Goal: Task Accomplishment & Management: Manage account settings

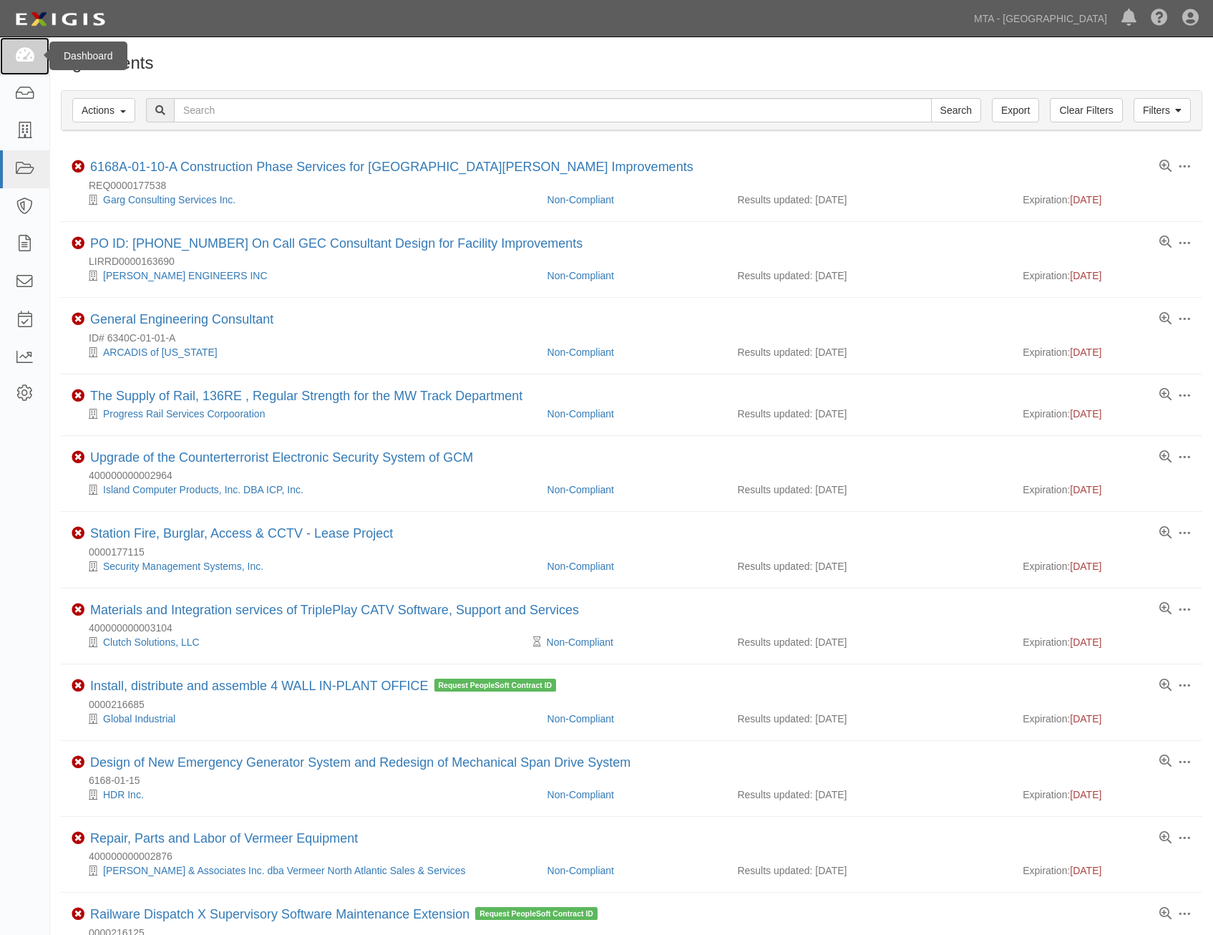
click at [35, 63] on link at bounding box center [24, 56] width 49 height 38
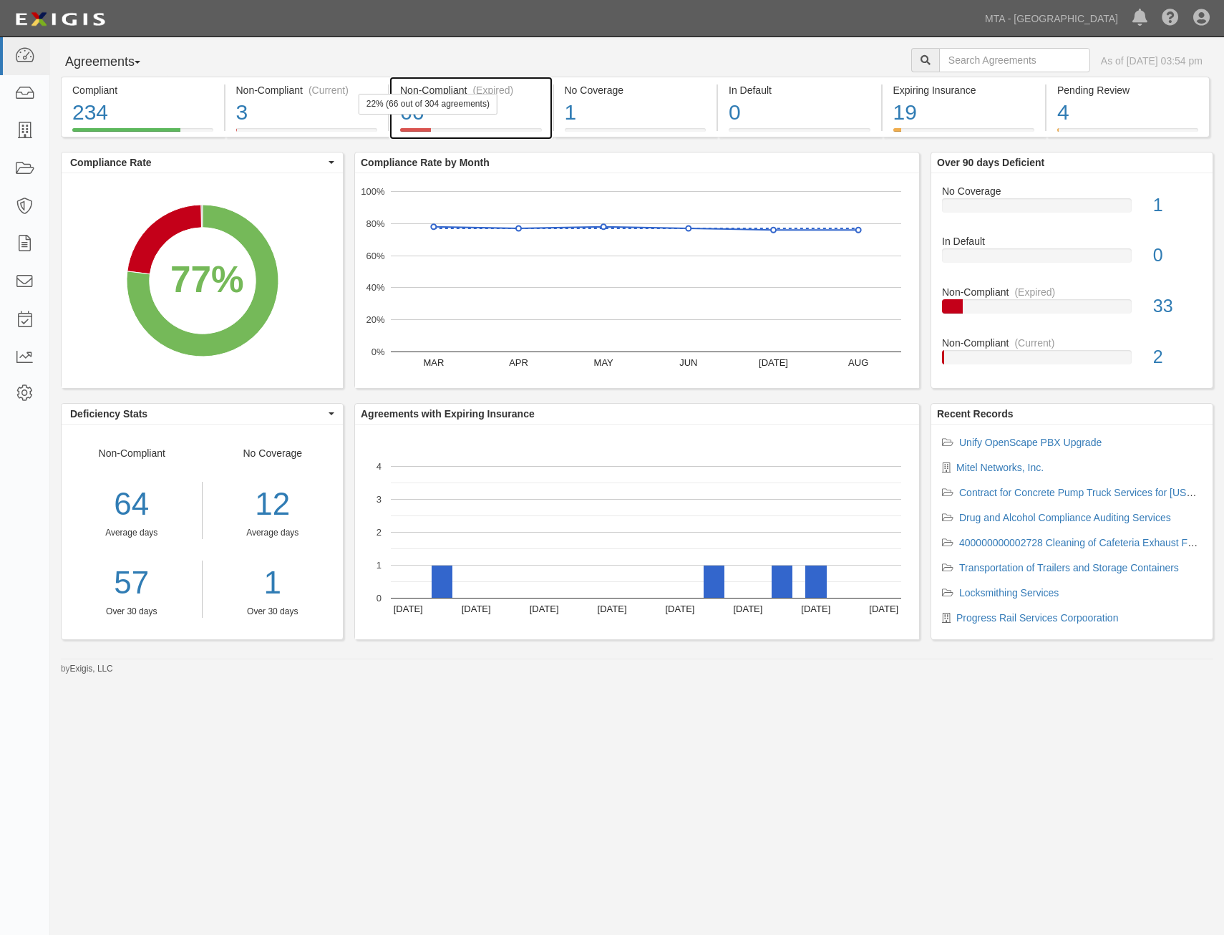
click at [471, 117] on div "66" at bounding box center [471, 112] width 142 height 31
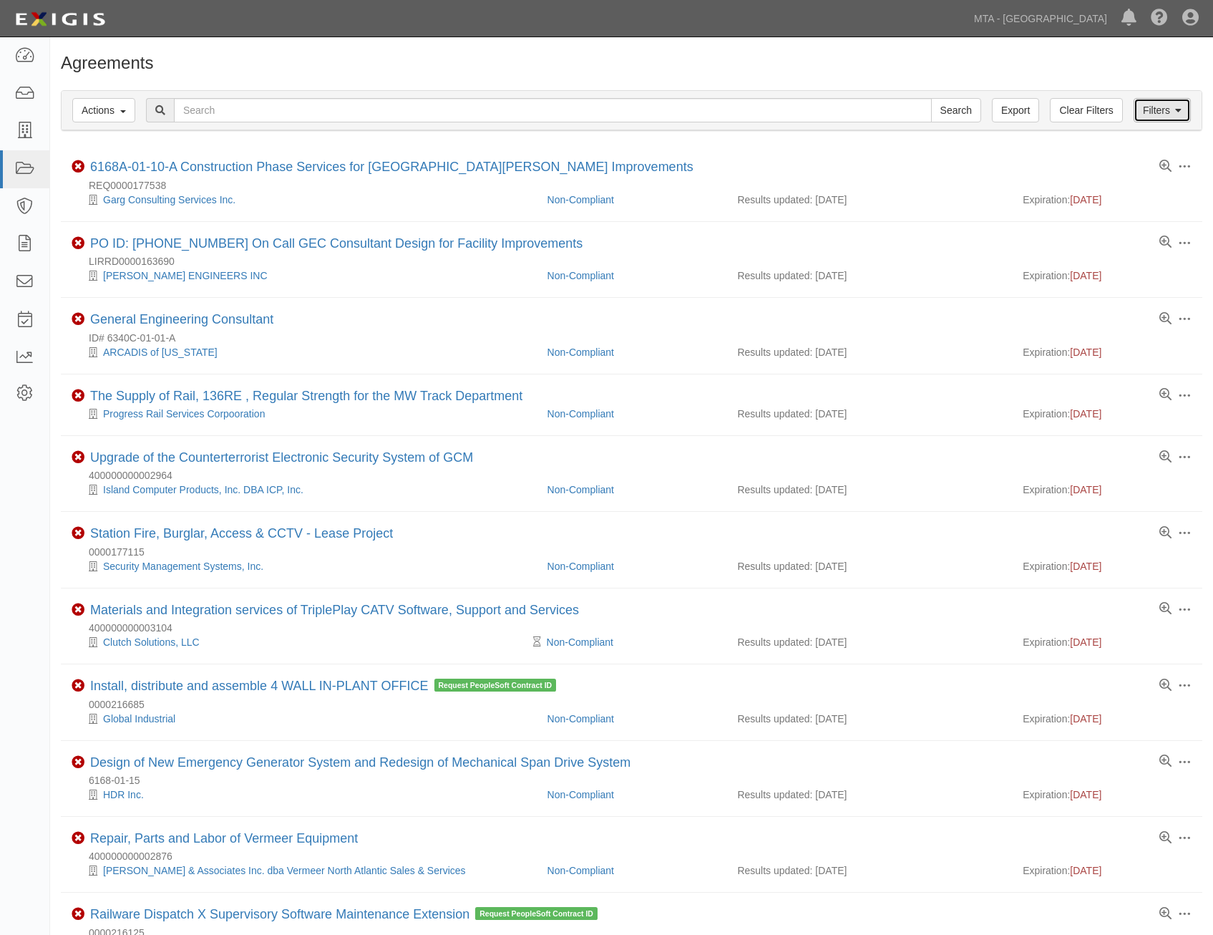
click at [1187, 104] on link "Filters" at bounding box center [1162, 110] width 57 height 24
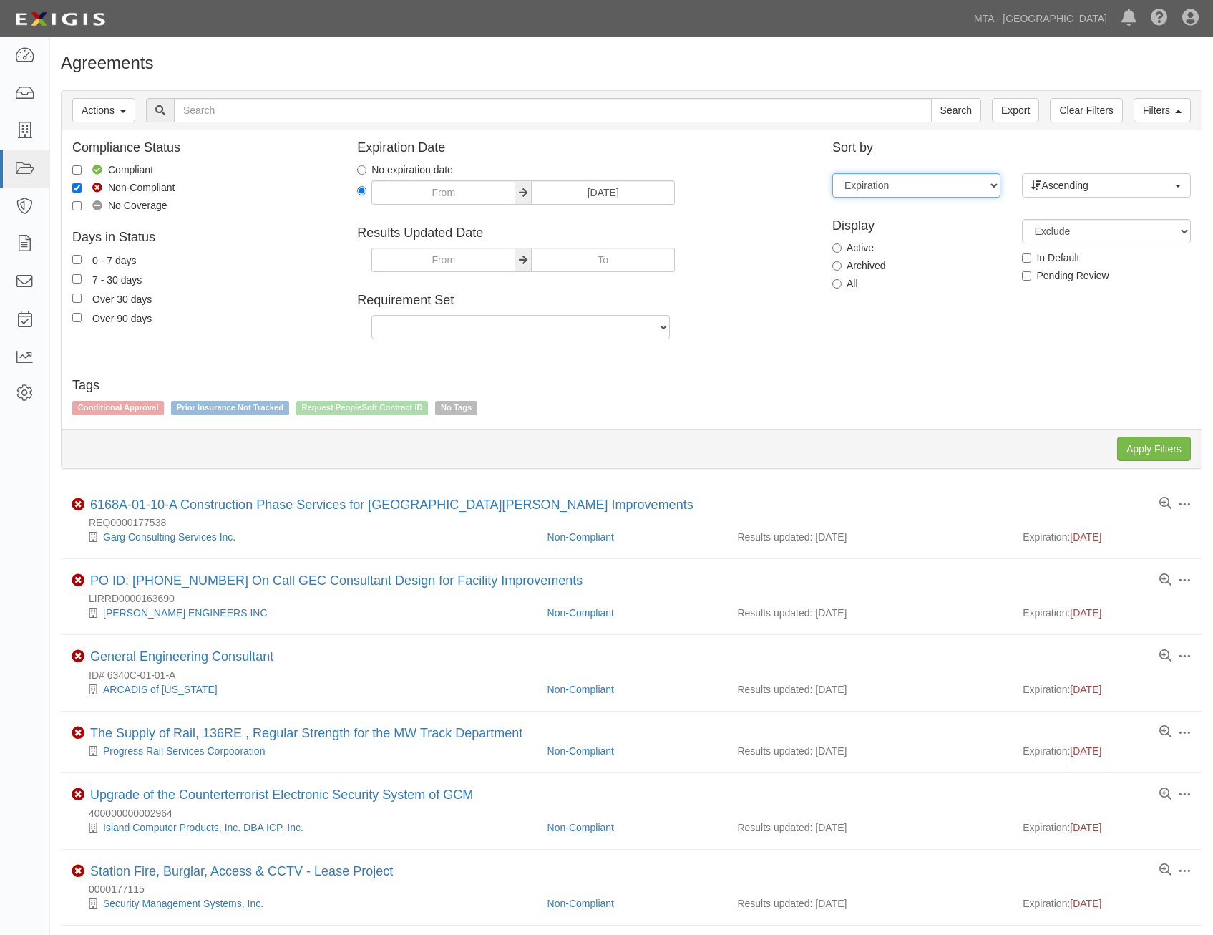
click at [925, 192] on select "Expiration End date Name Results updated" at bounding box center [916, 185] width 168 height 24
select select "ends_on"
click at [832, 173] on select "Expiration End date Name Results updated" at bounding box center [916, 185] width 168 height 24
click at [1144, 179] on span "Ascending" at bounding box center [1101, 185] width 140 height 14
click at [988, 218] on div "Display Active Archived All" at bounding box center [917, 252] width 190 height 89
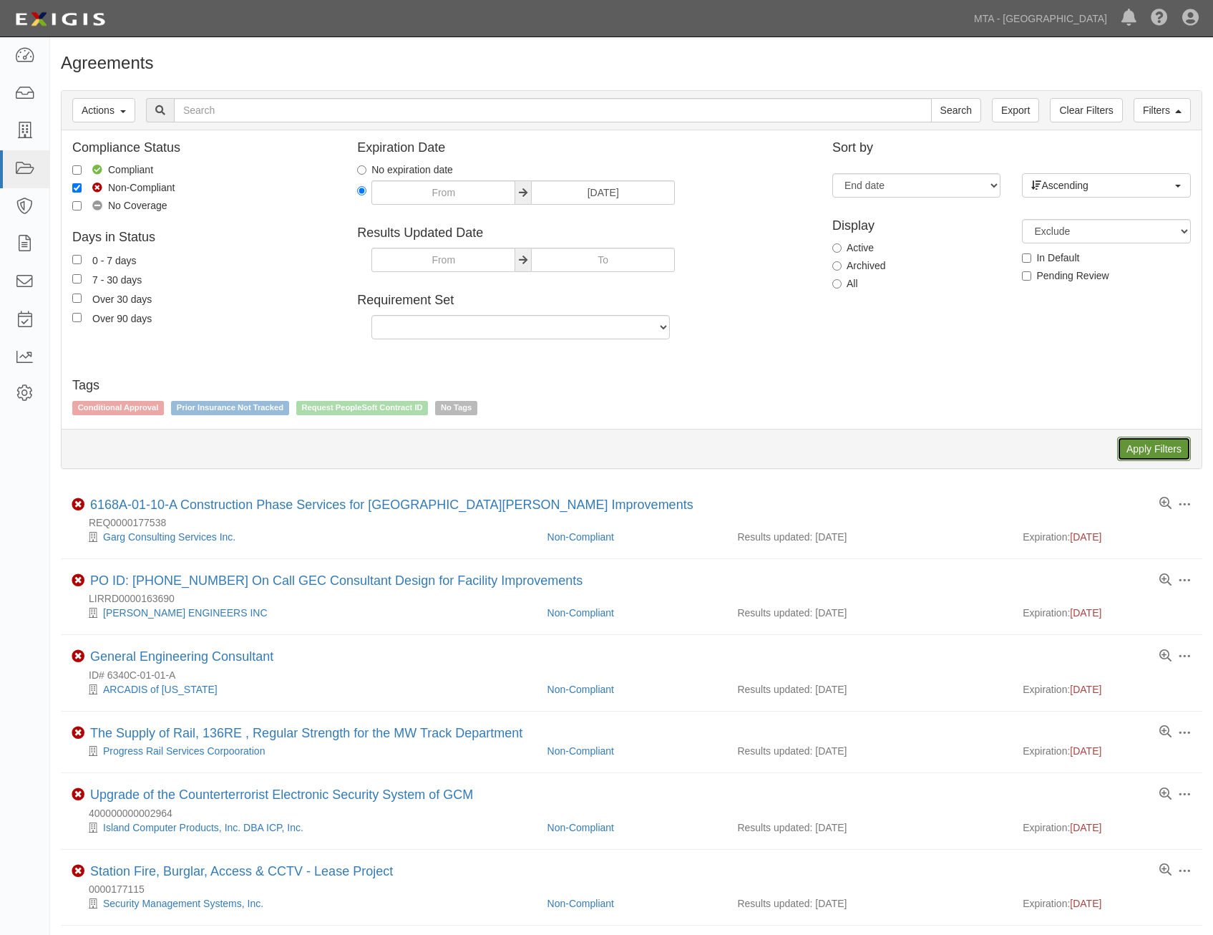
click at [1169, 449] on input "Apply Filters" at bounding box center [1154, 449] width 74 height 24
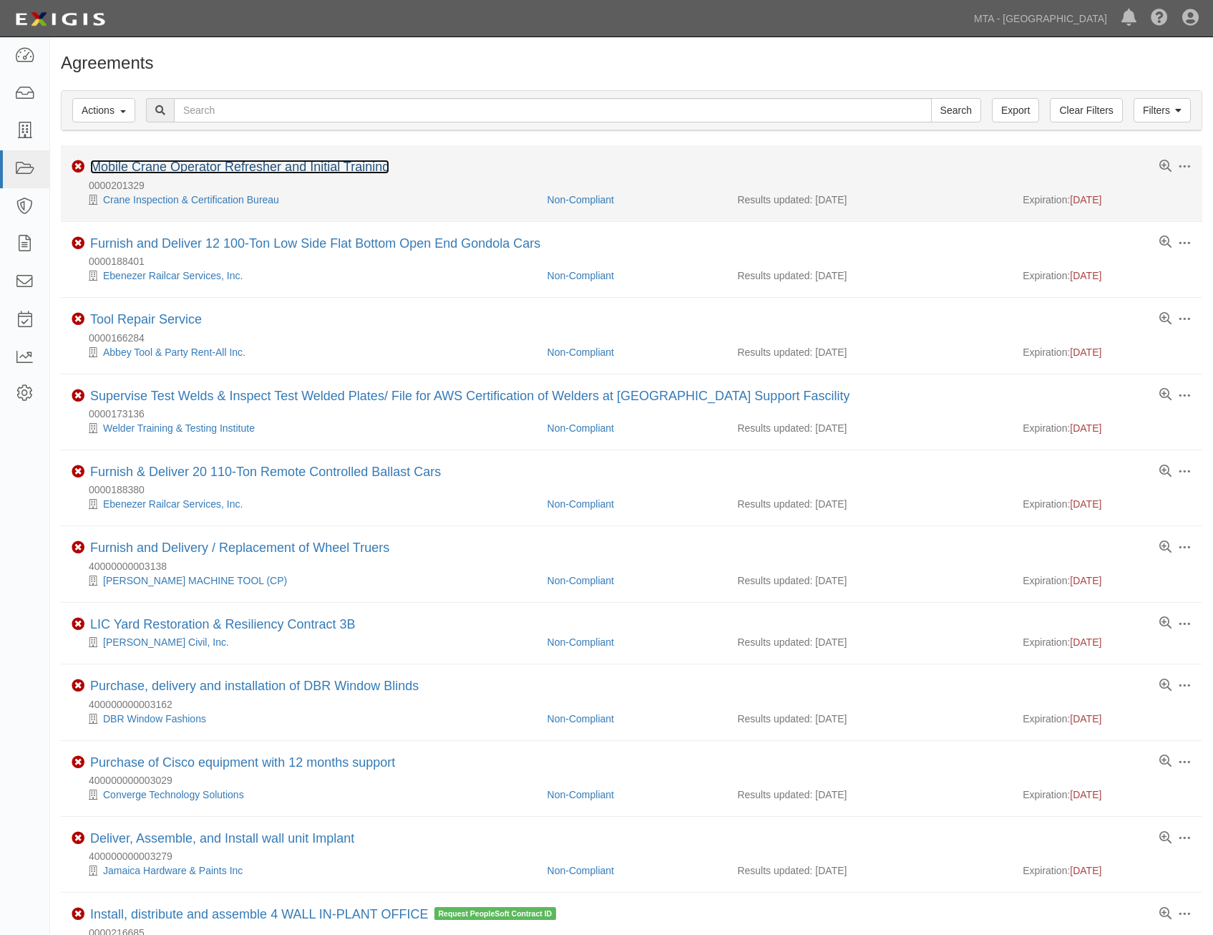
click at [372, 169] on link "Mobile Crane Operator Refresher and Initial Training" at bounding box center [239, 167] width 299 height 14
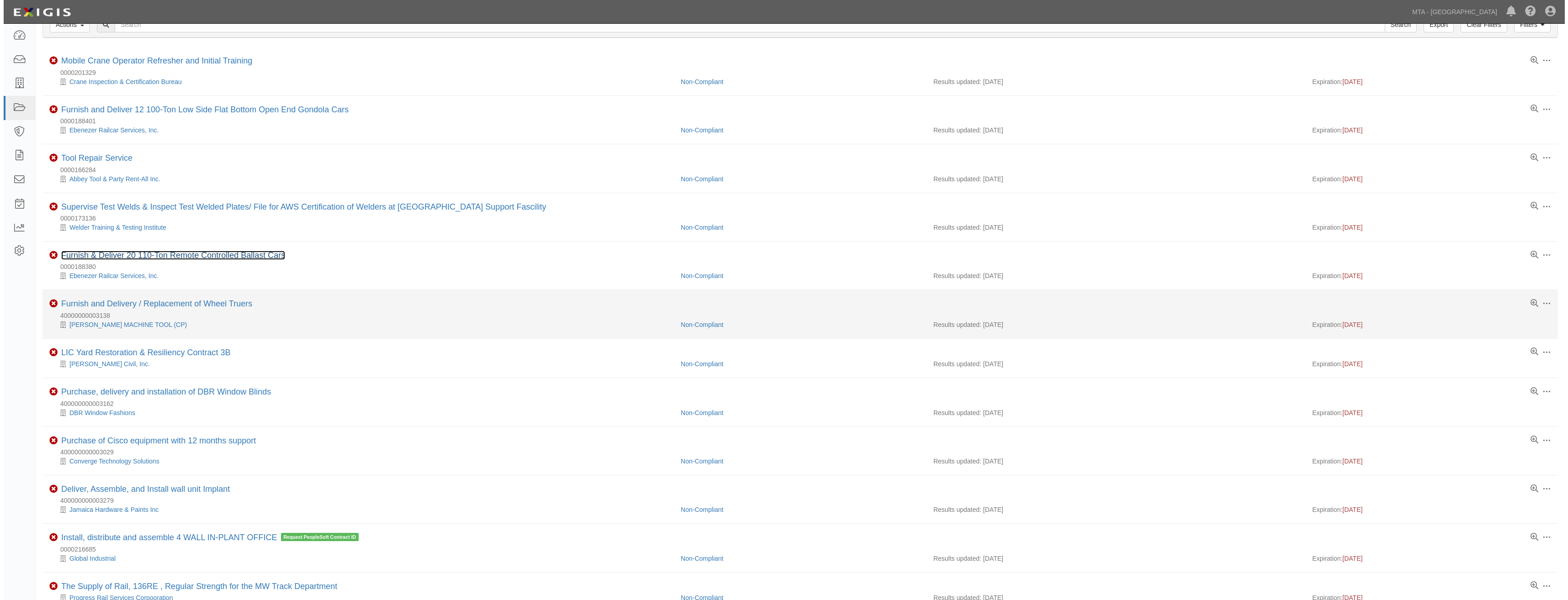
scroll to position [91, 0]
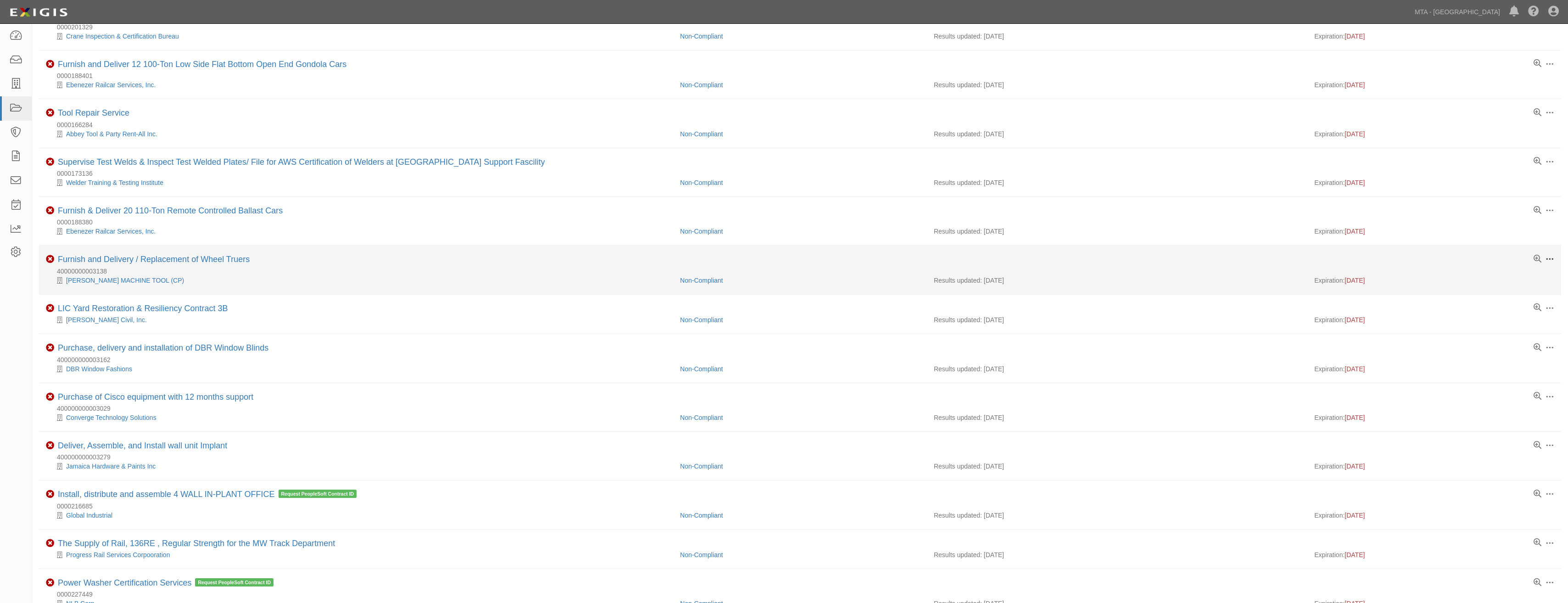
click at [777, 257] on span at bounding box center [1549, 259] width 8 height 8
click at [777, 328] on link "Archive" at bounding box center [1507, 327] width 72 height 17
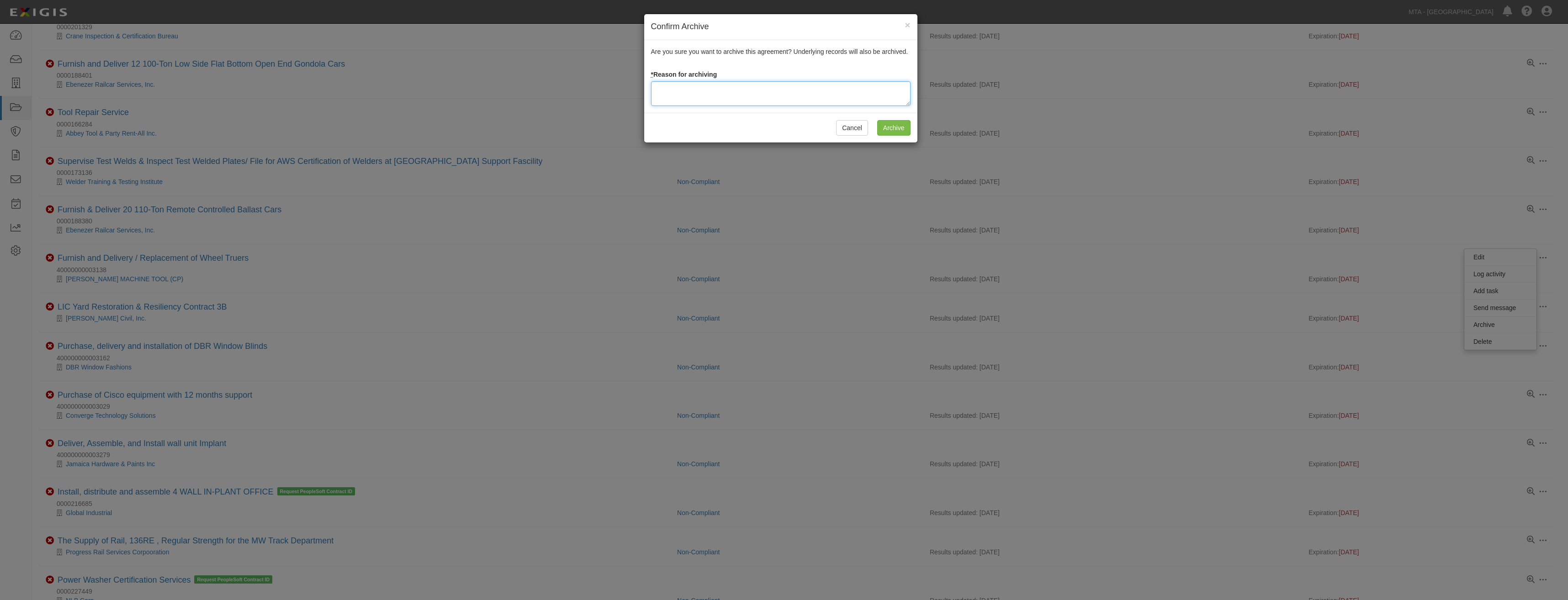
click at [752, 91] on textarea at bounding box center [781, 93] width 260 height 25
type textarea "Closed"
click at [774, 128] on input "Archive" at bounding box center [894, 128] width 33 height 15
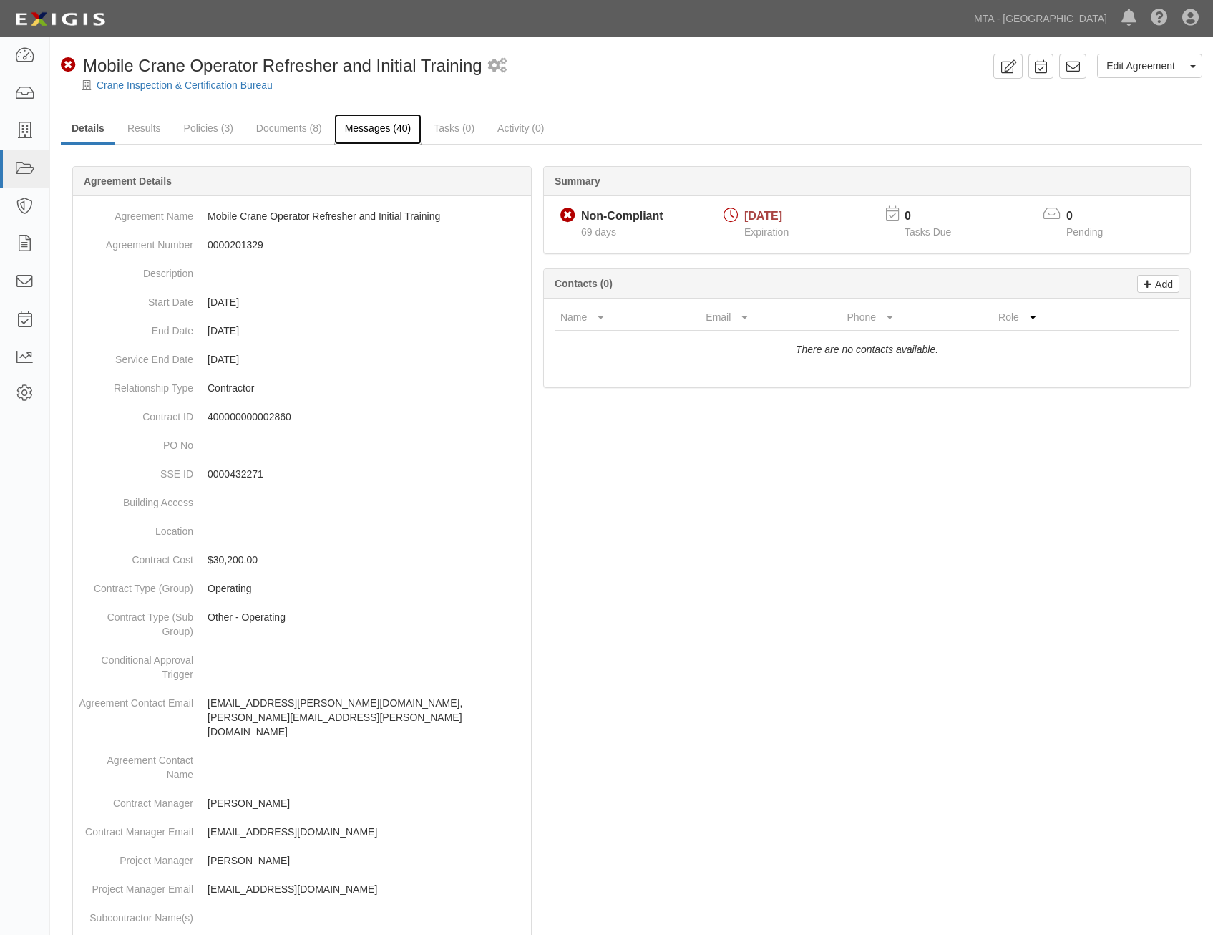
click at [376, 137] on link "Messages (40)" at bounding box center [378, 129] width 88 height 31
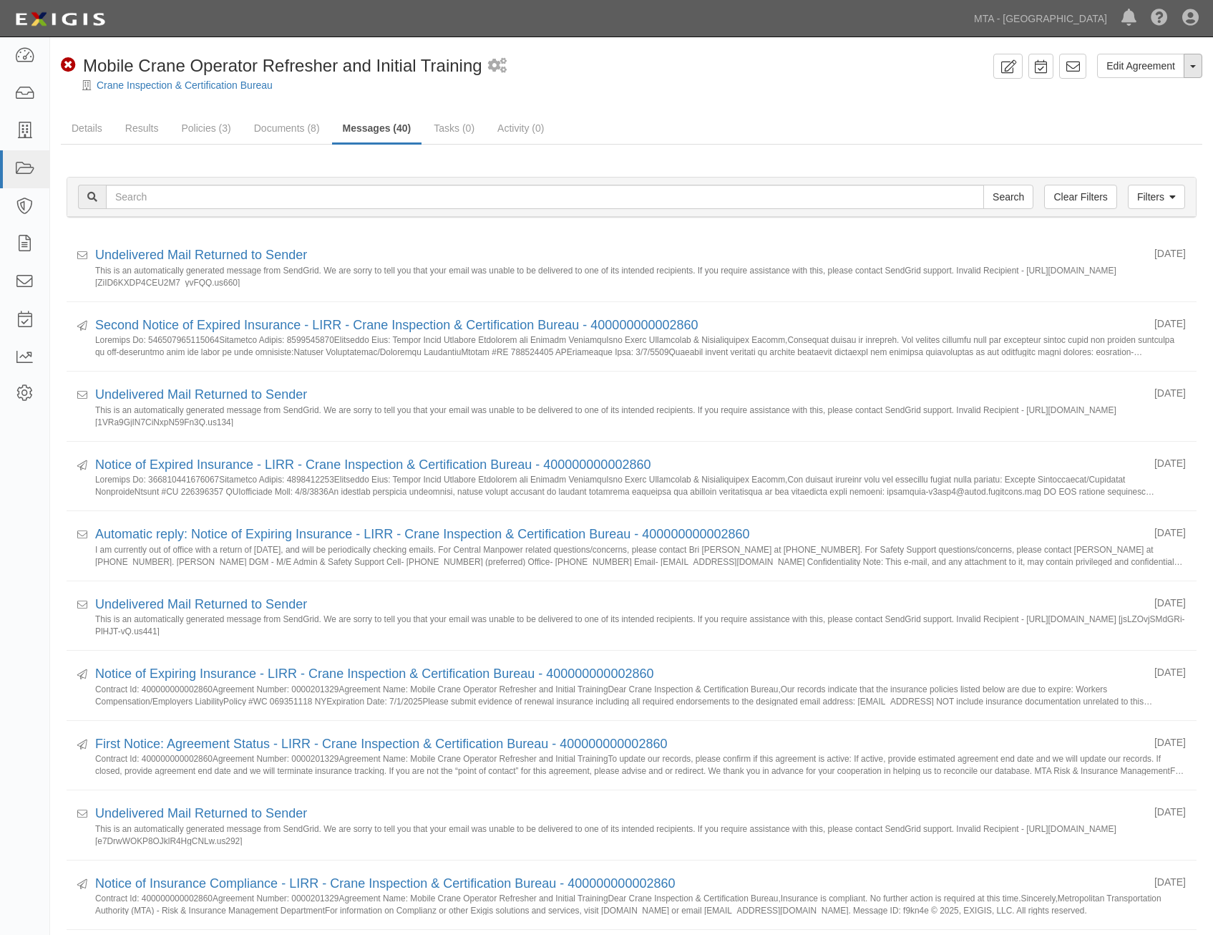
click at [1196, 65] on button "Toggle Agreement Dropdown" at bounding box center [1193, 66] width 19 height 24
click at [1142, 114] on link "Archive Agreement" at bounding box center [1145, 111] width 113 height 19
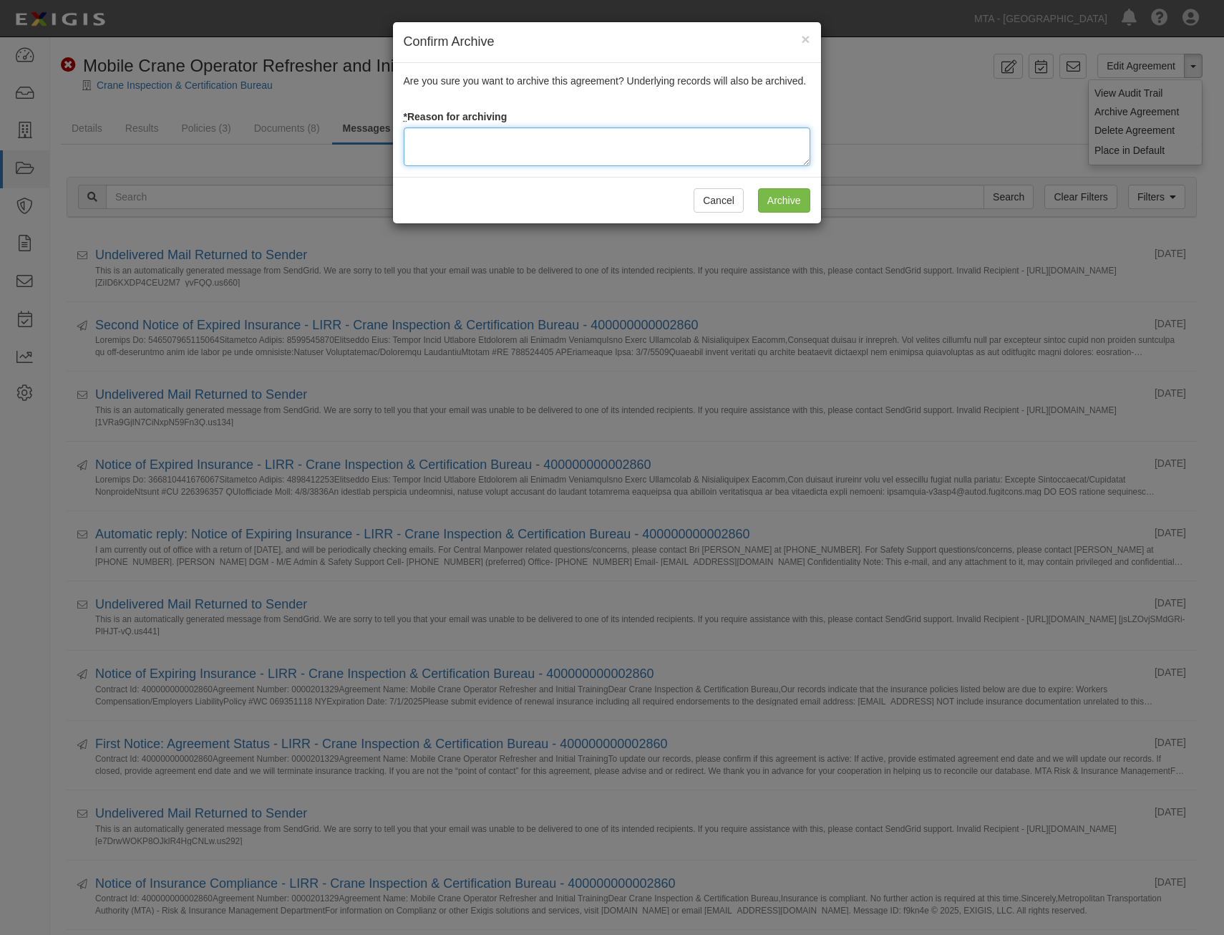
click at [679, 149] on textarea at bounding box center [607, 146] width 407 height 39
type textarea "Closed"
click at [797, 207] on input "Archive" at bounding box center [784, 200] width 52 height 24
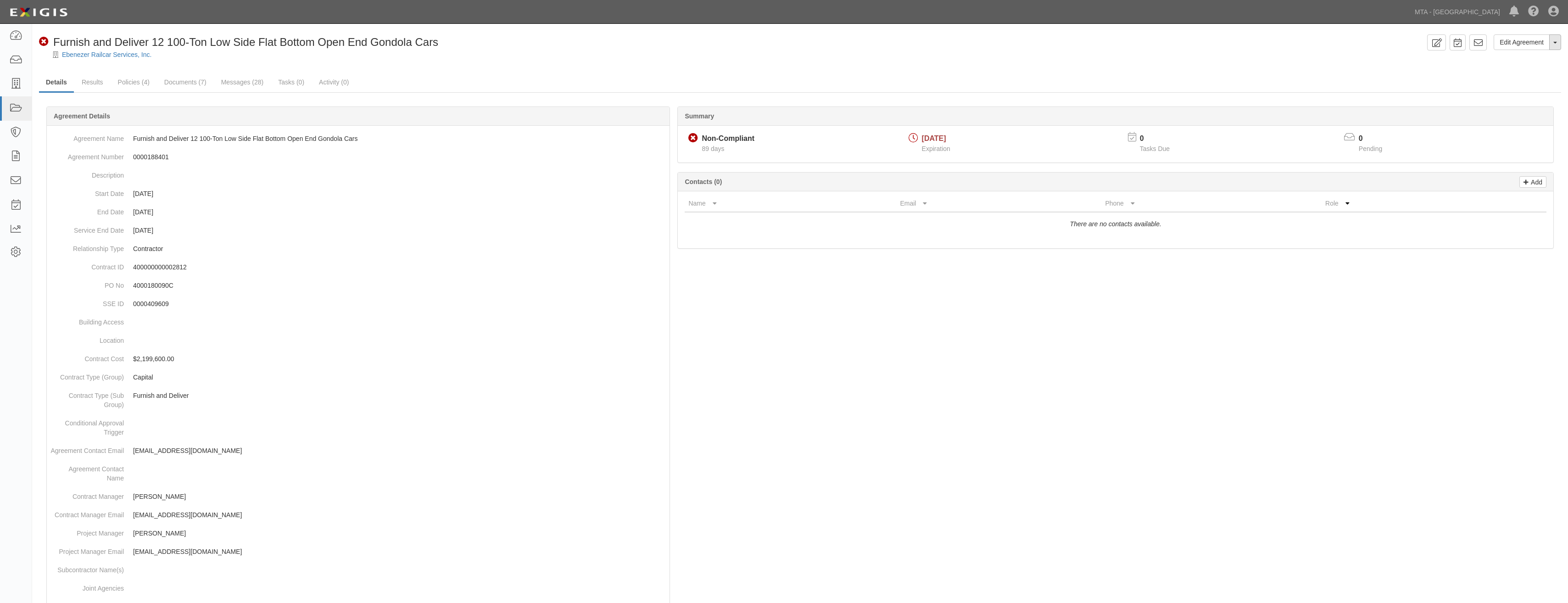
click at [1556, 40] on button "Toggle Agreement Dropdown" at bounding box center [1555, 42] width 12 height 15
click at [1520, 69] on link "Archive Agreement" at bounding box center [1524, 71] width 72 height 12
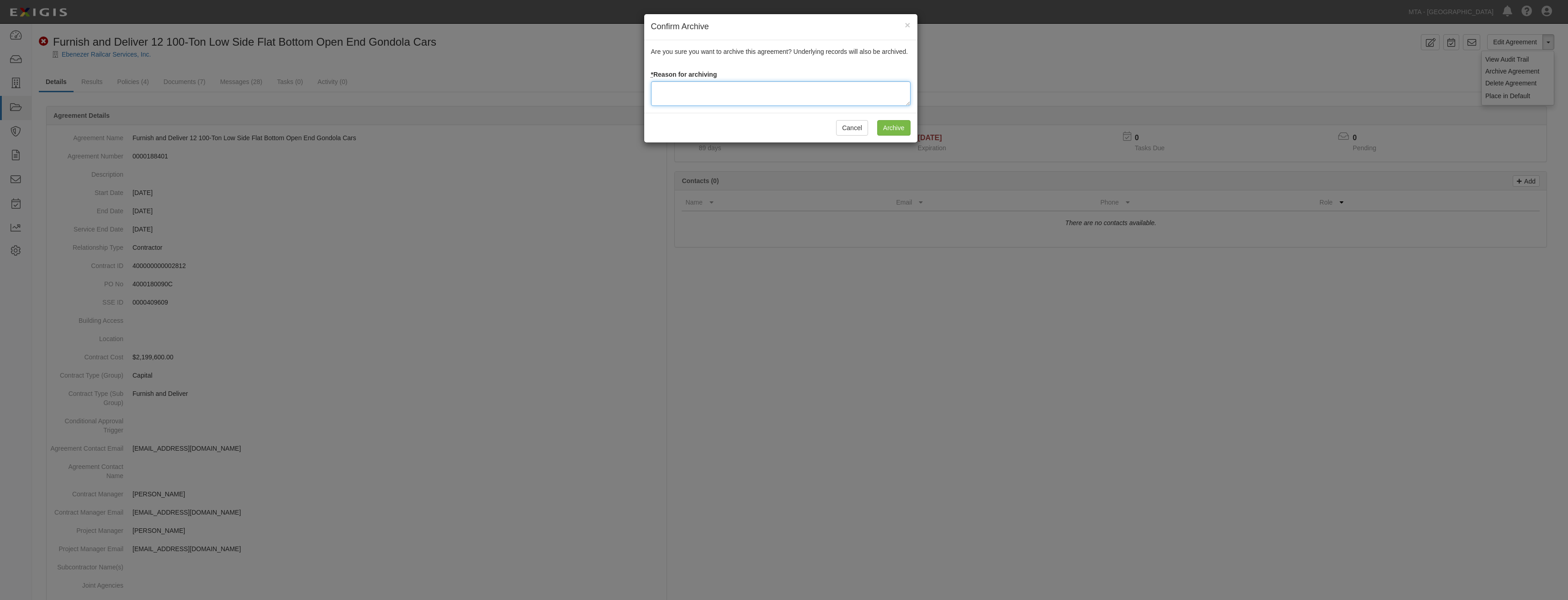
click at [868, 96] on textarea at bounding box center [781, 93] width 260 height 25
type textarea "Closed"
click at [893, 130] on input "Archive" at bounding box center [894, 128] width 33 height 15
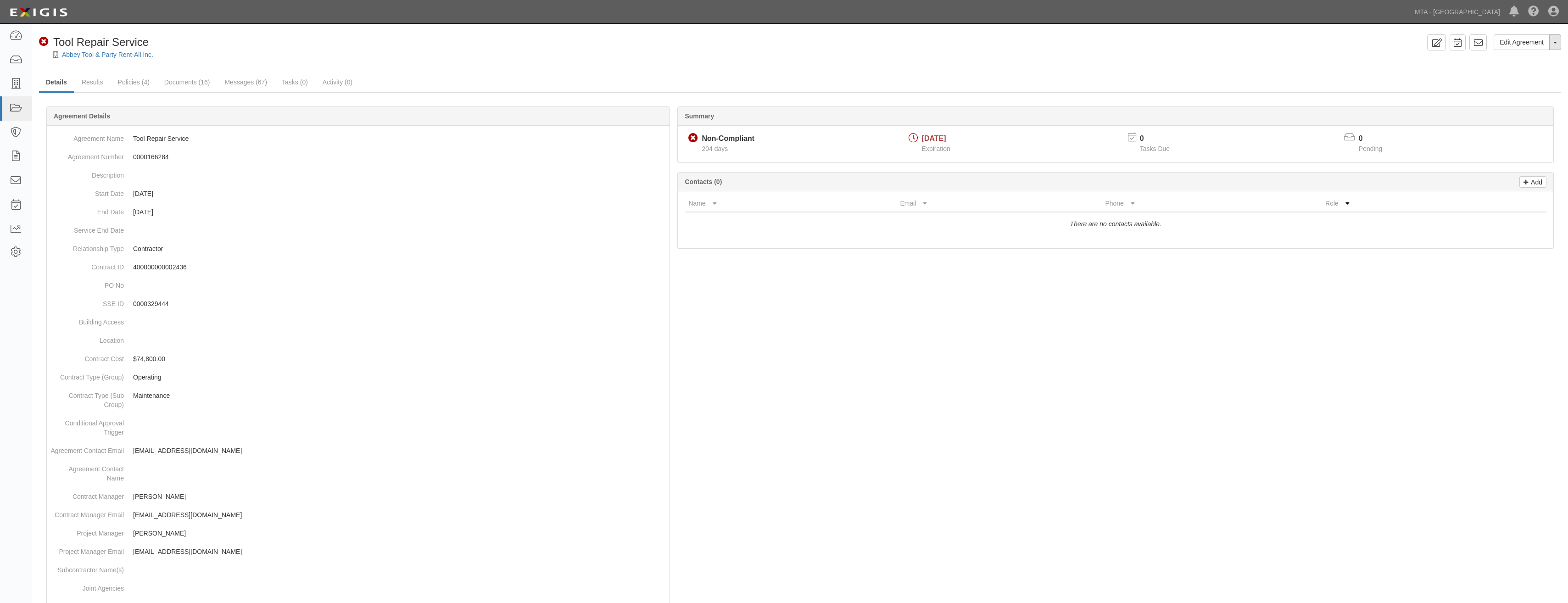
click at [1560, 44] on button "Toggle Agreement Dropdown" at bounding box center [1555, 42] width 12 height 15
click at [1519, 70] on link "Archive Agreement" at bounding box center [1524, 71] width 72 height 12
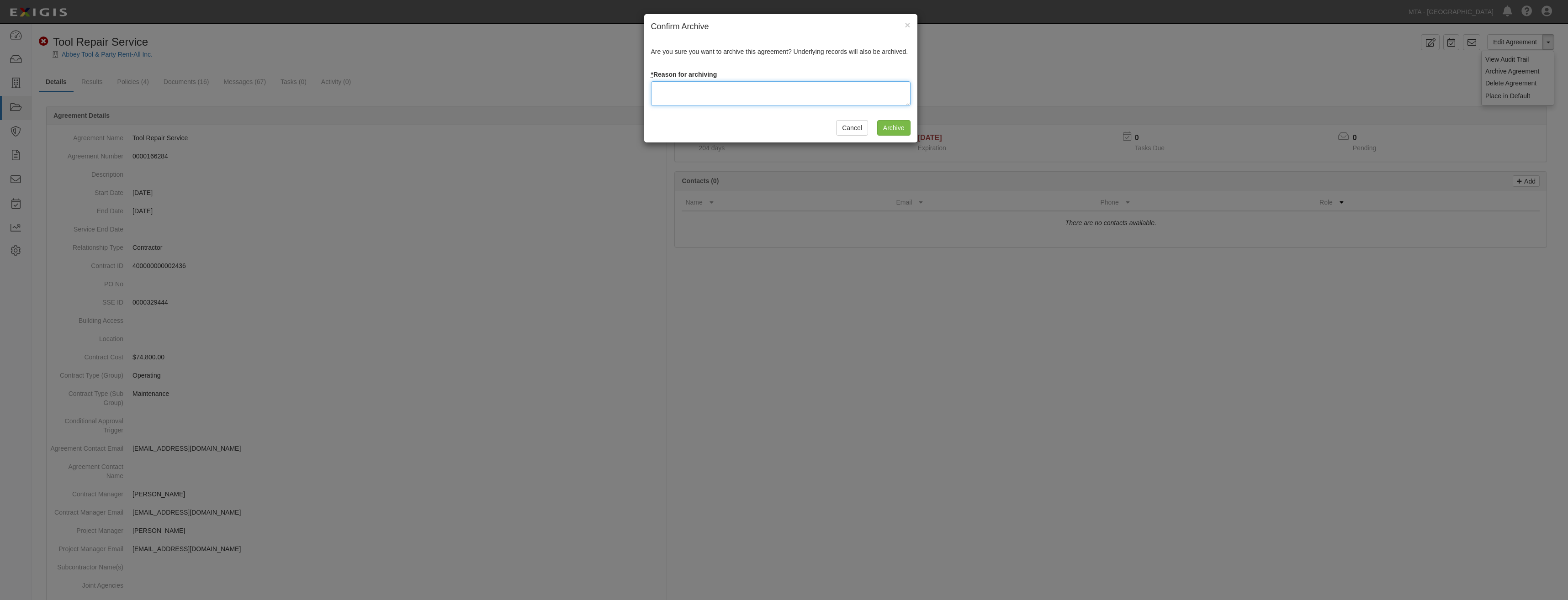
click at [783, 94] on textarea at bounding box center [781, 93] width 260 height 25
type textarea "Closed"
click at [893, 129] on input "Archive" at bounding box center [894, 128] width 33 height 15
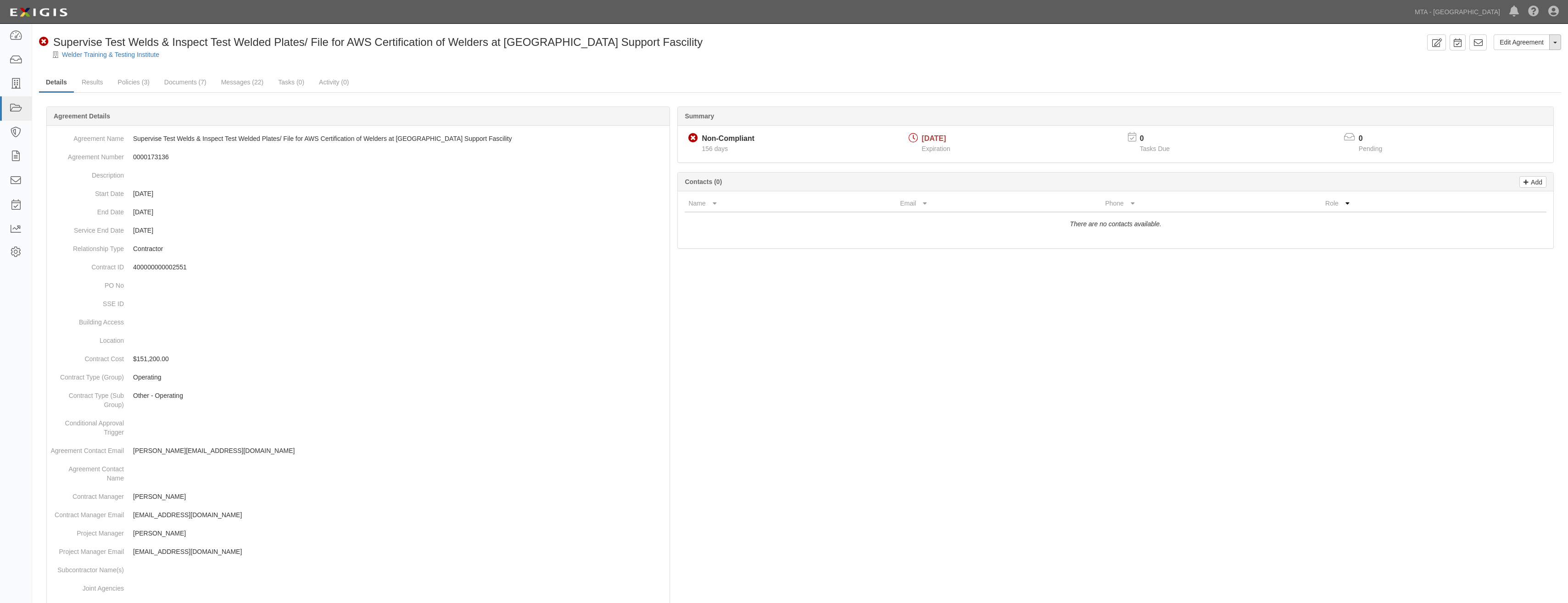
click at [1555, 45] on button "Toggle Agreement Dropdown" at bounding box center [1555, 42] width 12 height 15
click at [1529, 70] on link "Archive Agreement" at bounding box center [1524, 71] width 72 height 12
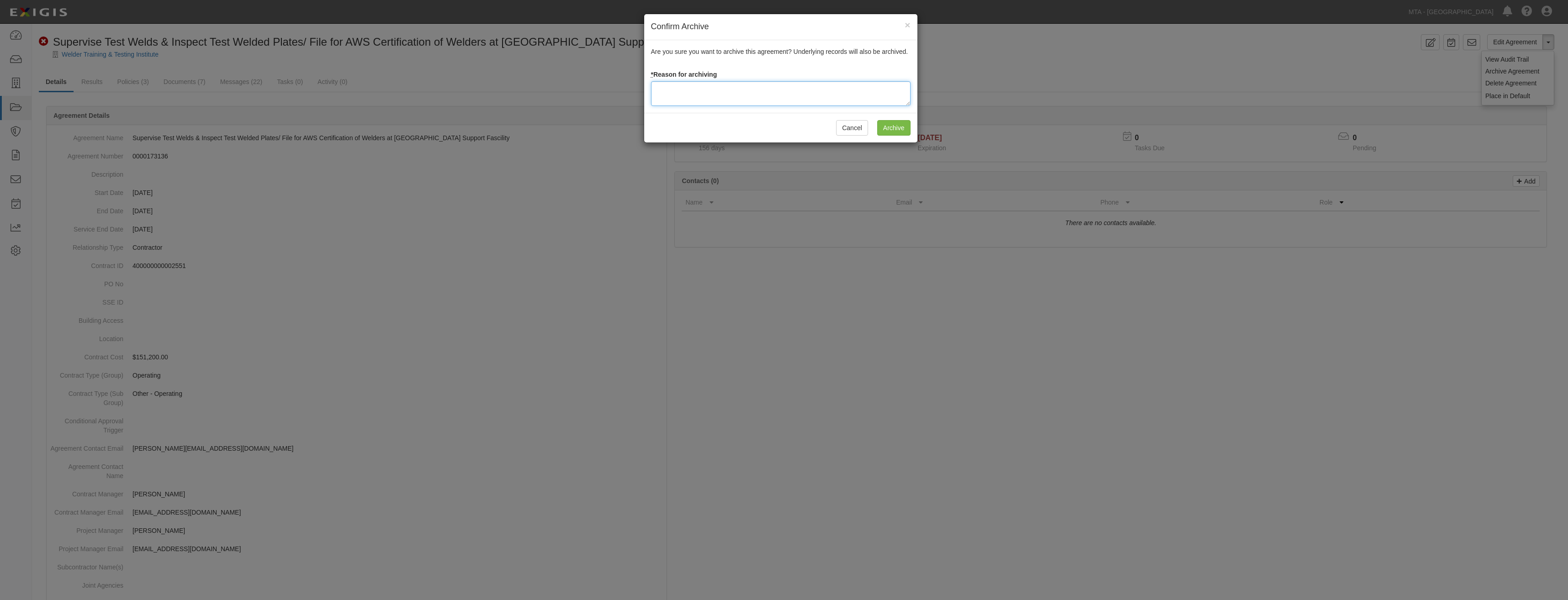
click at [714, 92] on textarea at bounding box center [781, 93] width 260 height 25
type textarea "Closed"
click at [884, 128] on input "Archive" at bounding box center [894, 128] width 33 height 15
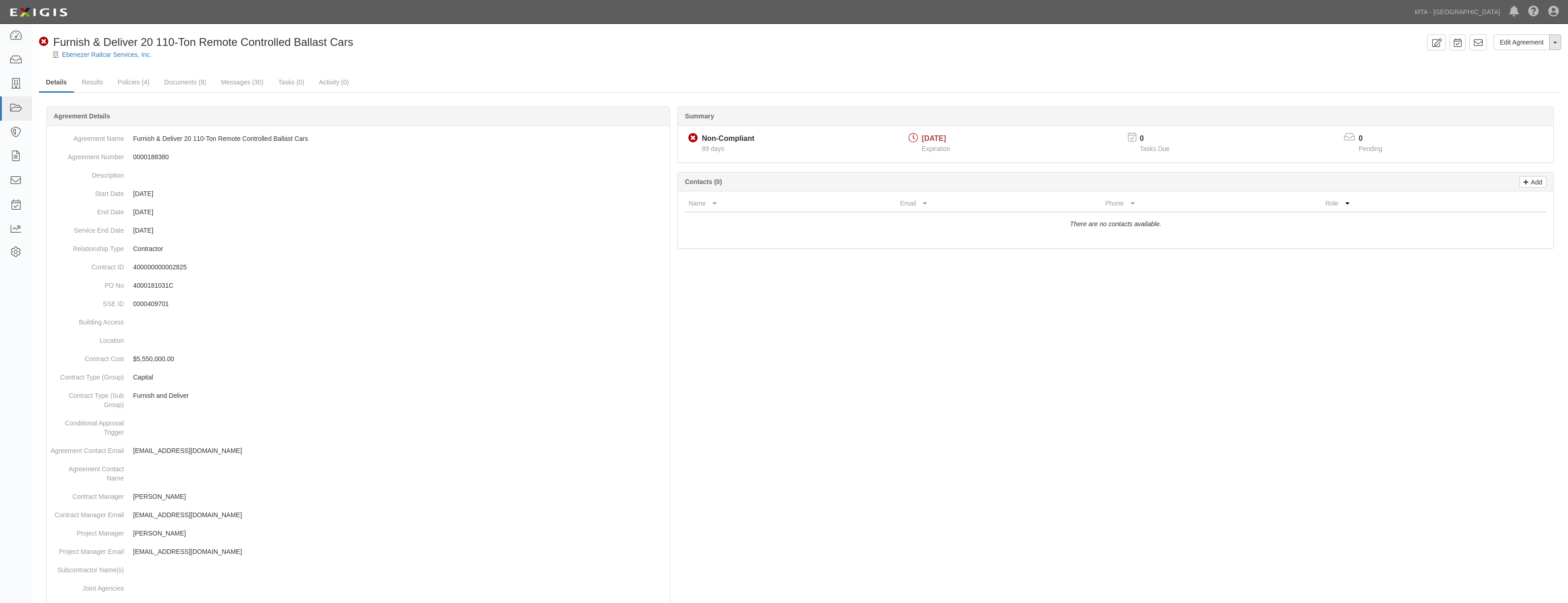
click at [1557, 40] on button "Toggle Agreement Dropdown" at bounding box center [1555, 42] width 12 height 15
click at [1518, 71] on link "Archive Agreement" at bounding box center [1524, 71] width 72 height 12
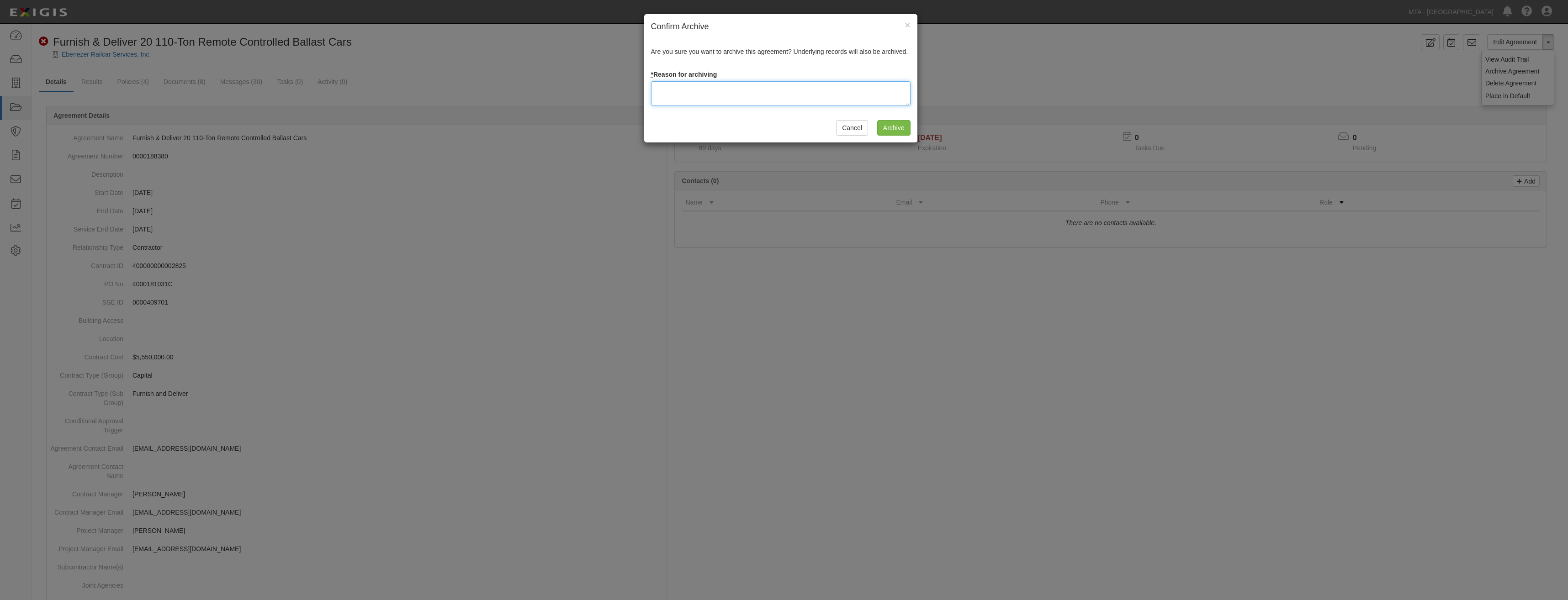
click at [811, 96] on textarea at bounding box center [781, 93] width 260 height 25
type textarea "Closed"
click at [894, 120] on input "Archive" at bounding box center [894, 128] width 33 height 15
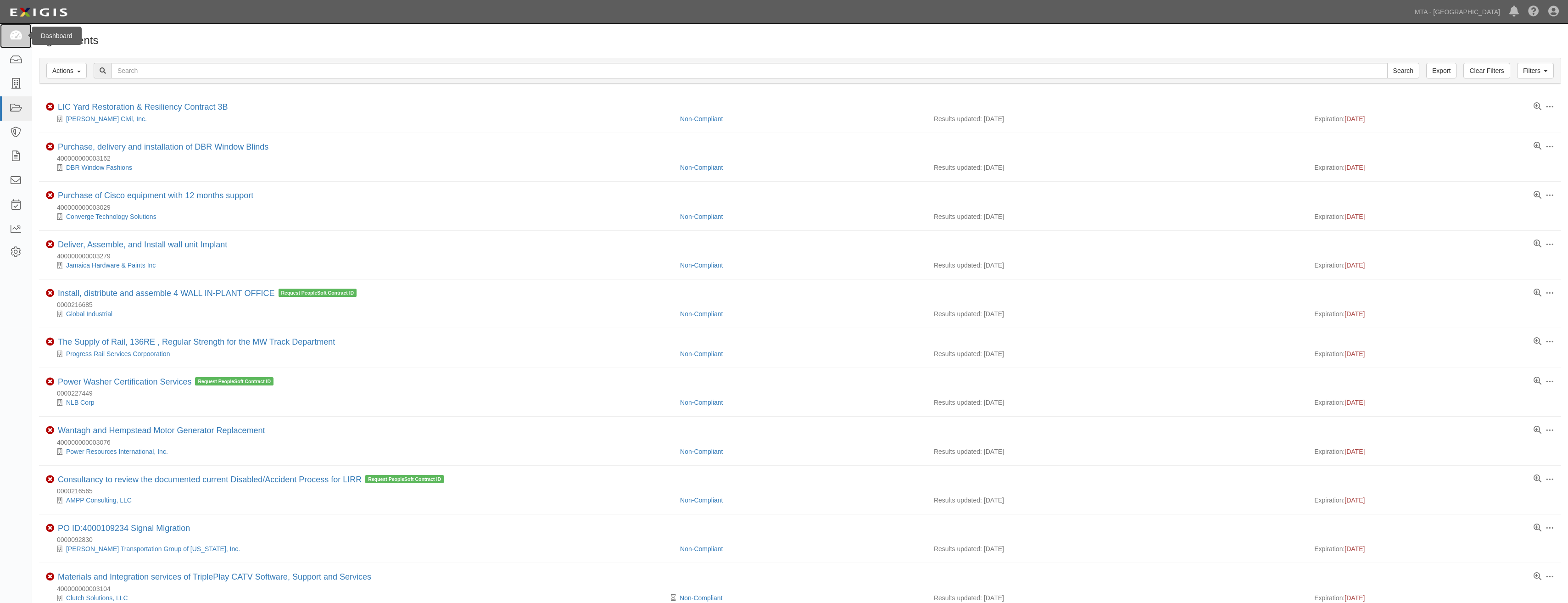
click at [19, 38] on icon at bounding box center [15, 36] width 13 height 10
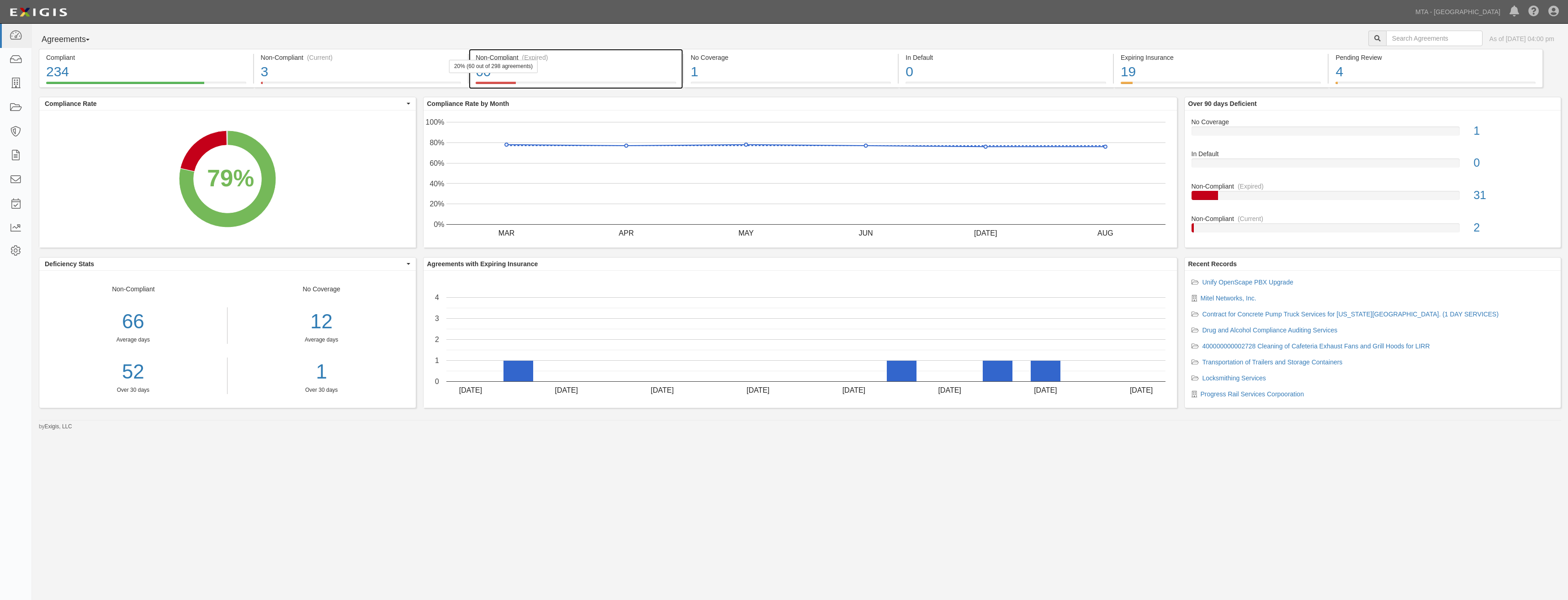
click at [589, 66] on div "60" at bounding box center [576, 71] width 200 height 20
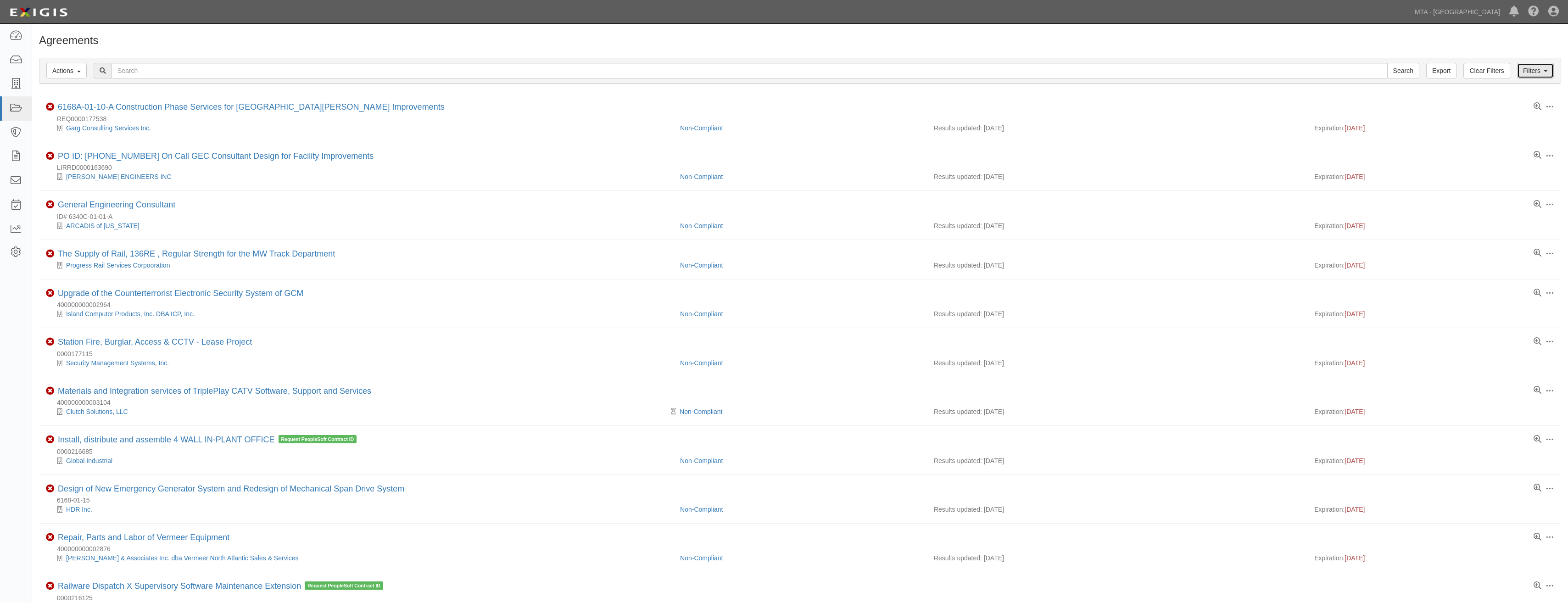
click at [1534, 77] on link "Filters" at bounding box center [1535, 71] width 37 height 15
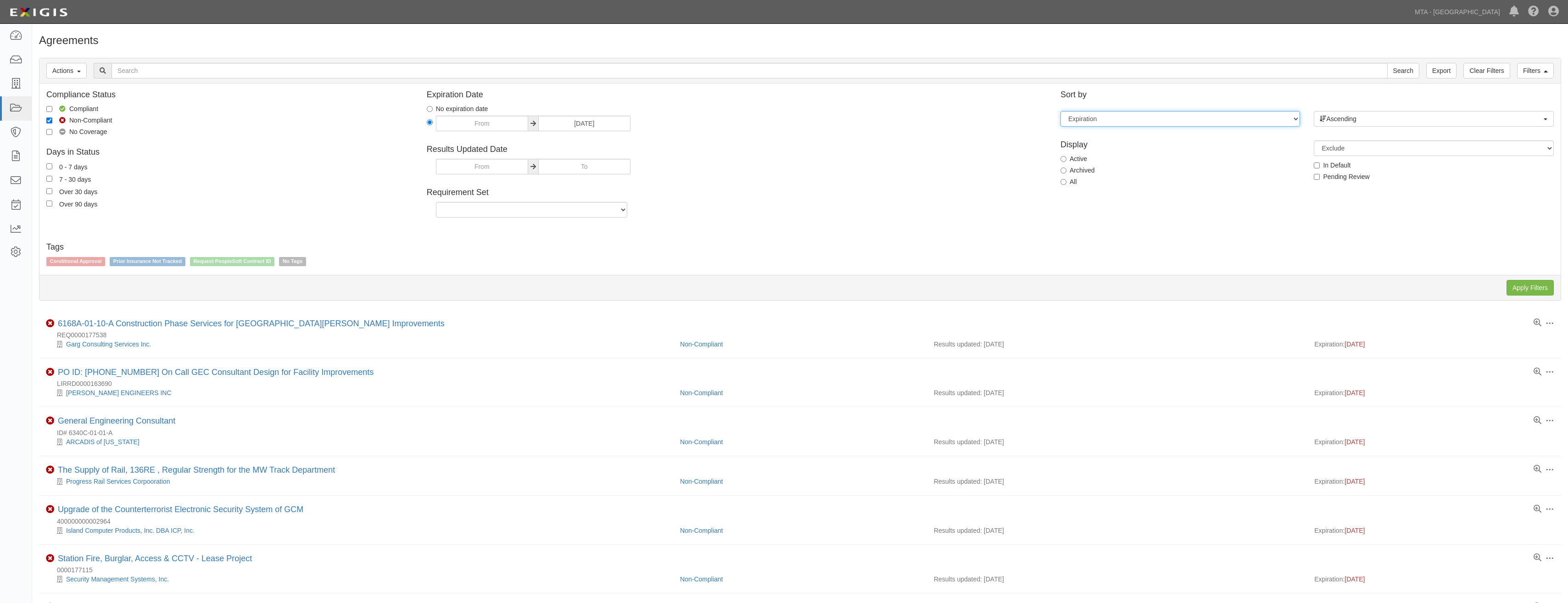
click at [1202, 115] on select "Expiration End date Name Results updated" at bounding box center [1181, 119] width 240 height 15
select select "ends_on"
click at [1061, 111] on select "Expiration End date Name Results updated" at bounding box center [1181, 119] width 240 height 15
click at [1538, 284] on input "Apply Filters" at bounding box center [1531, 288] width 47 height 15
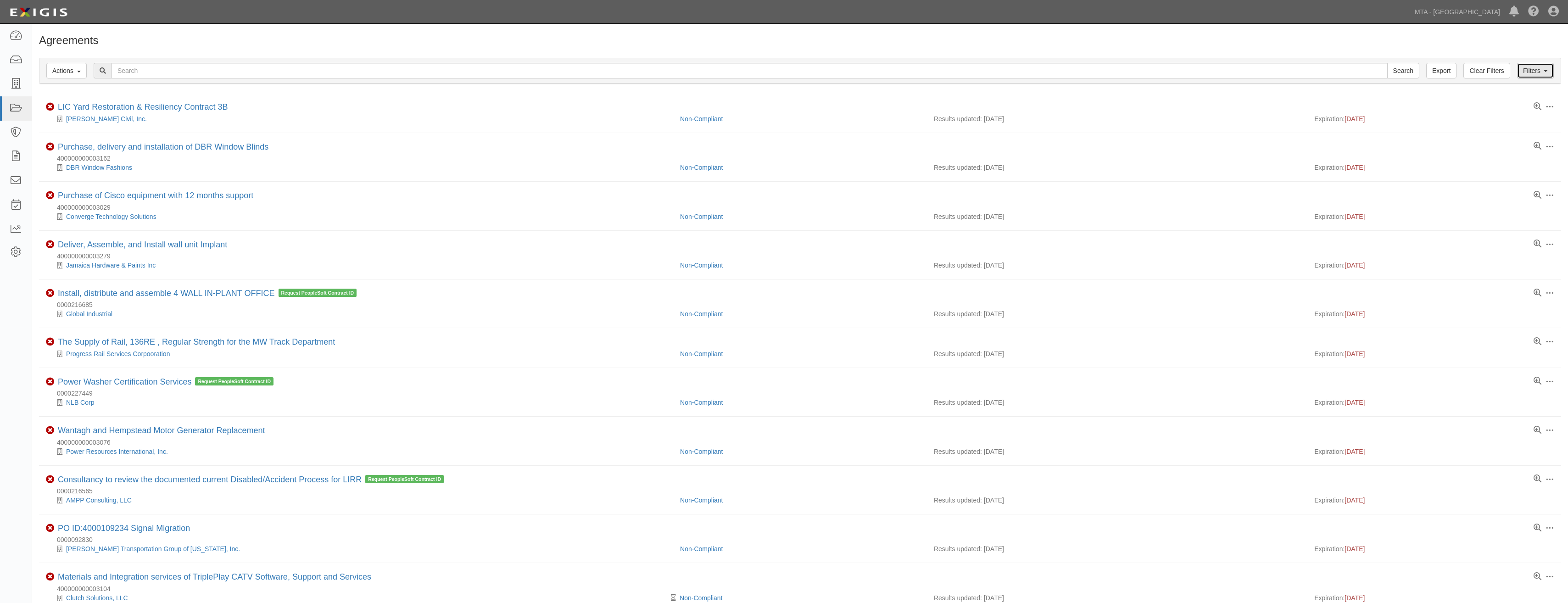
click at [1549, 70] on link "Filters" at bounding box center [1535, 71] width 37 height 15
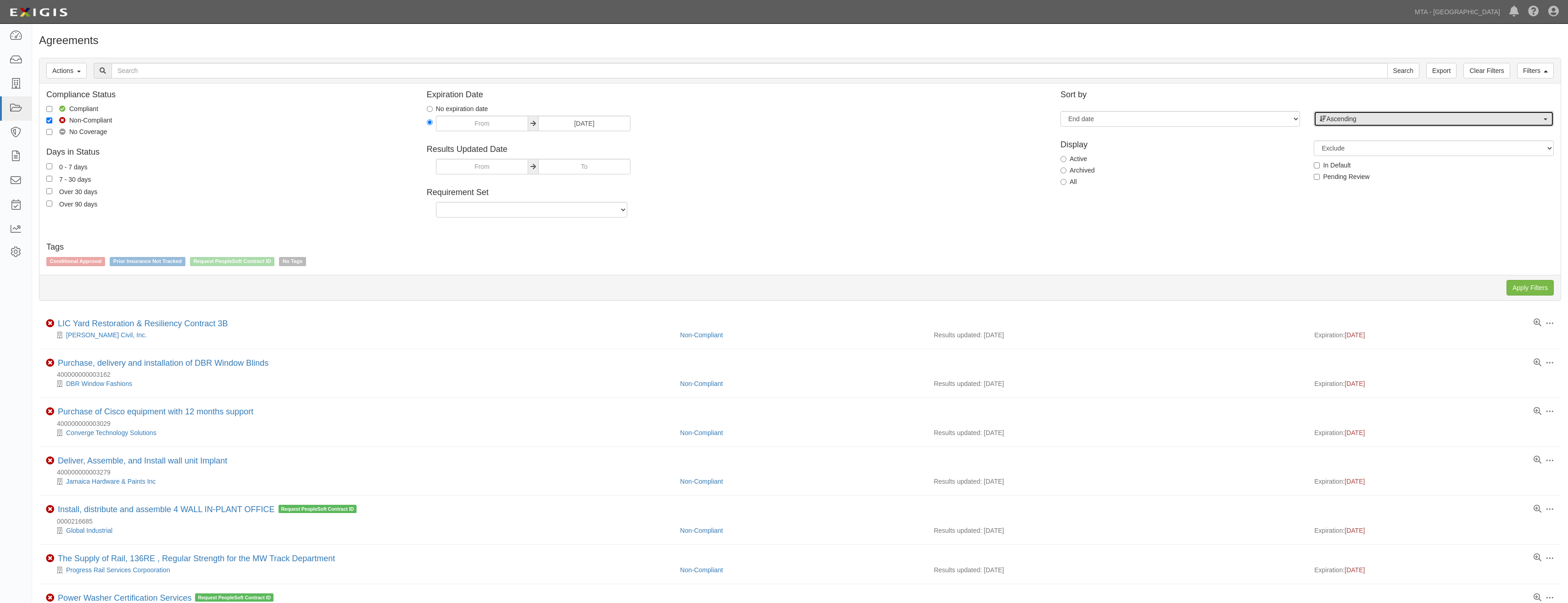
click at [1462, 114] on span "Ascending" at bounding box center [1431, 119] width 222 height 9
click at [1429, 146] on link "Descending" at bounding box center [1434, 148] width 239 height 12
select select "desc"
click at [1523, 291] on input "Apply Filters" at bounding box center [1531, 288] width 47 height 15
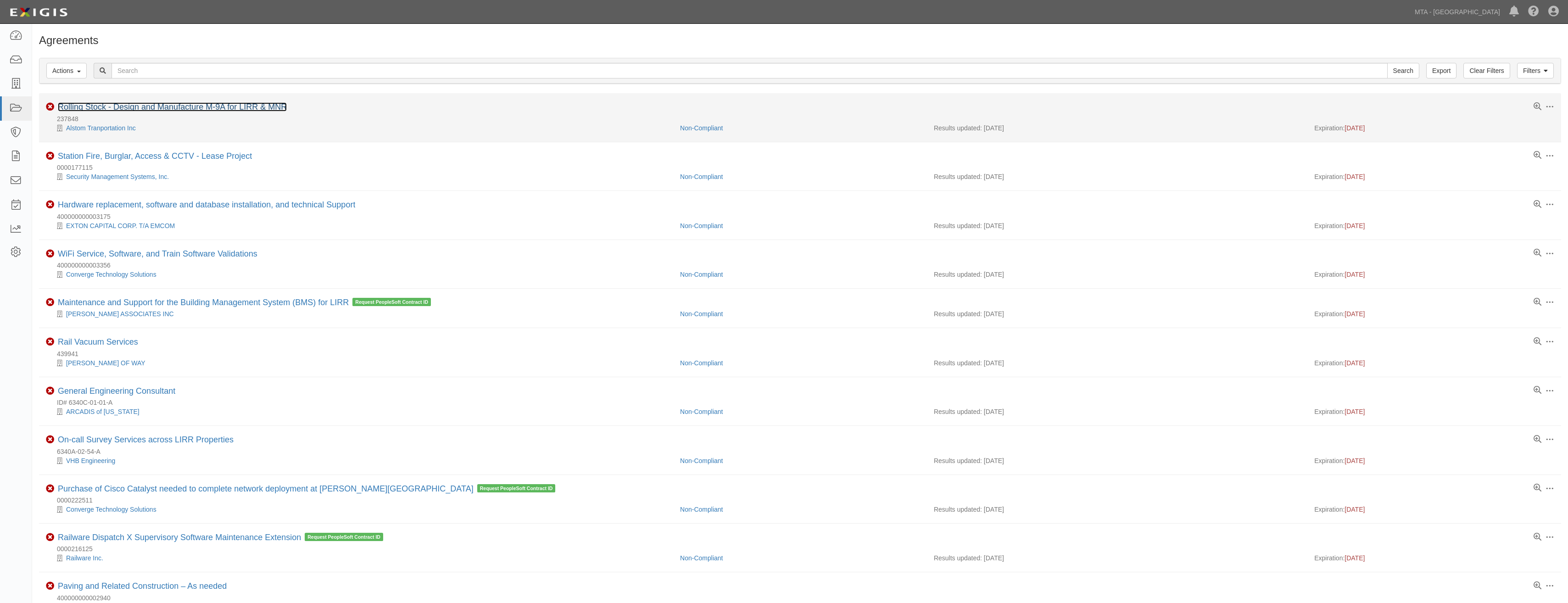
click at [246, 108] on link "Rolling Stock - Design and Manufacture M-9A for LIRR & MNR" at bounding box center [172, 107] width 229 height 9
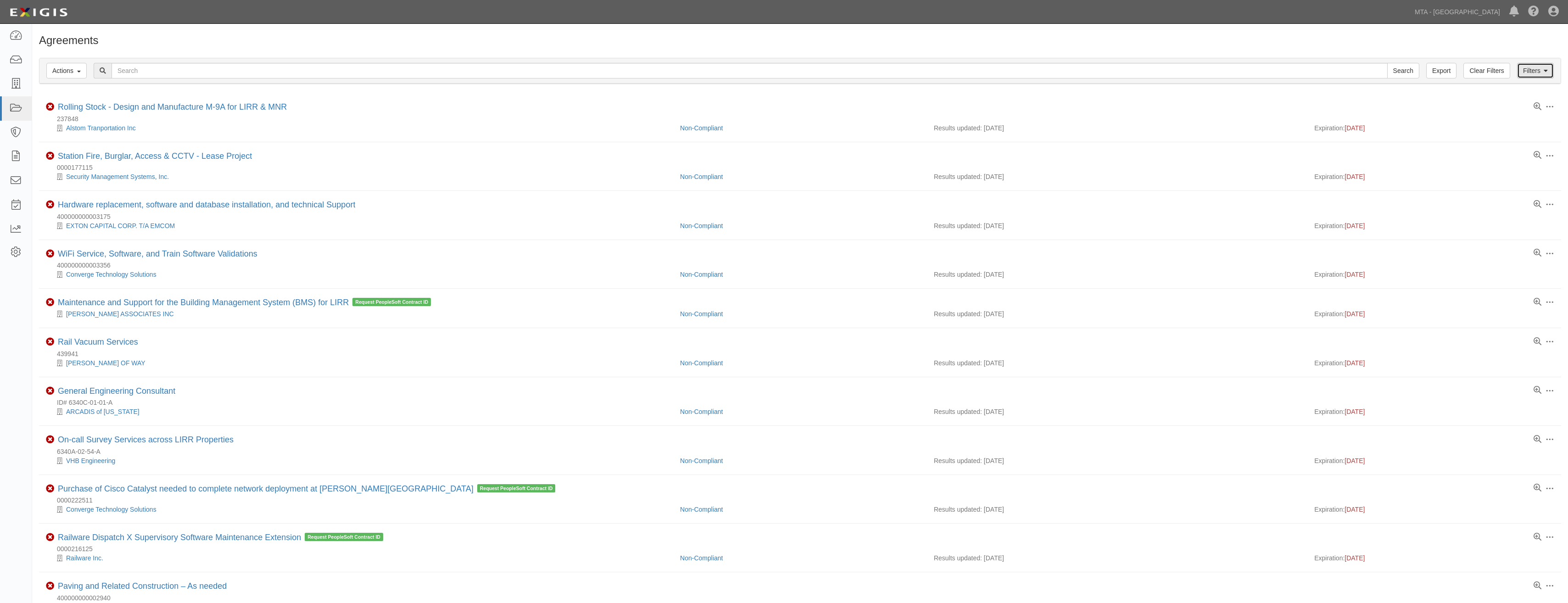
click at [1541, 68] on link "Filters" at bounding box center [1535, 71] width 37 height 15
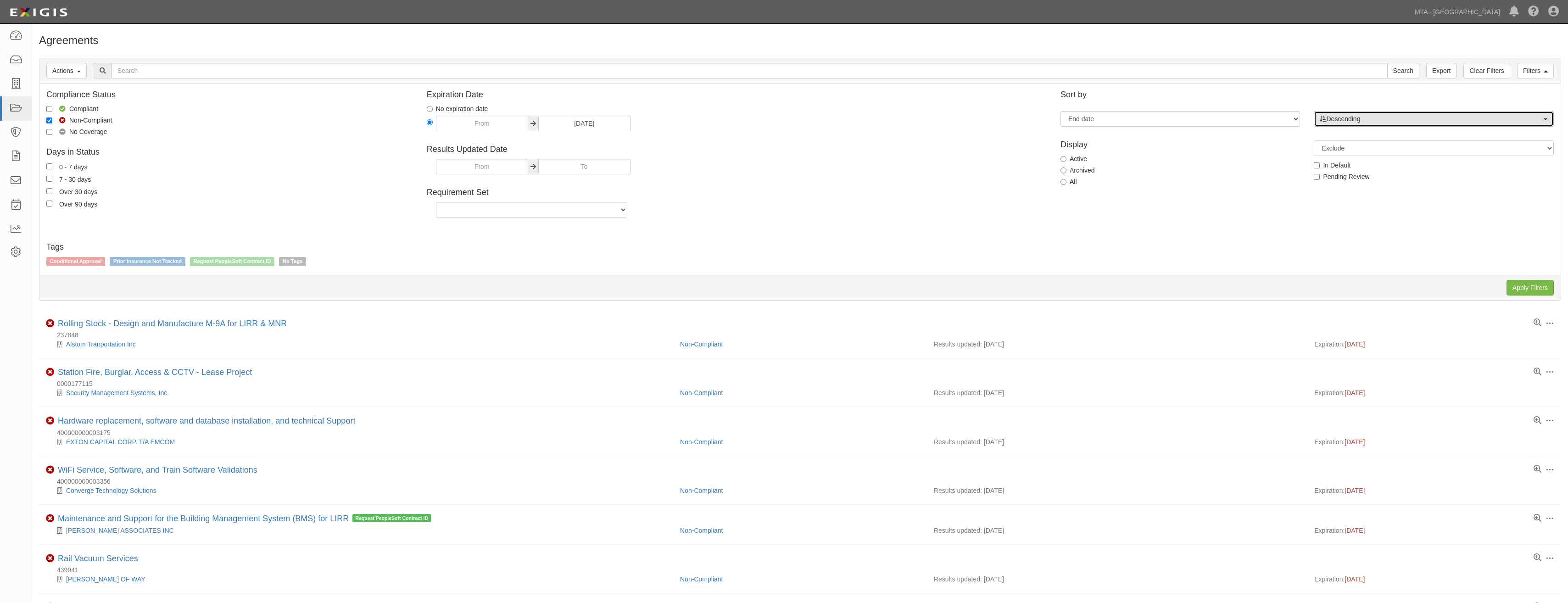
click at [1470, 122] on span "Descending" at bounding box center [1431, 119] width 222 height 9
click at [1452, 136] on link "Ascending" at bounding box center [1434, 136] width 239 height 12
select select "asc"
click at [1538, 285] on input "Apply Filters" at bounding box center [1531, 288] width 47 height 15
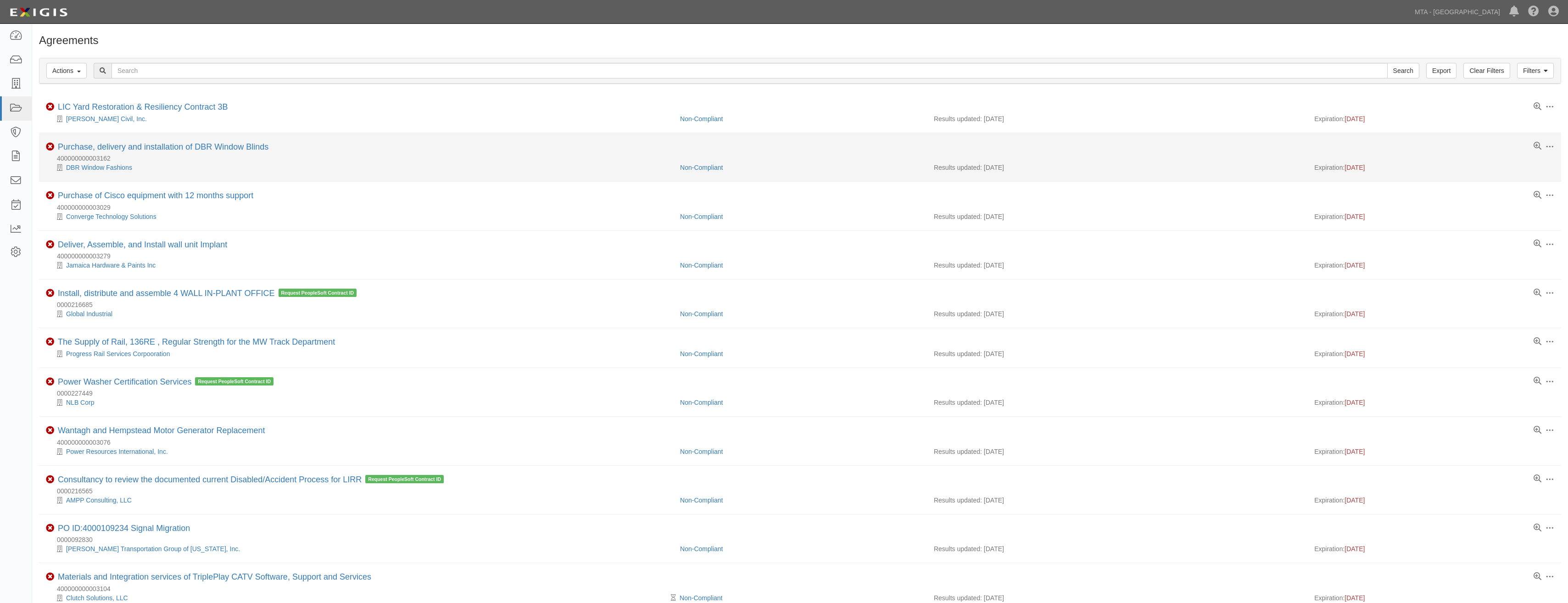
drag, startPoint x: 246, startPoint y: 147, endPoint x: 1274, endPoint y: 156, distance: 1028.0
click at [1274, 156] on div "400000000003162" at bounding box center [804, 158] width 1515 height 9
click at [1554, 148] on span at bounding box center [1549, 147] width 8 height 8
click at [1508, 210] on link "Archive" at bounding box center [1507, 214] width 72 height 17
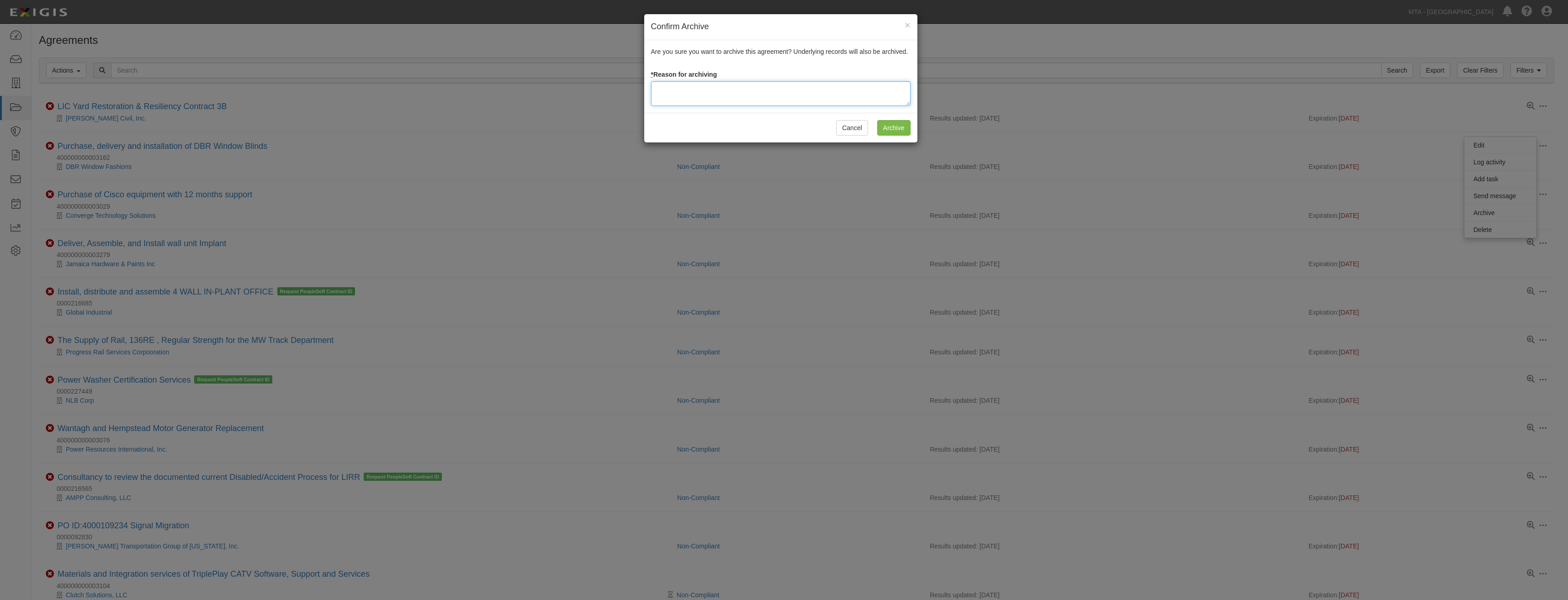
click at [766, 88] on textarea at bounding box center [781, 93] width 260 height 25
type textarea "Closed"
click at [896, 131] on input "Archive" at bounding box center [894, 128] width 33 height 15
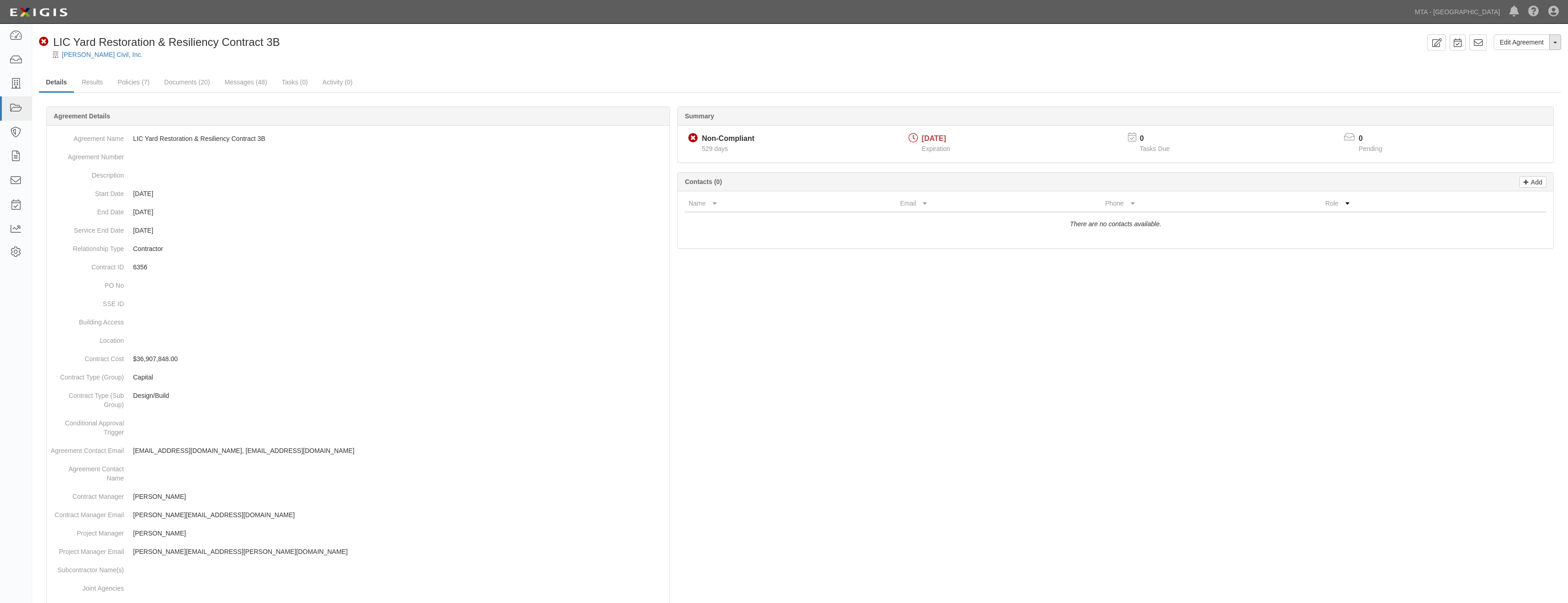
click at [1556, 44] on span "button" at bounding box center [1556, 42] width 4 height 2
click at [1523, 69] on link "Archive Agreement" at bounding box center [1524, 71] width 72 height 12
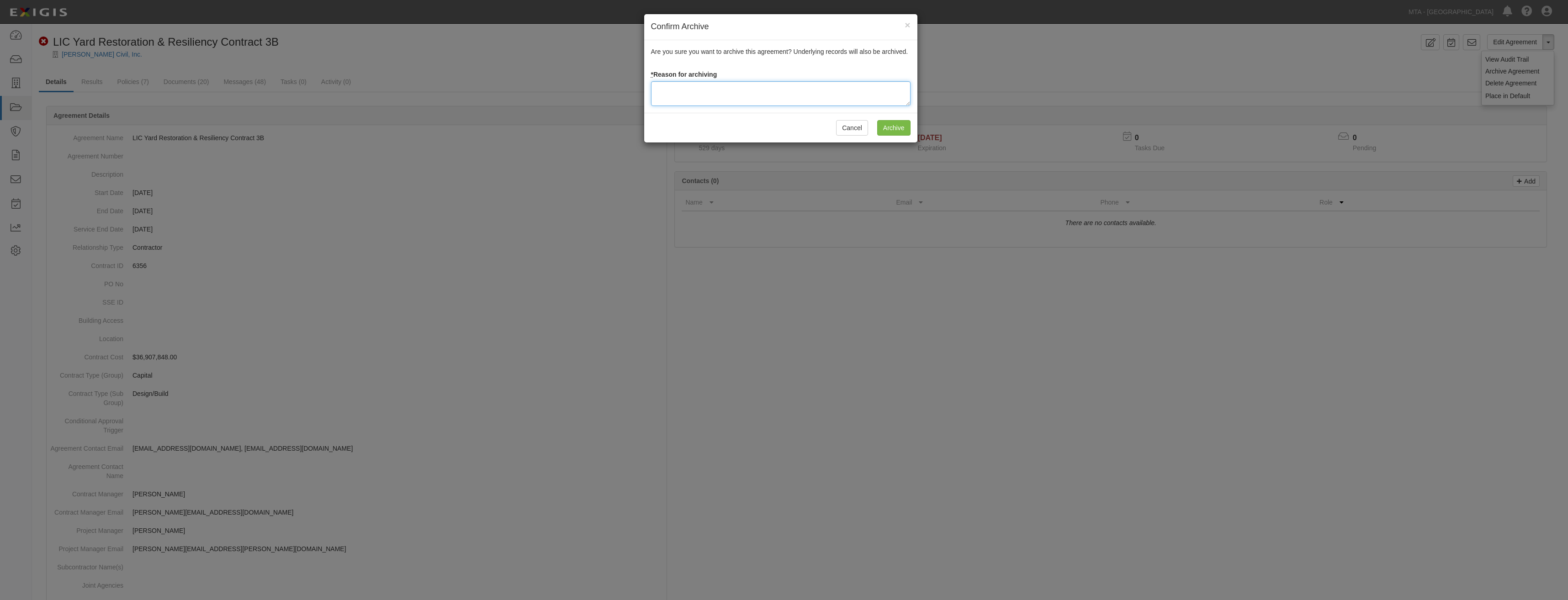
click at [827, 89] on textarea at bounding box center [781, 93] width 260 height 25
type textarea "Closed"
click at [886, 132] on input "Archive" at bounding box center [894, 128] width 33 height 15
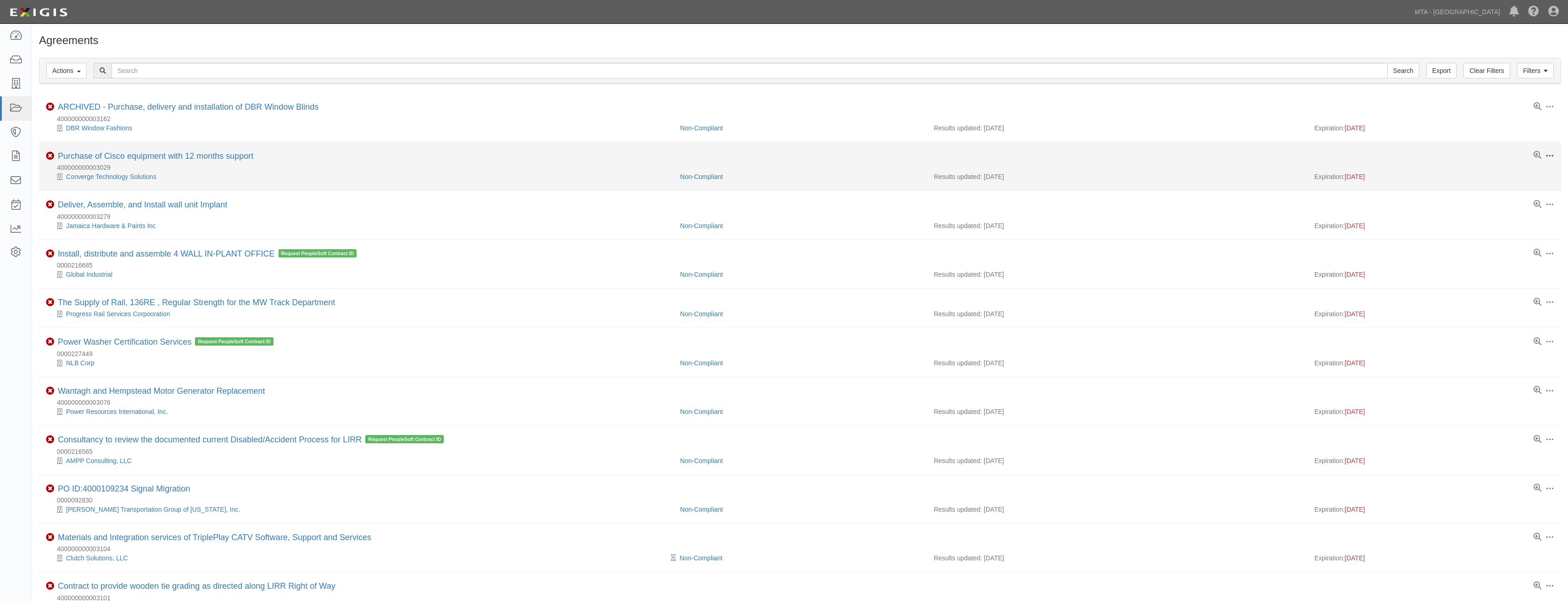
click at [1552, 154] on span at bounding box center [1549, 156] width 8 height 8
click at [1504, 225] on link "Archive" at bounding box center [1507, 223] width 72 height 17
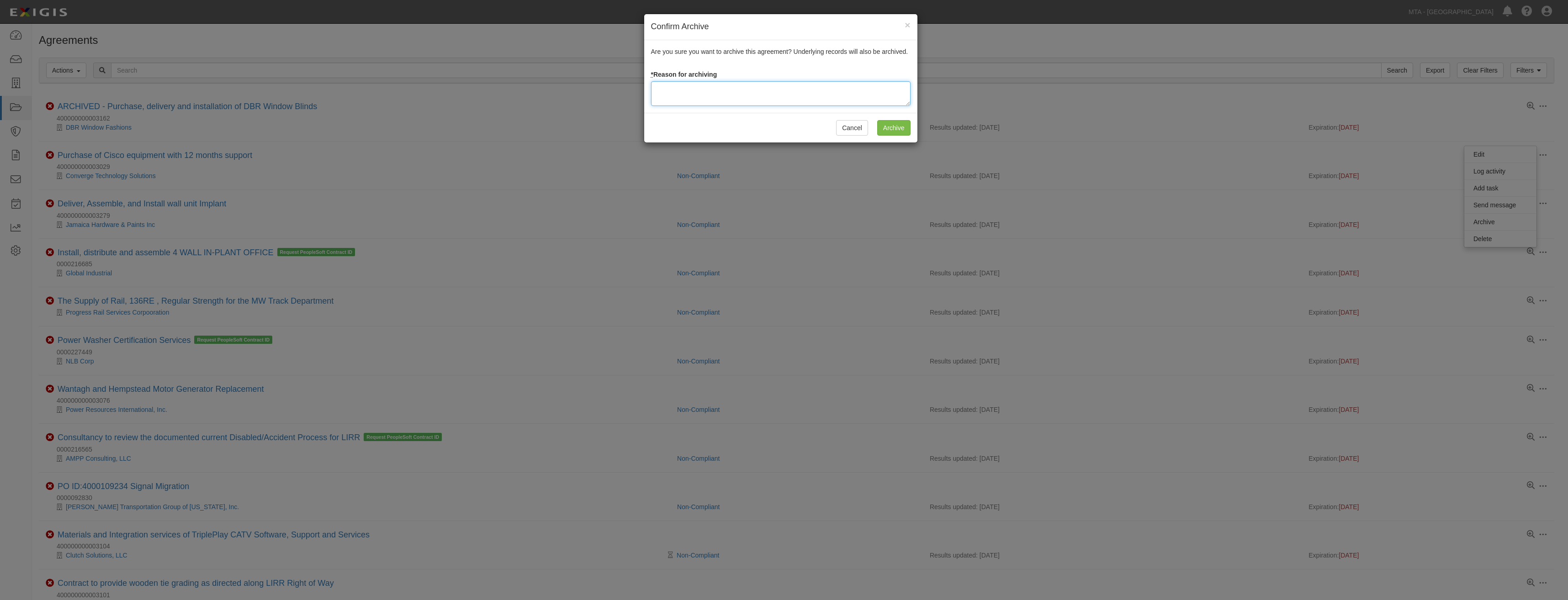
click at [697, 99] on textarea at bounding box center [781, 93] width 260 height 25
paste textarea "236264"
click at [718, 94] on textarea "236264" at bounding box center [781, 93] width 260 height 25
type textarea "Closed"
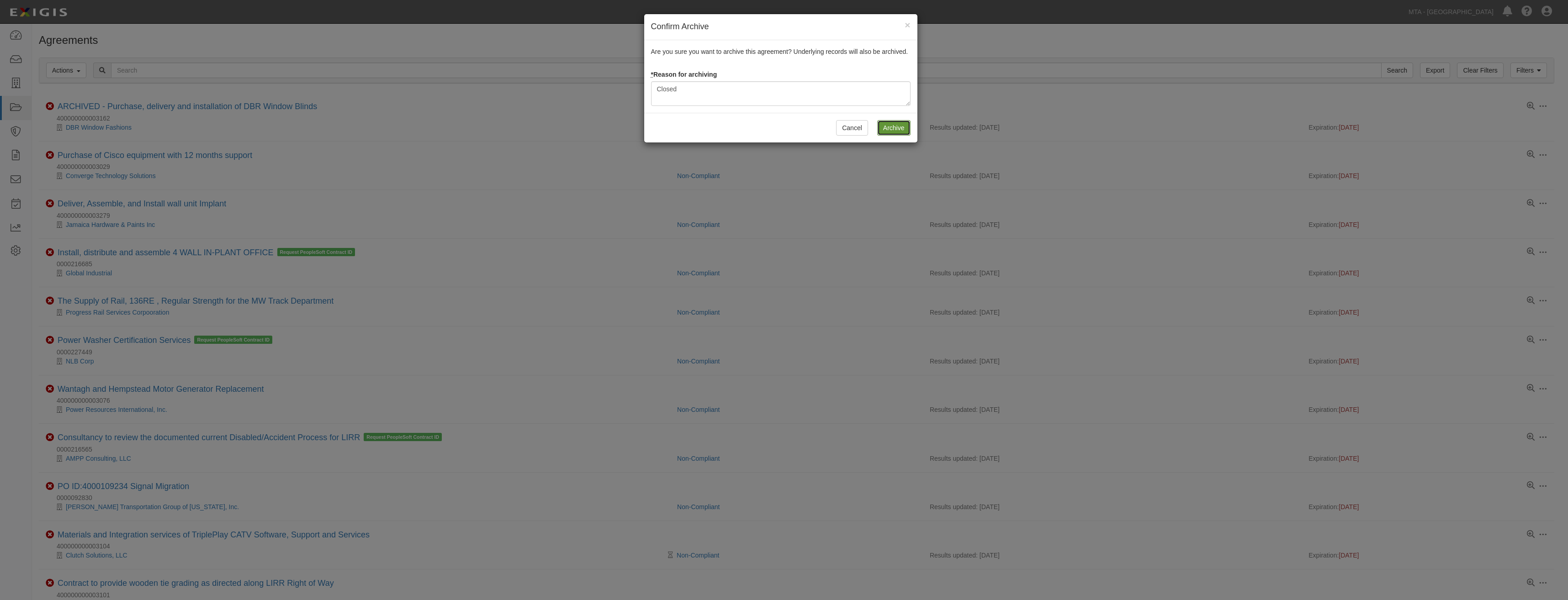
click at [890, 123] on input "Archive" at bounding box center [894, 128] width 33 height 15
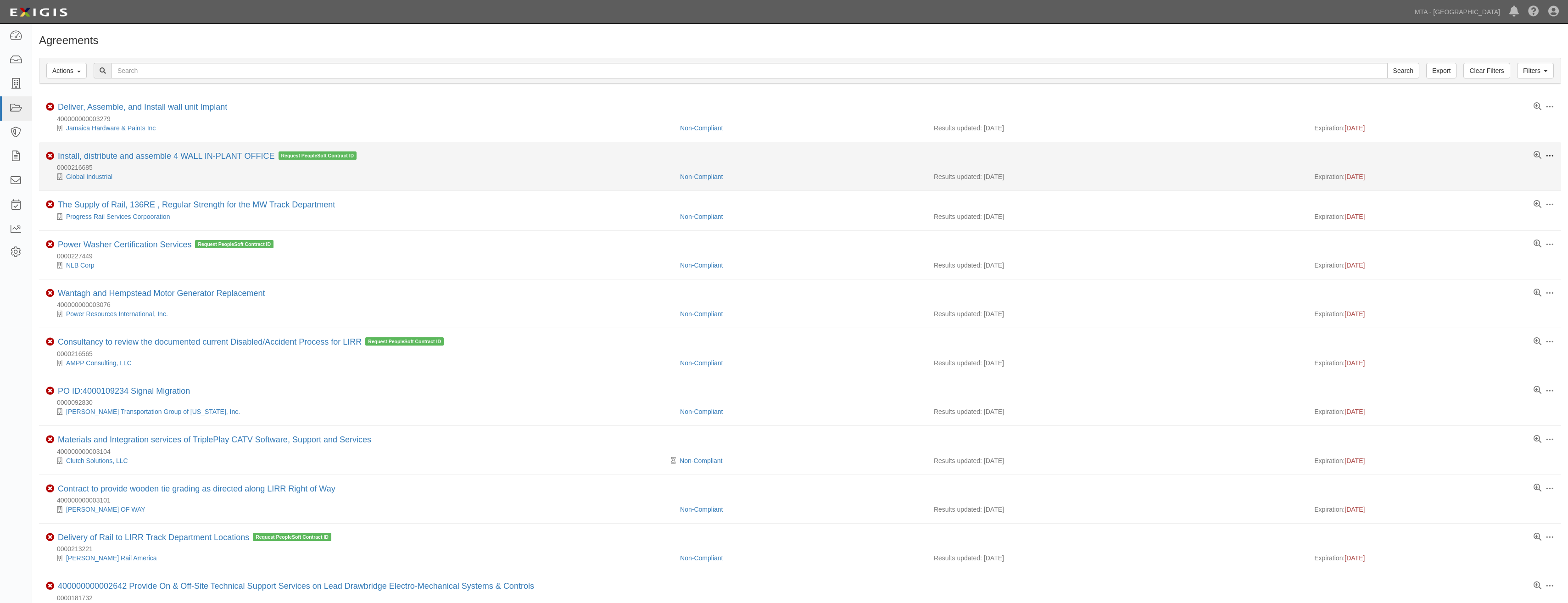
click at [1554, 157] on span at bounding box center [1549, 156] width 8 height 8
click at [1506, 219] on link "Archive" at bounding box center [1507, 223] width 72 height 17
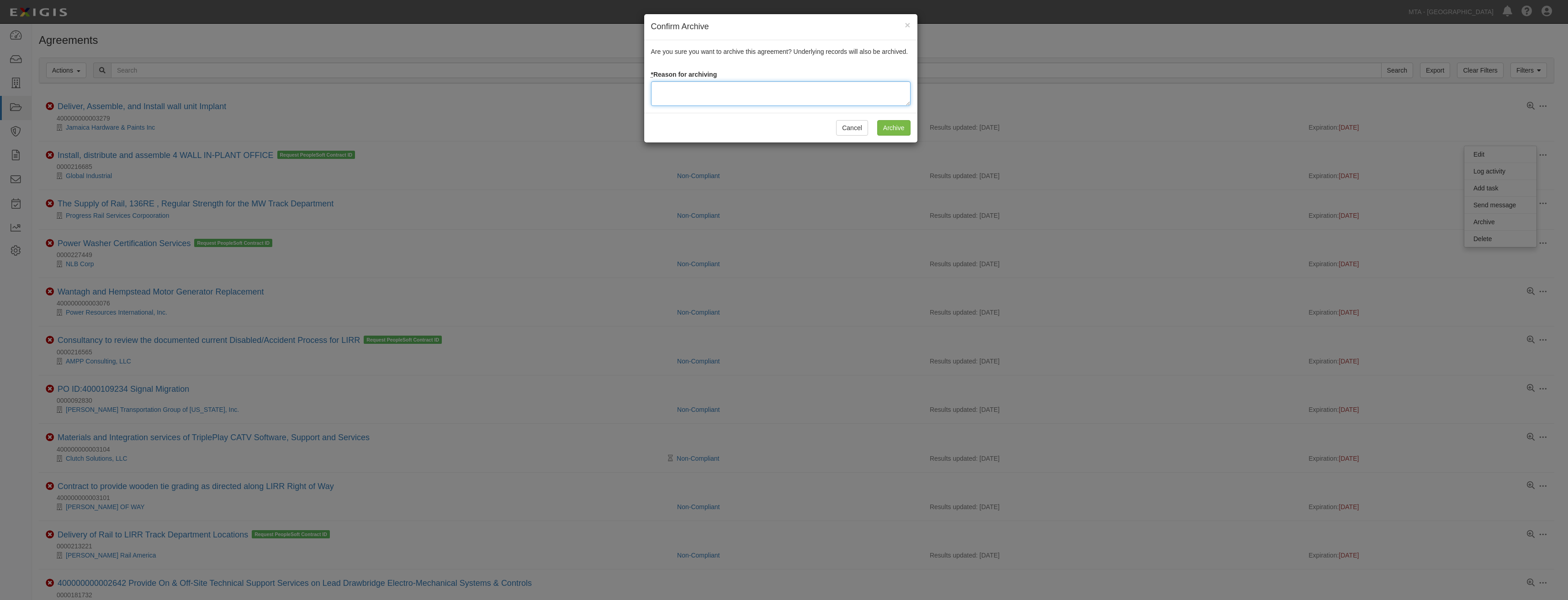
click at [883, 93] on textarea at bounding box center [781, 93] width 260 height 25
type textarea "Closed"
click at [904, 124] on input "Archive" at bounding box center [894, 128] width 33 height 15
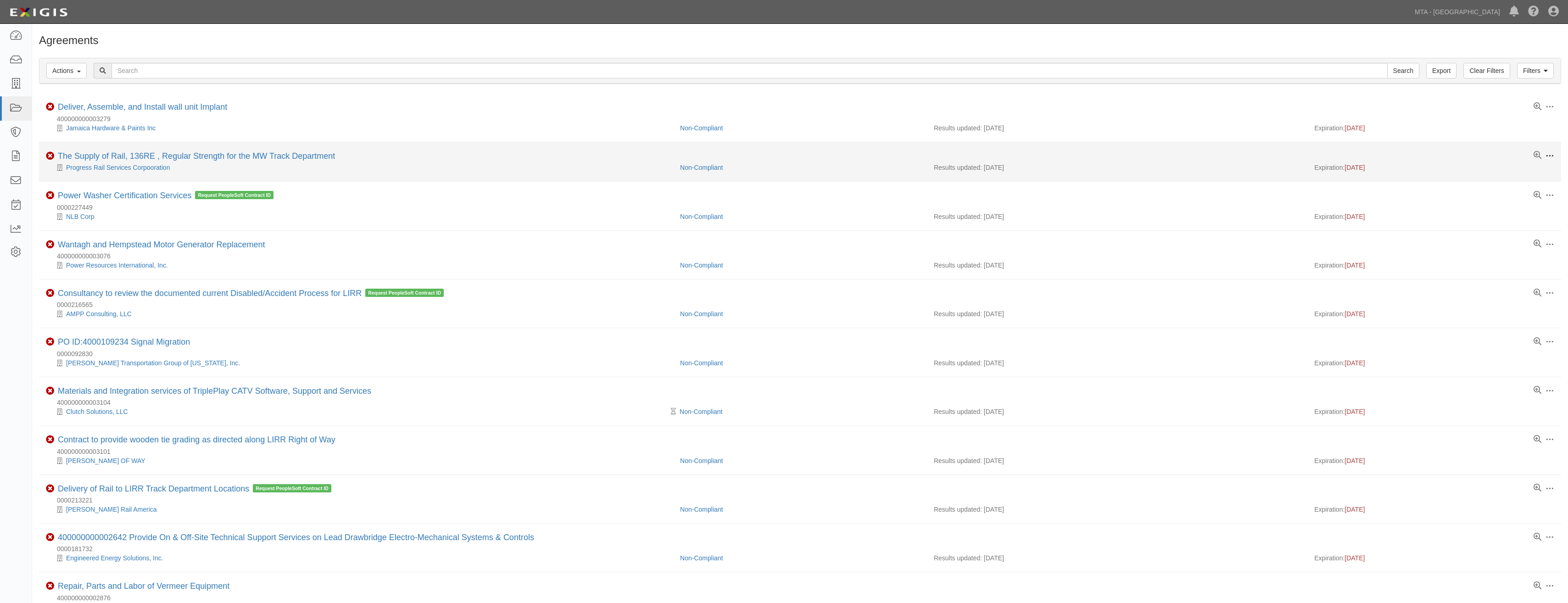
click at [1549, 153] on span at bounding box center [1549, 156] width 8 height 8
click at [1510, 219] on link "Archive" at bounding box center [1507, 223] width 72 height 17
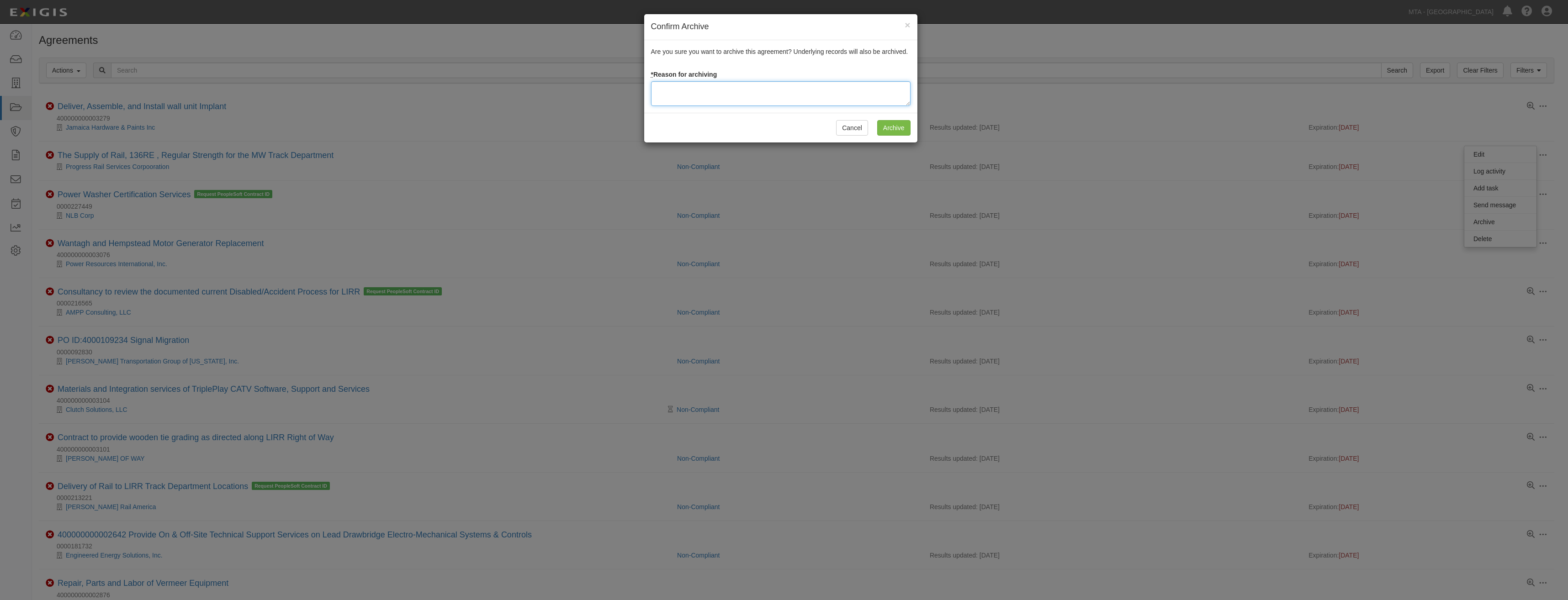
click at [710, 87] on textarea at bounding box center [781, 93] width 260 height 25
click at [672, 91] on textarea "Closed" at bounding box center [781, 93] width 260 height 25
type textarea "Closed"
click at [893, 124] on input "Archive" at bounding box center [894, 128] width 33 height 15
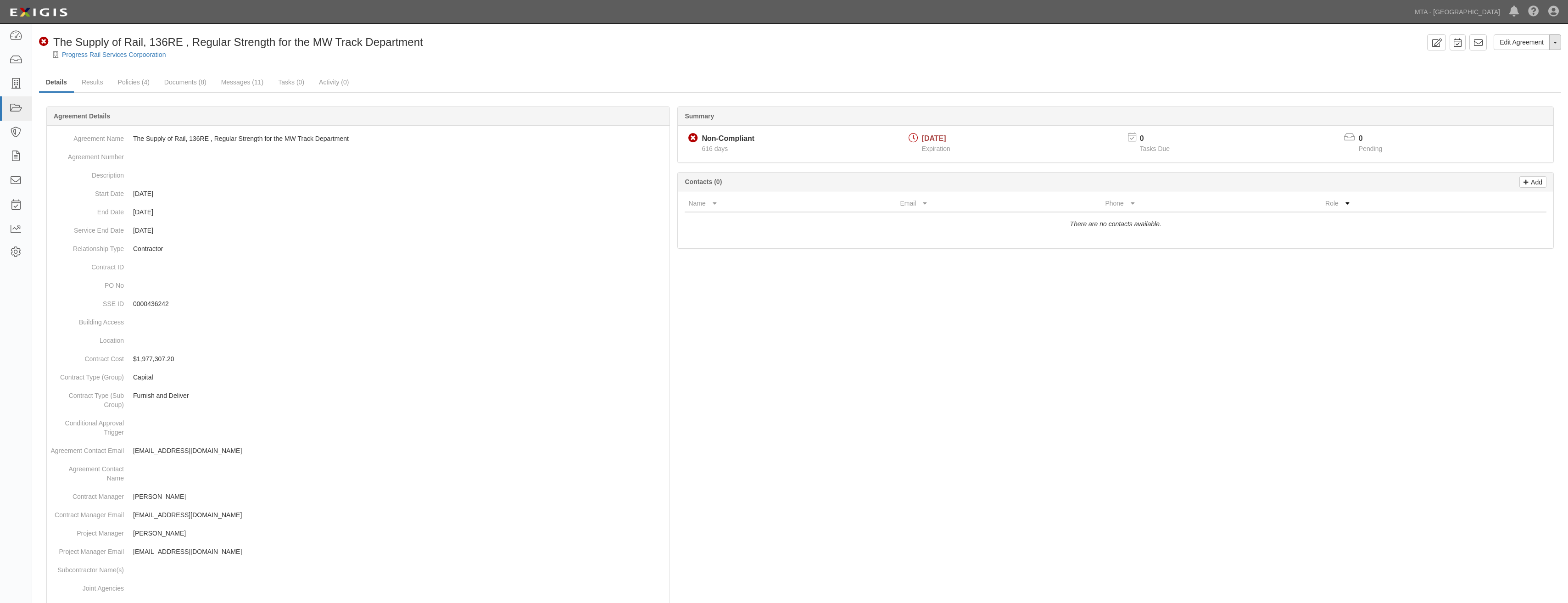
click at [1557, 45] on button "Toggle Agreement Dropdown" at bounding box center [1555, 42] width 12 height 15
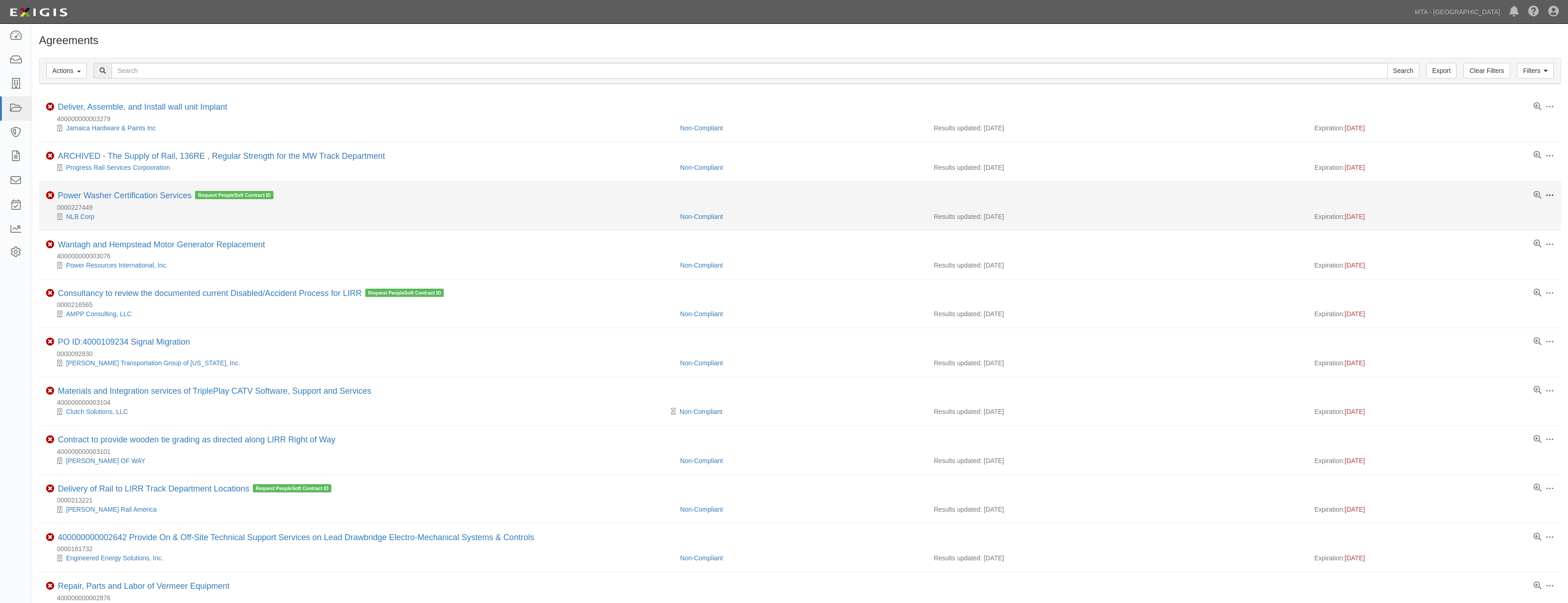
click at [1551, 196] on span at bounding box center [1549, 195] width 8 height 8
click at [1509, 259] on link "Archive" at bounding box center [1507, 262] width 72 height 17
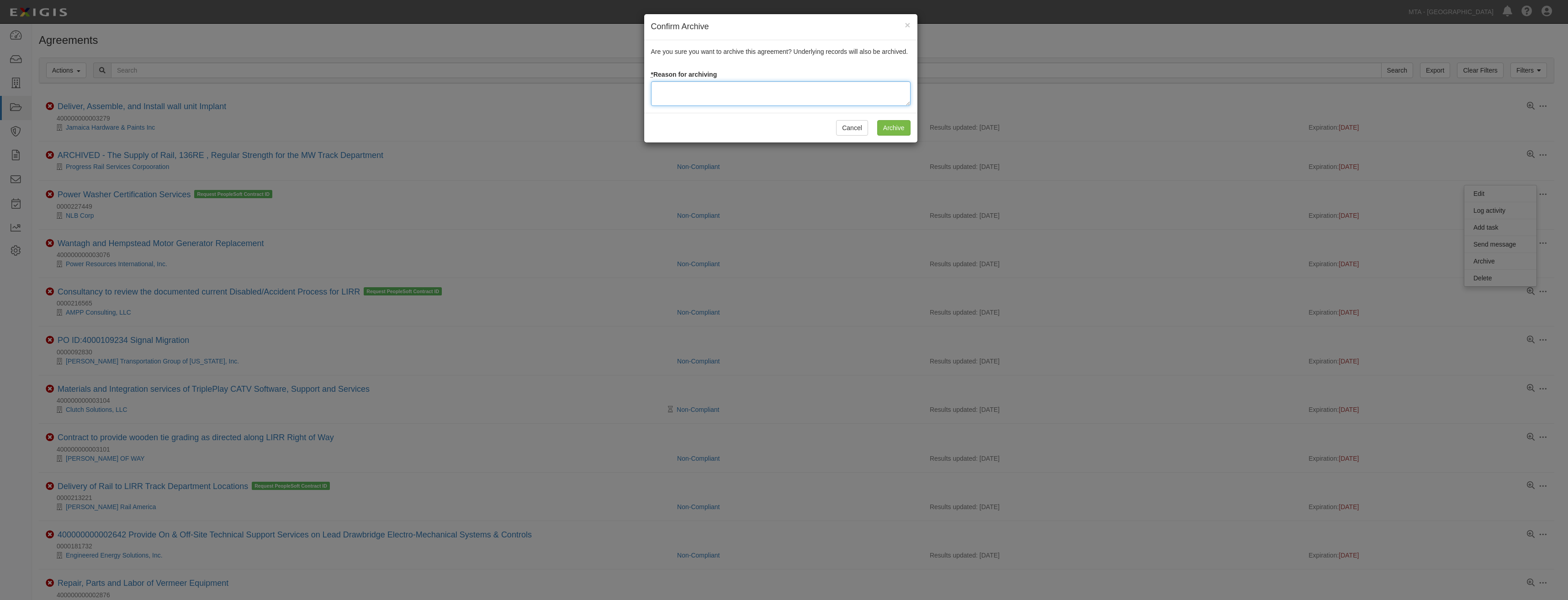
drag, startPoint x: 769, startPoint y: 98, endPoint x: 772, endPoint y: 91, distance: 7.6
click at [769, 98] on textarea at bounding box center [781, 93] width 260 height 25
paste textarea "Closed"
type textarea "Closed"
click at [895, 127] on input "Archive" at bounding box center [894, 128] width 33 height 15
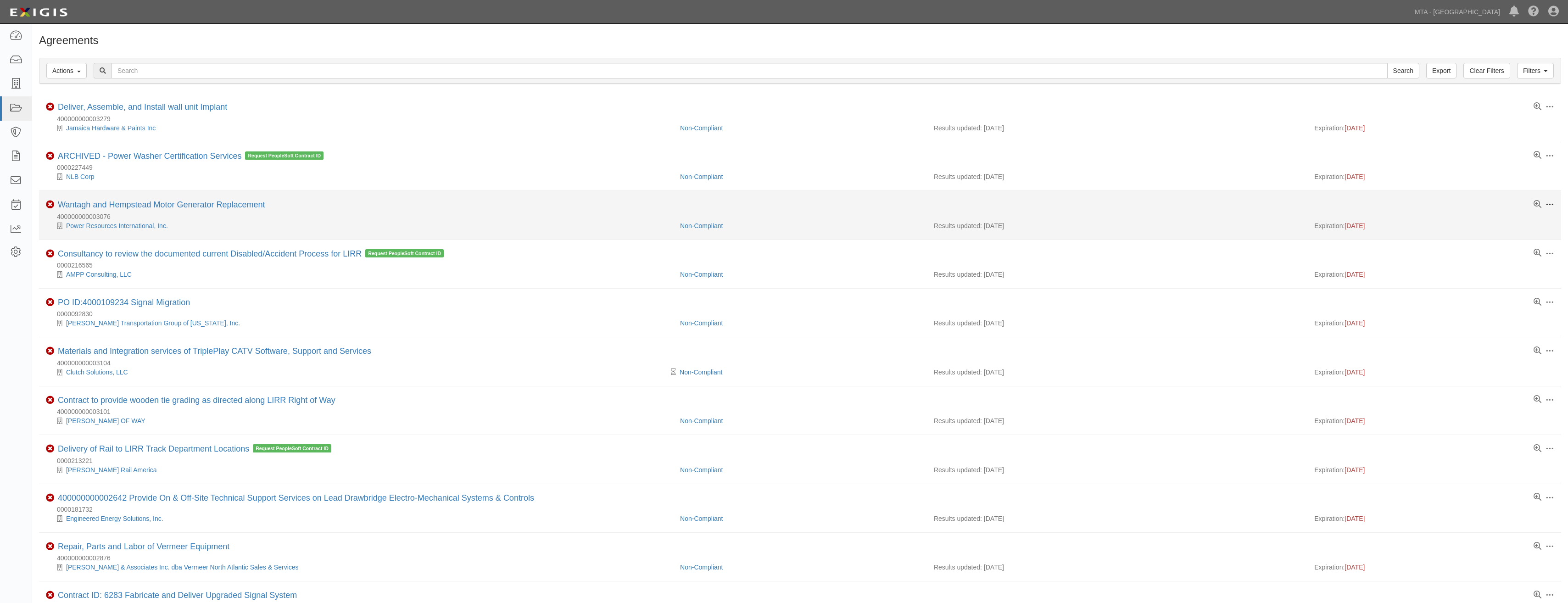
click at [1554, 203] on span at bounding box center [1549, 205] width 8 height 8
click at [1507, 275] on link "Archive" at bounding box center [1507, 272] width 72 height 17
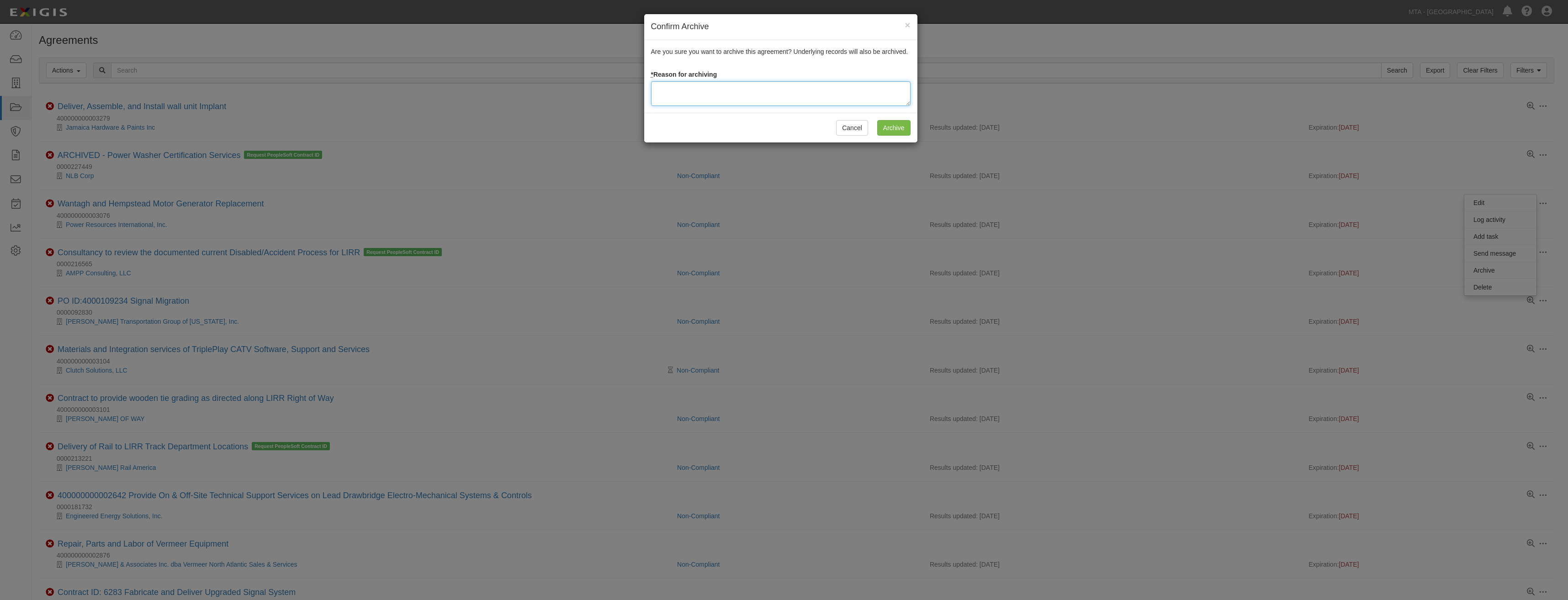
click at [739, 92] on textarea at bounding box center [781, 93] width 260 height 25
paste textarea "Closed"
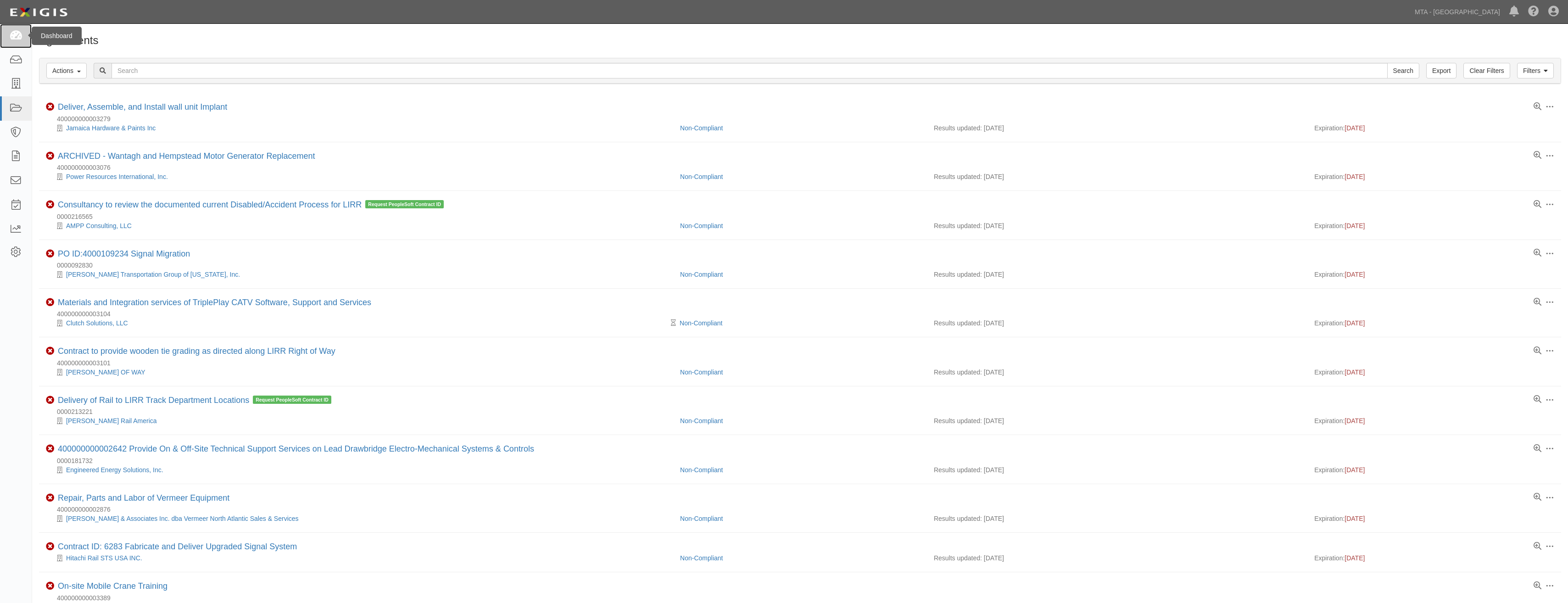
click at [24, 40] on link at bounding box center [15, 36] width 31 height 24
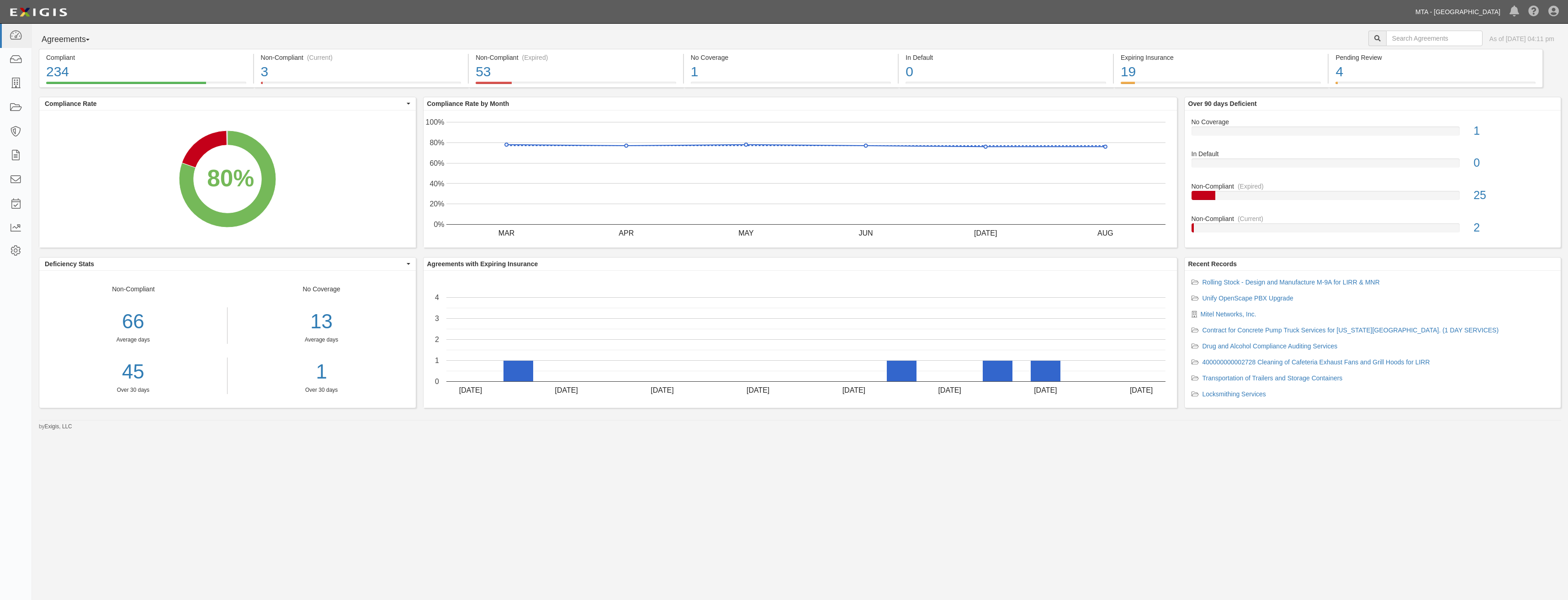
click at [1462, 15] on link "MTA - [GEOGRAPHIC_DATA]" at bounding box center [1458, 11] width 94 height 19
click at [1433, 37] on link "Metropolitan Transportation Authority" at bounding box center [1426, 33] width 158 height 19
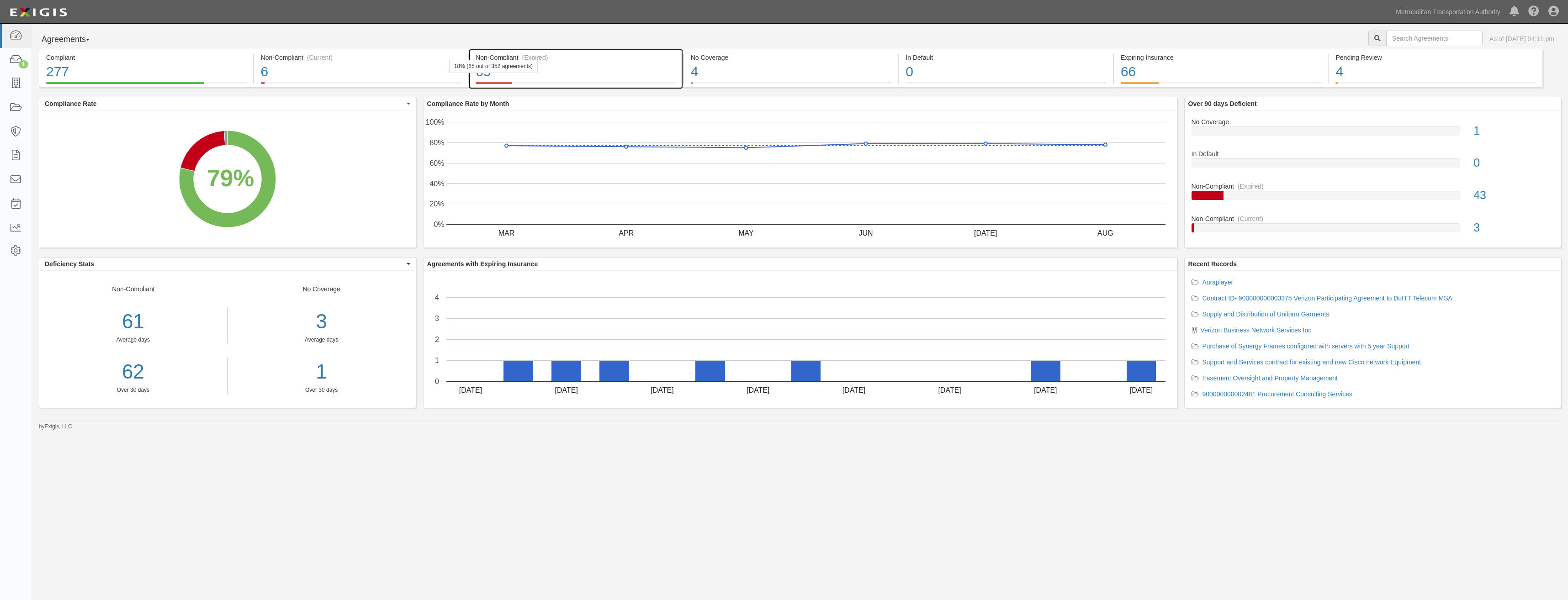
click at [571, 67] on div "65" at bounding box center [576, 71] width 200 height 20
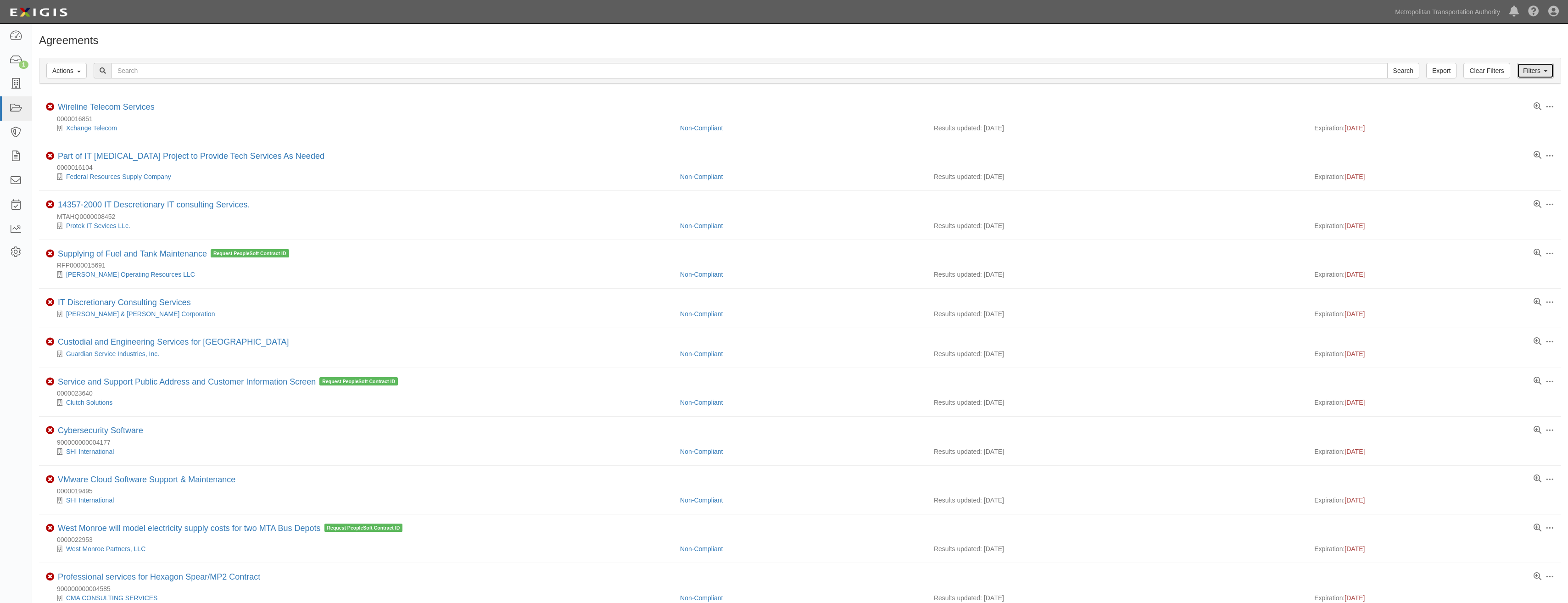
click at [1540, 69] on link "Filters" at bounding box center [1535, 71] width 37 height 15
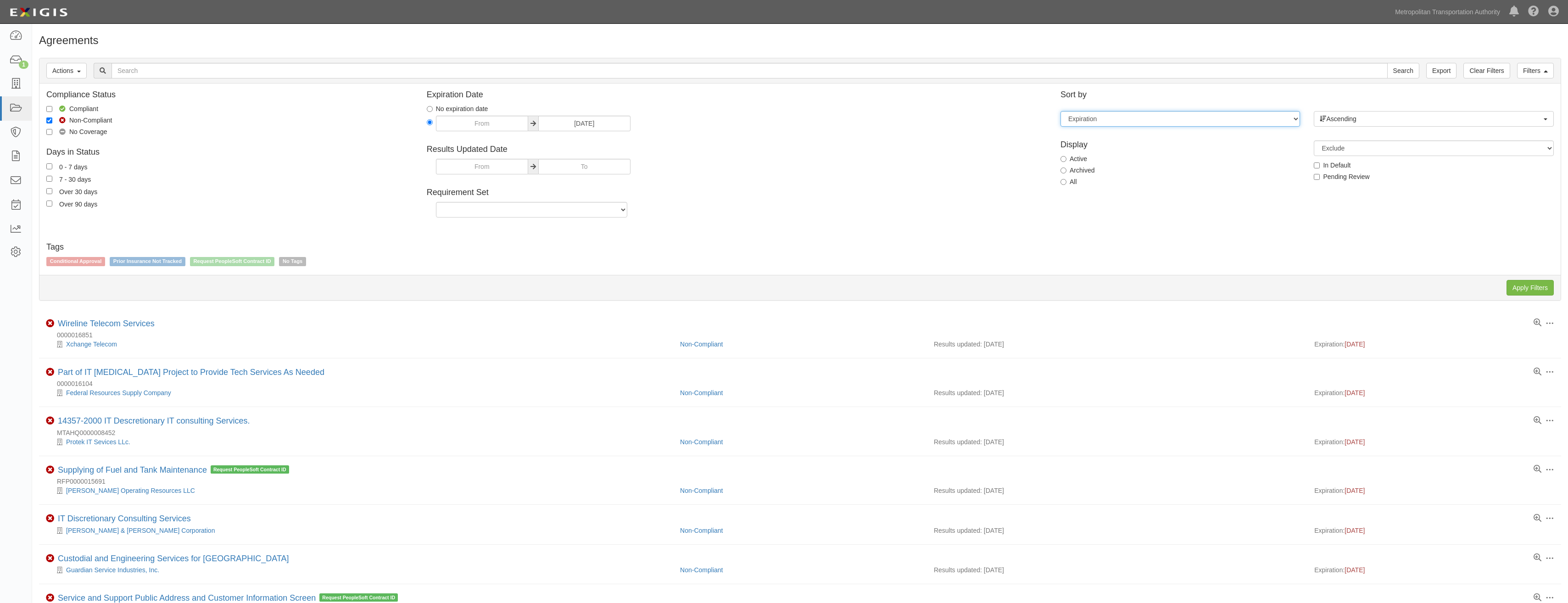
click at [1217, 117] on select "Expiration End date Name Results updated" at bounding box center [1181, 119] width 240 height 15
select select "ends_on"
click at [1061, 111] on select "Expiration End date Name Results updated" at bounding box center [1181, 119] width 240 height 15
click at [1521, 280] on input "Apply Filters" at bounding box center [1531, 288] width 47 height 15
click at [1538, 68] on link "Filters" at bounding box center [1535, 71] width 37 height 15
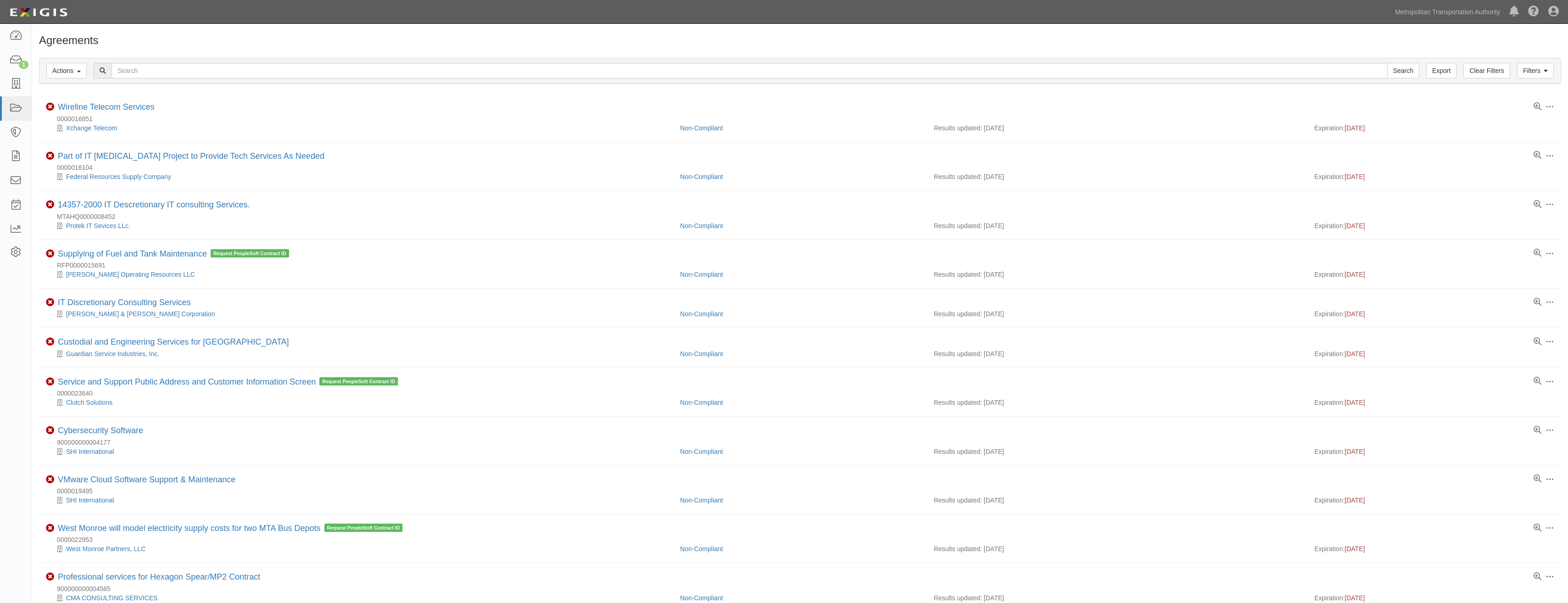
click at [1533, 62] on div "Filters Actions Edit Tags Run Workflows Send Messages Clear Filters Export Sear…" at bounding box center [800, 71] width 1521 height 25
click at [1531, 71] on link "Filters" at bounding box center [1535, 71] width 37 height 15
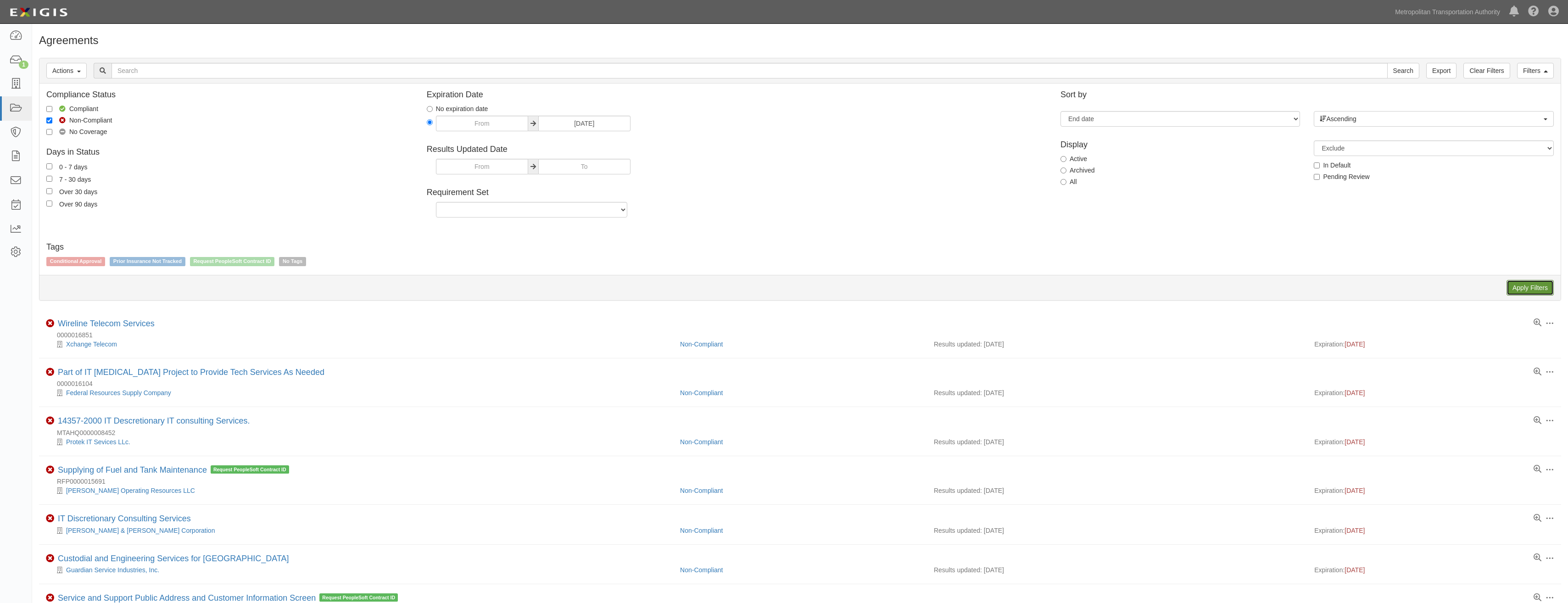
click at [1526, 282] on input "Apply Filters" at bounding box center [1531, 288] width 47 height 15
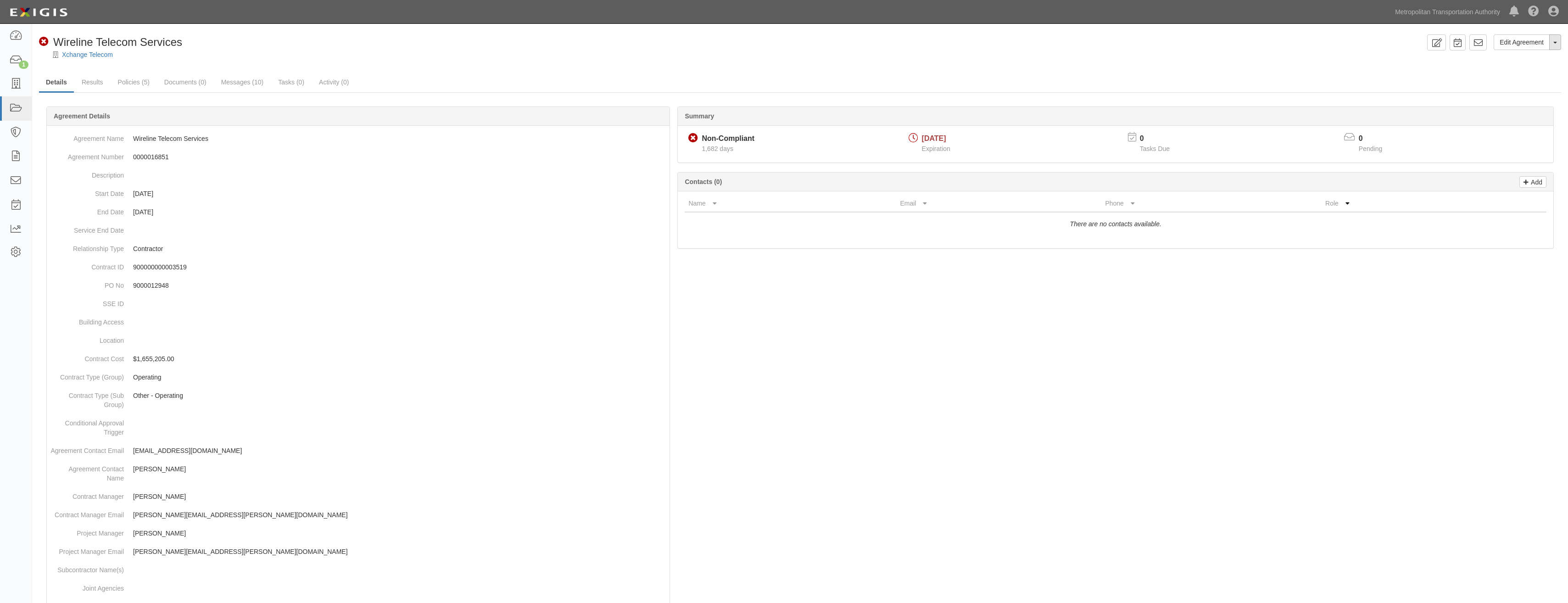
click at [1555, 46] on button "Toggle Agreement Dropdown" at bounding box center [1555, 42] width 12 height 15
click at [1528, 67] on link "Archive Agreement" at bounding box center [1524, 71] width 72 height 12
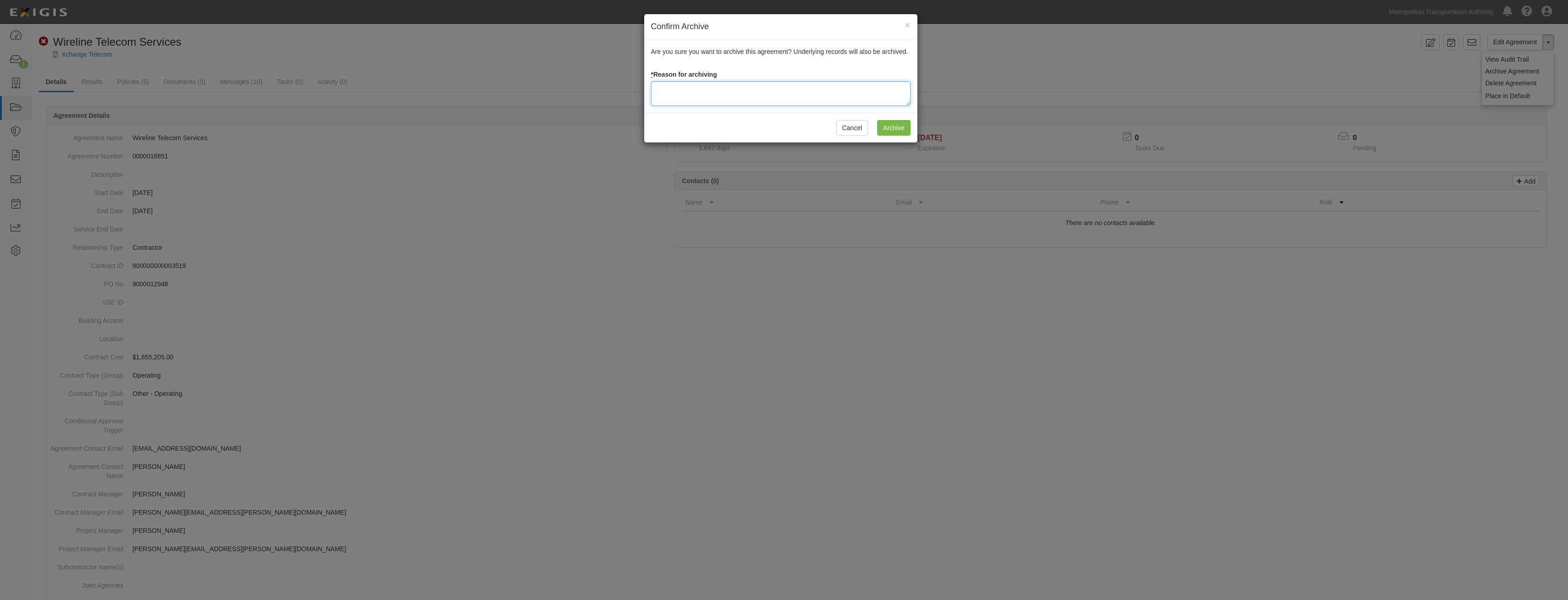
drag, startPoint x: 858, startPoint y: 80, endPoint x: 822, endPoint y: 89, distance: 37.1
click at [822, 89] on textarea at bounding box center [781, 93] width 260 height 25
paste textarea "Closed"
type textarea "Closed"
click at [894, 132] on input "Archive" at bounding box center [894, 128] width 33 height 15
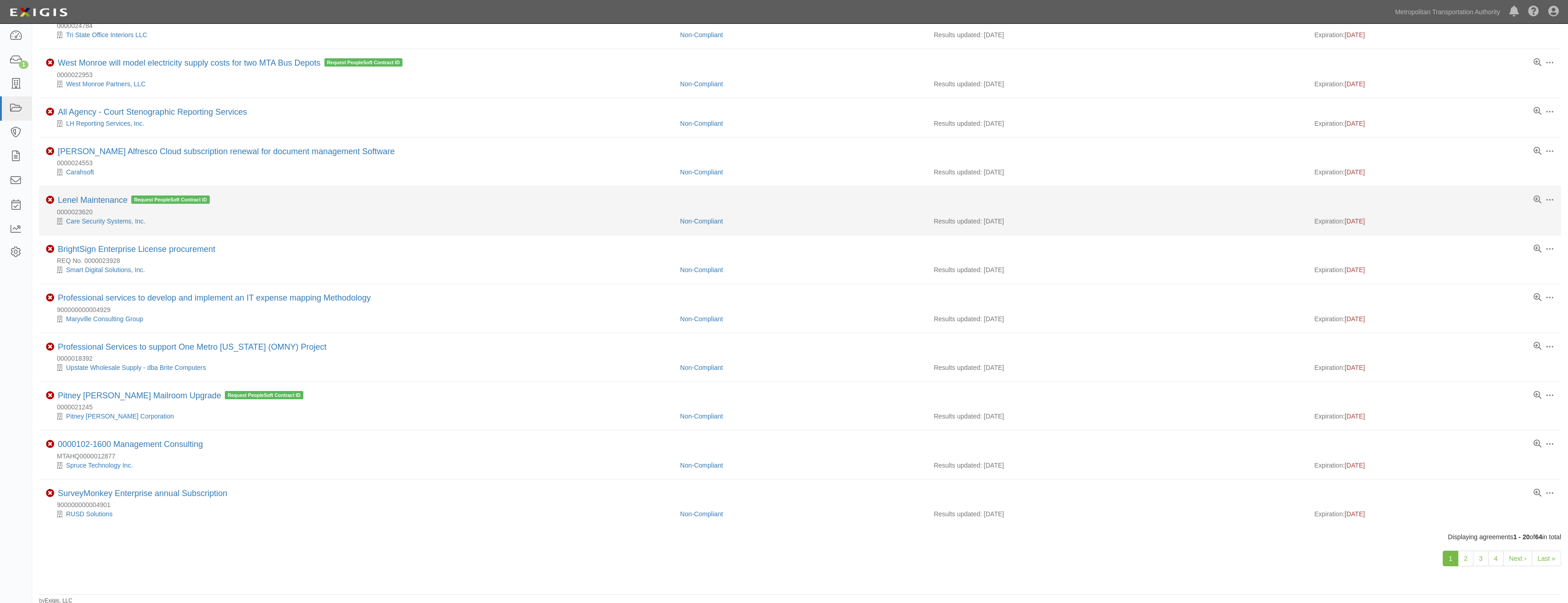
scroll to position [507, 0]
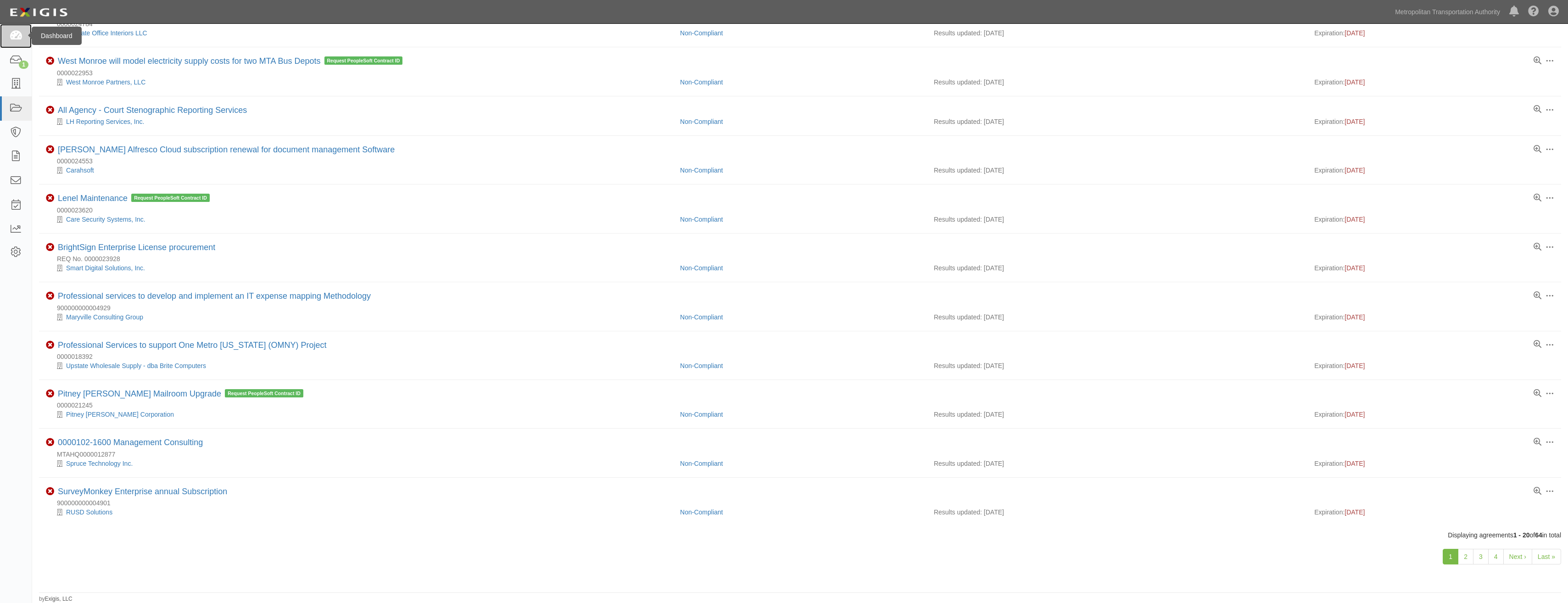
click at [23, 38] on link at bounding box center [15, 36] width 31 height 24
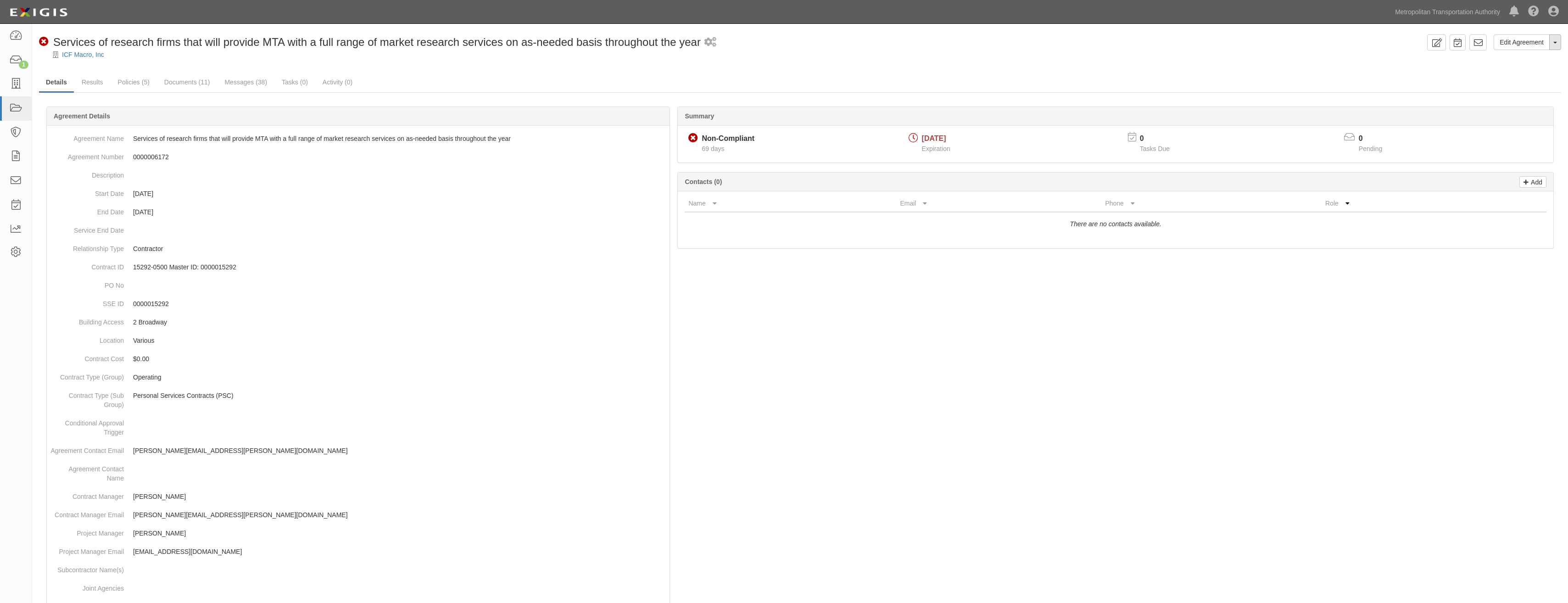
click at [1553, 49] on button "Toggle Agreement Dropdown" at bounding box center [1555, 42] width 12 height 15
click at [1535, 67] on link "Archive Agreement" at bounding box center [1524, 71] width 72 height 12
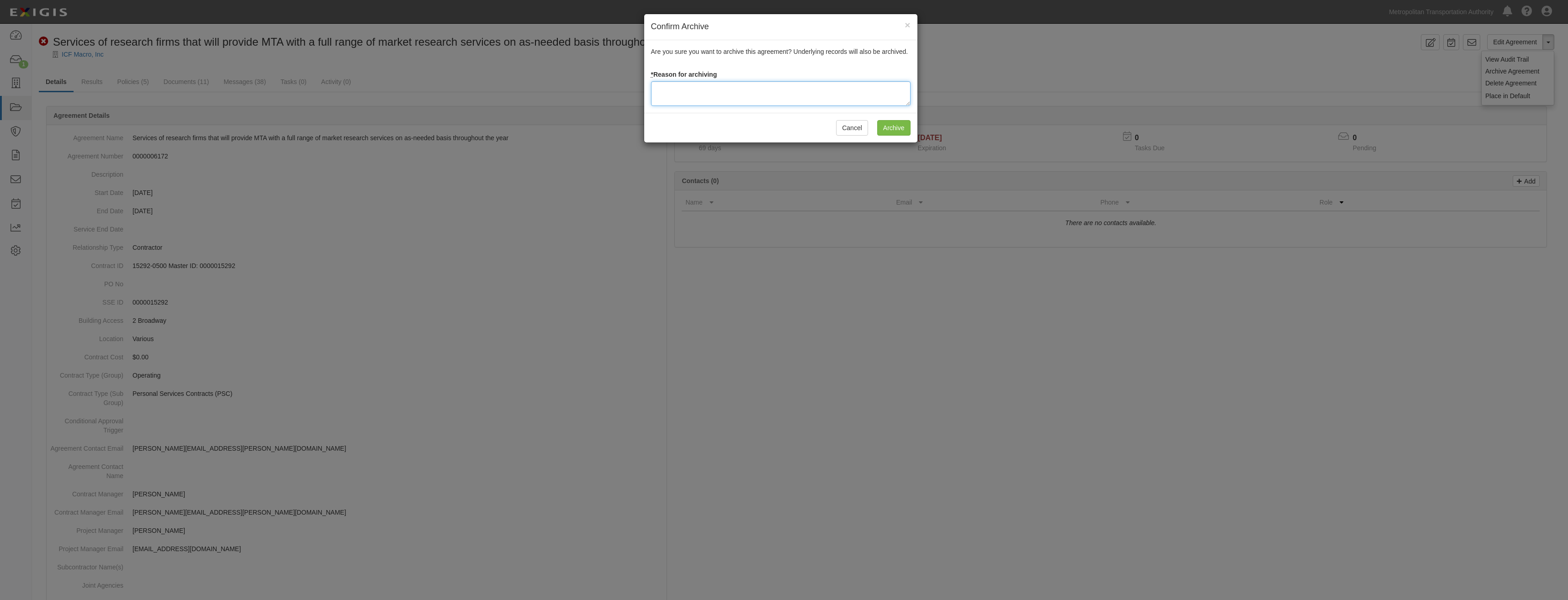
click at [815, 86] on textarea at bounding box center [781, 93] width 260 height 25
paste textarea "Closed"
type textarea "Closed"
click at [902, 126] on input "Archive" at bounding box center [894, 128] width 33 height 15
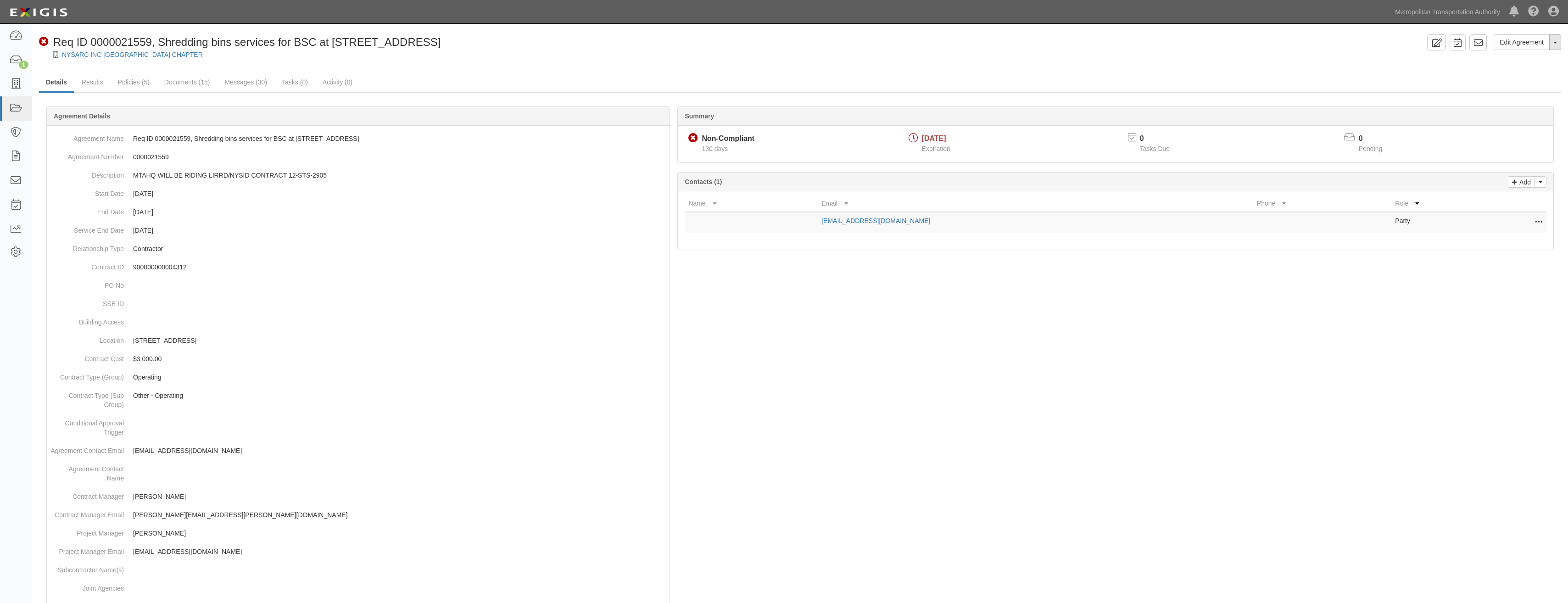
click at [1558, 47] on button "Toggle Agreement Dropdown" at bounding box center [1555, 42] width 12 height 15
click at [1528, 72] on link "Archive Agreement" at bounding box center [1524, 71] width 72 height 12
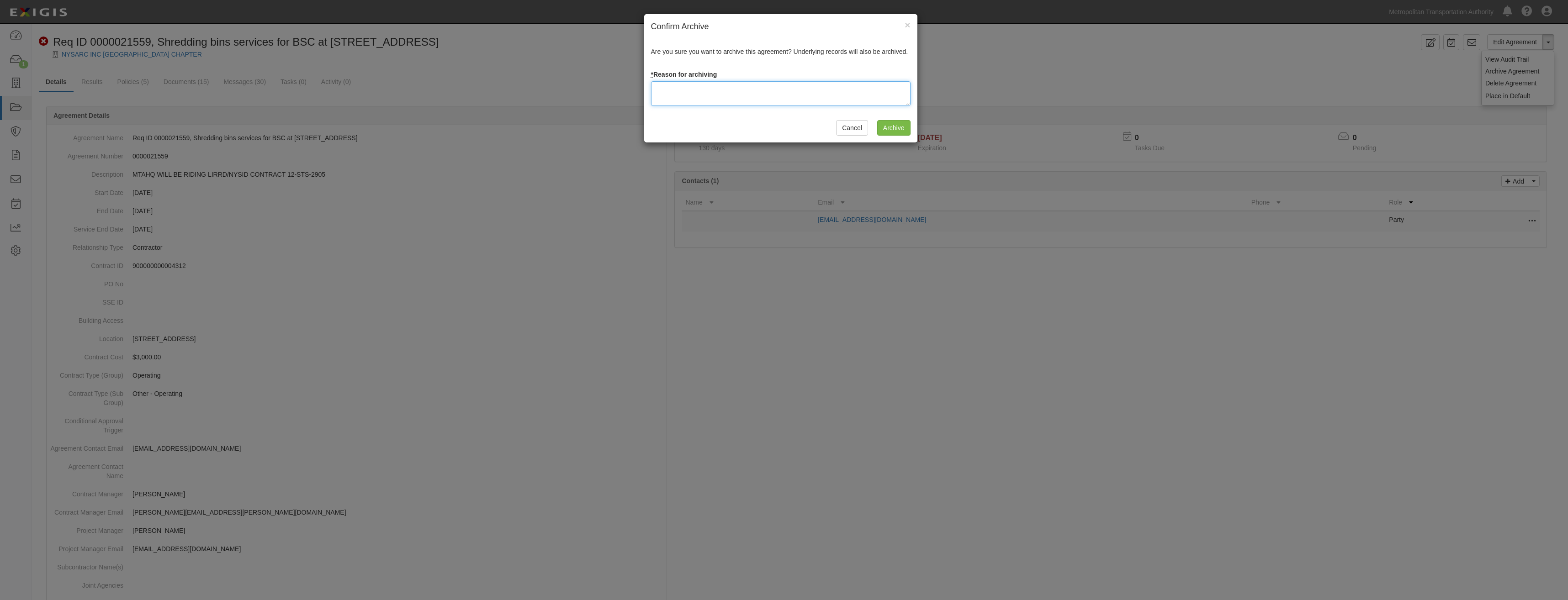
click at [857, 89] on textarea at bounding box center [781, 93] width 260 height 25
paste textarea "Closed"
type textarea "Closed"
click at [894, 124] on input "Archive" at bounding box center [894, 128] width 33 height 15
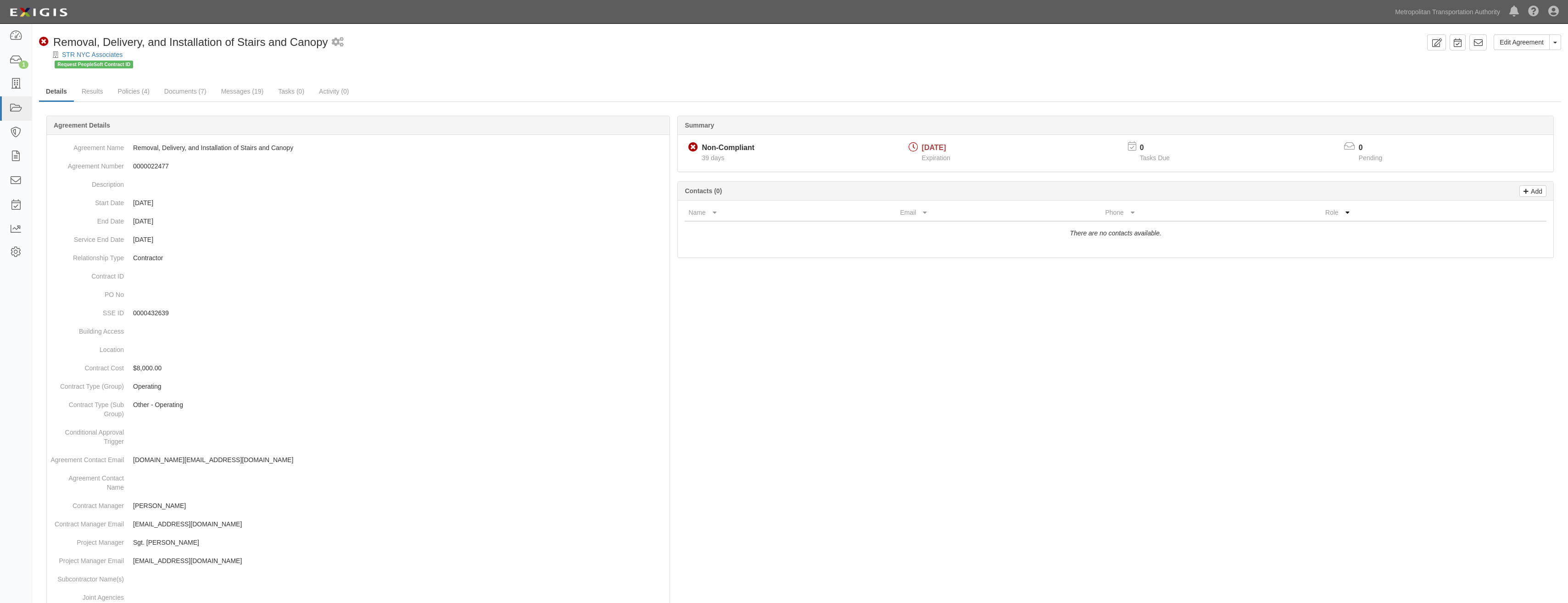
click at [1562, 38] on div "Edit Agreement Toggle Agreement Dropdown View Audit Trail Archive Agreement Del…" at bounding box center [800, 47] width 1536 height 25
click at [1560, 39] on button "Toggle Agreement Dropdown" at bounding box center [1555, 42] width 12 height 15
click at [1528, 72] on link "Archive Agreement" at bounding box center [1524, 71] width 72 height 12
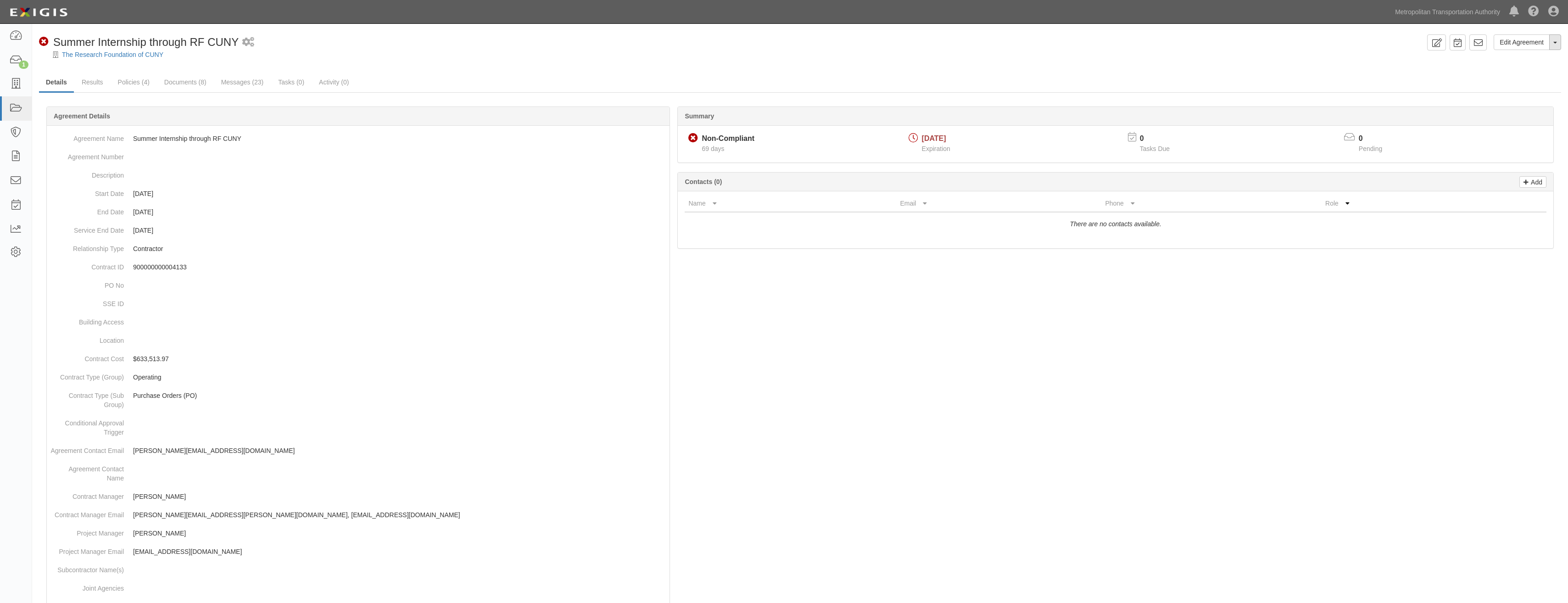
click at [1557, 43] on span "button" at bounding box center [1556, 42] width 4 height 2
click at [1535, 69] on link "Archive Agreement" at bounding box center [1524, 71] width 72 height 12
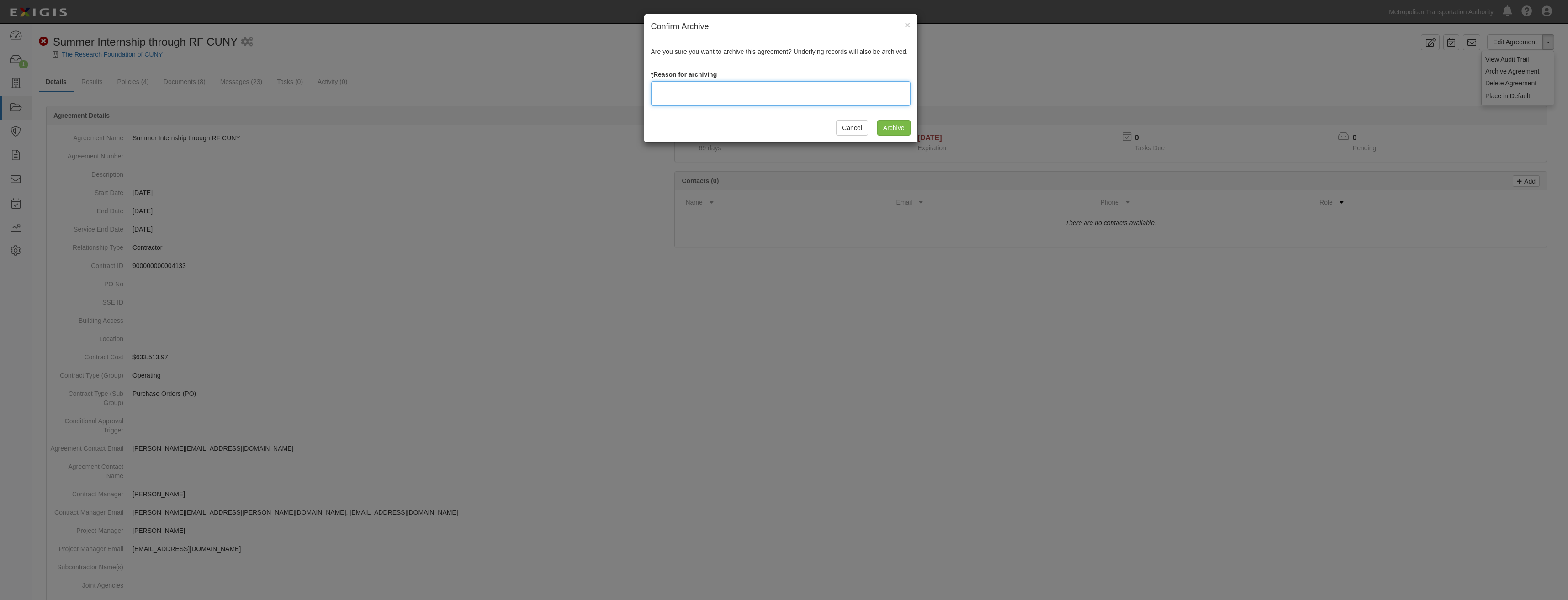
click at [728, 91] on textarea at bounding box center [781, 93] width 260 height 25
paste textarea "Closed"
type textarea "Closed"
click at [898, 131] on input "Archive" at bounding box center [894, 128] width 33 height 15
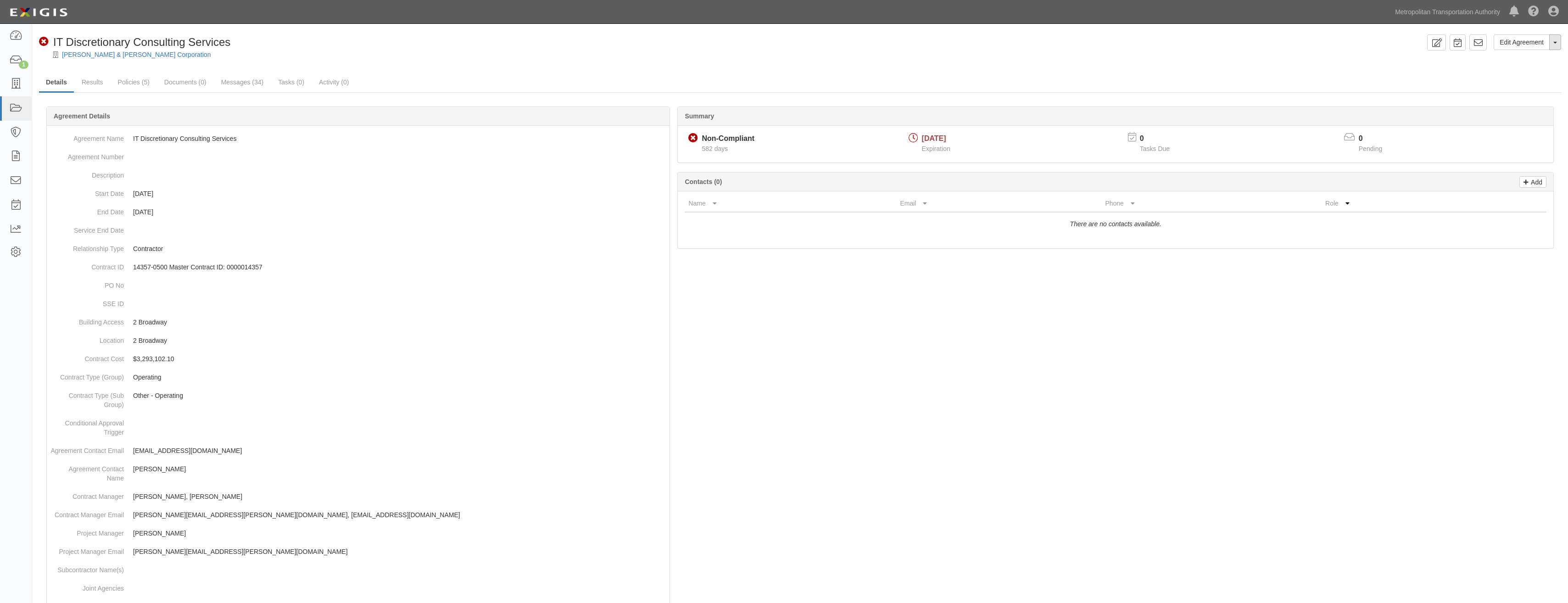
click at [1560, 40] on button "Toggle Agreement Dropdown" at bounding box center [1555, 42] width 12 height 15
click at [1524, 71] on link "Archive Agreement" at bounding box center [1524, 71] width 72 height 12
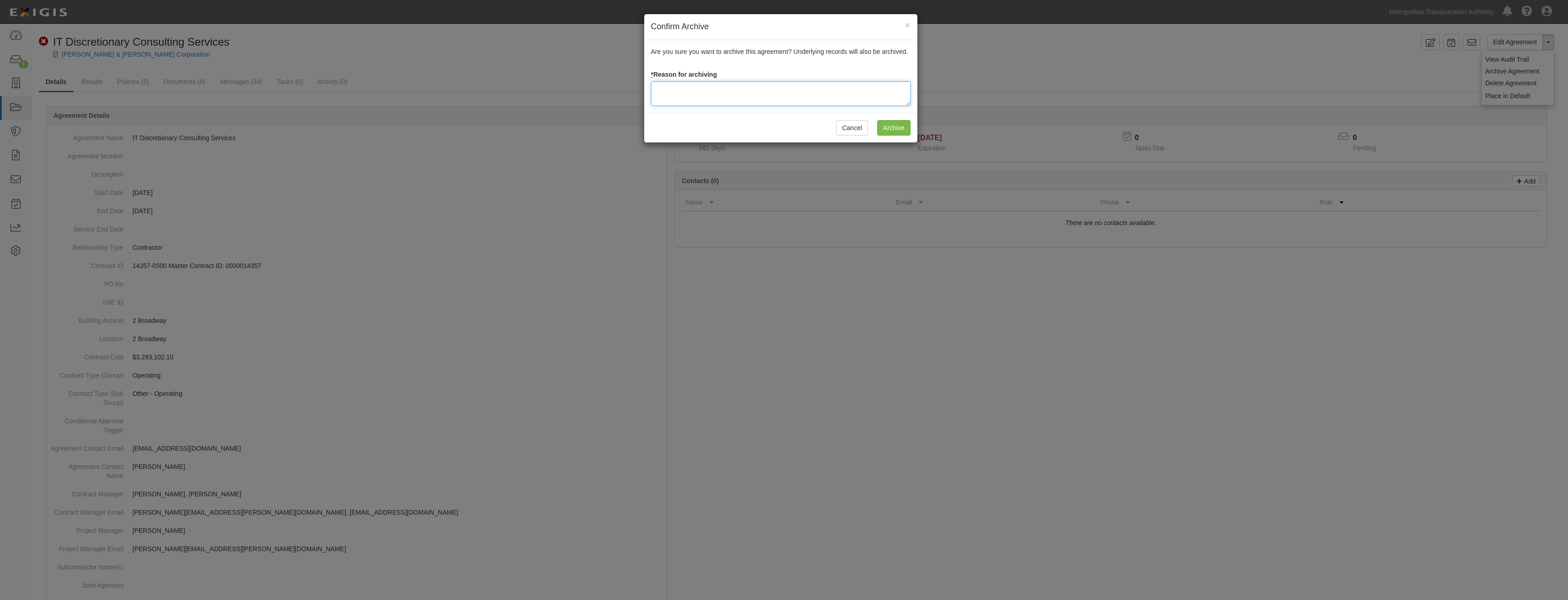
click at [836, 88] on textarea at bounding box center [781, 93] width 260 height 25
paste textarea "Closed"
type textarea "Closed"
click at [899, 122] on input "Archive" at bounding box center [894, 128] width 33 height 15
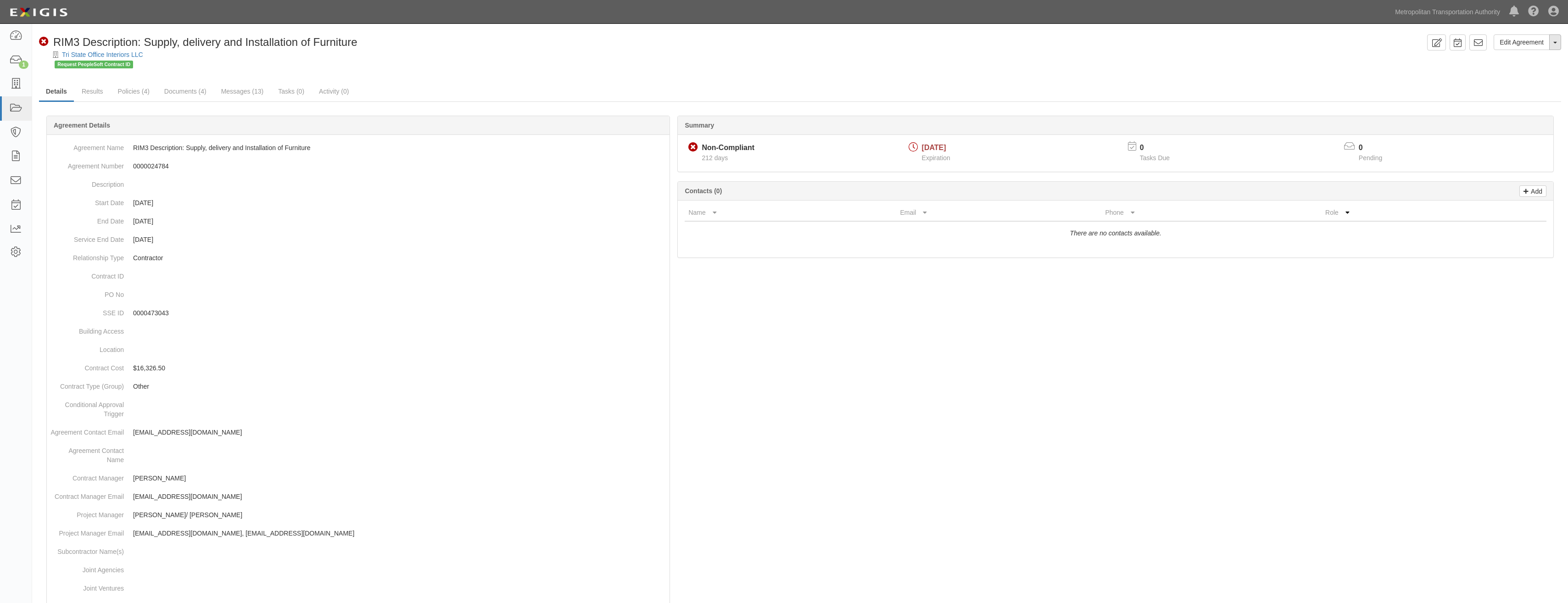
click at [1554, 45] on button "Toggle Agreement Dropdown" at bounding box center [1555, 42] width 12 height 15
click at [1524, 70] on link "Archive Agreement" at bounding box center [1524, 71] width 72 height 12
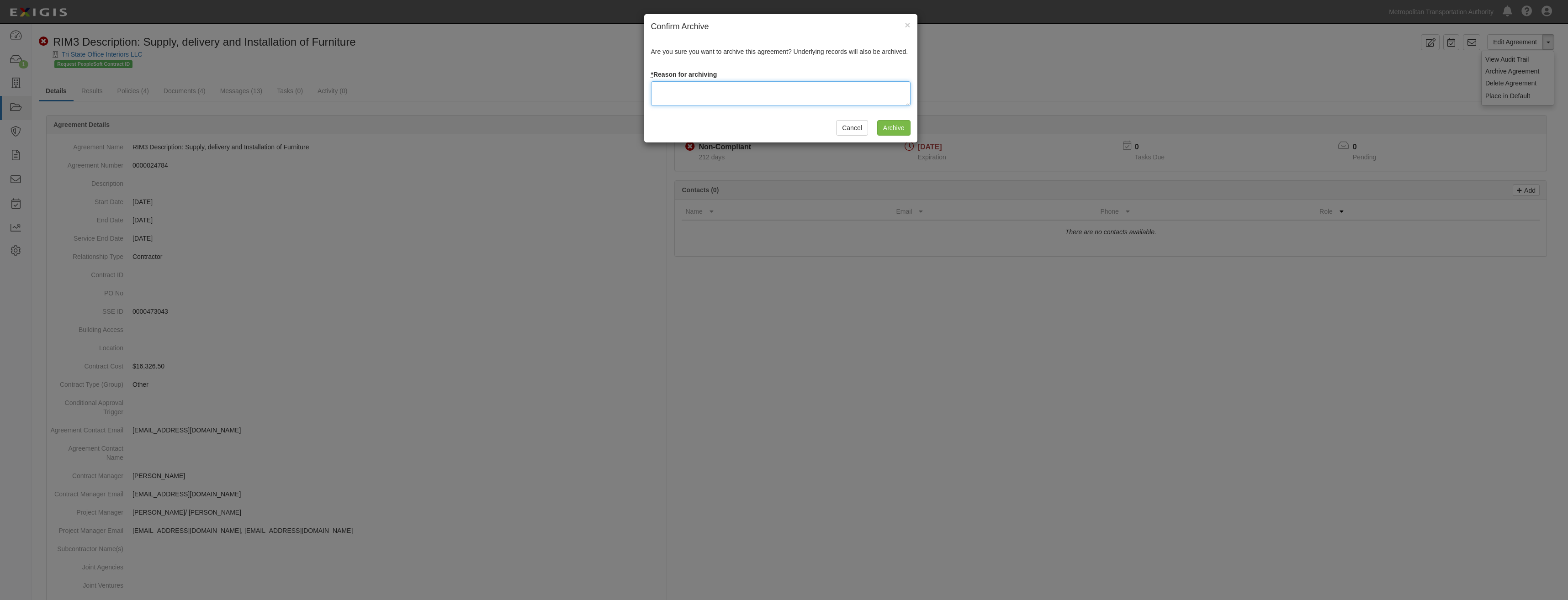
drag, startPoint x: 732, startPoint y: 99, endPoint x: 742, endPoint y: 89, distance: 14.1
click at [733, 96] on textarea at bounding box center [781, 93] width 260 height 25
paste textarea "Closed"
type textarea "Closed"
click at [897, 128] on input "Archive" at bounding box center [894, 128] width 33 height 15
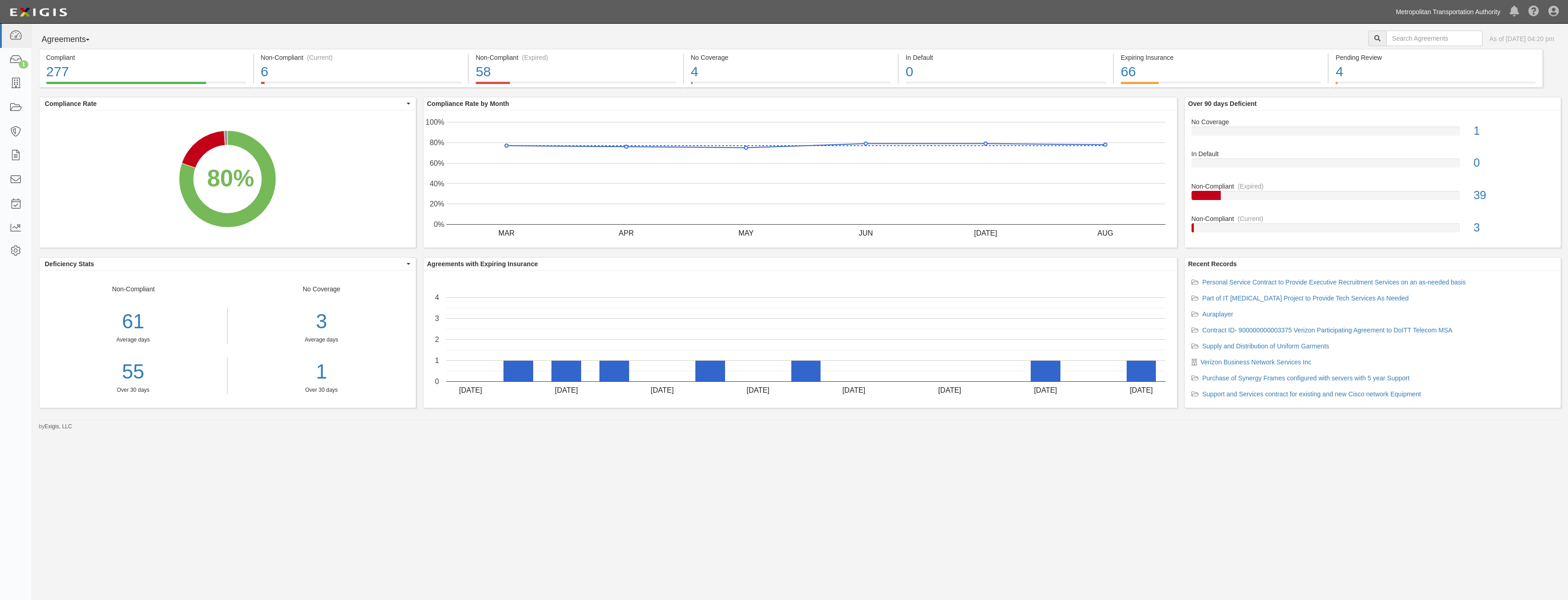
click at [1452, 15] on link "Metropolitan Transportation Authority" at bounding box center [1448, 11] width 114 height 19
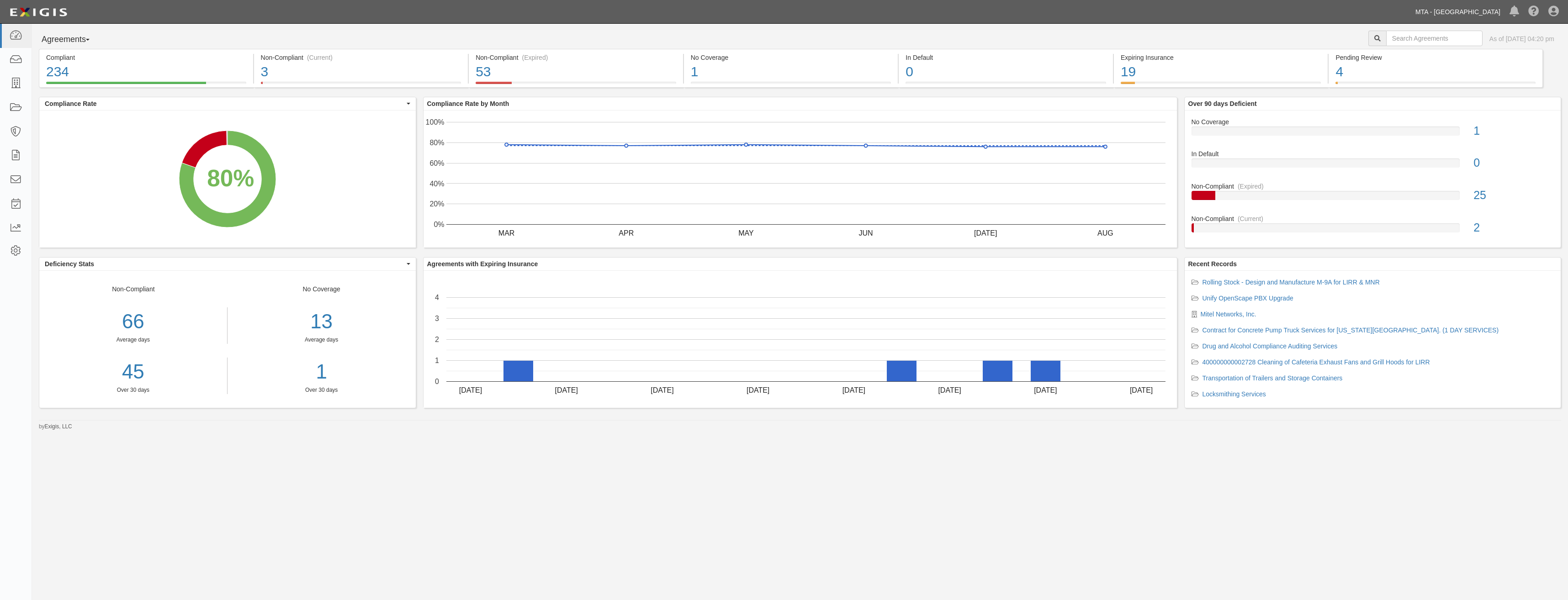
click at [1465, 15] on link "MTA - [GEOGRAPHIC_DATA]" at bounding box center [1458, 11] width 94 height 19
click at [1422, 89] on link "MTA - Metro-North Railroad" at bounding box center [1426, 87] width 158 height 19
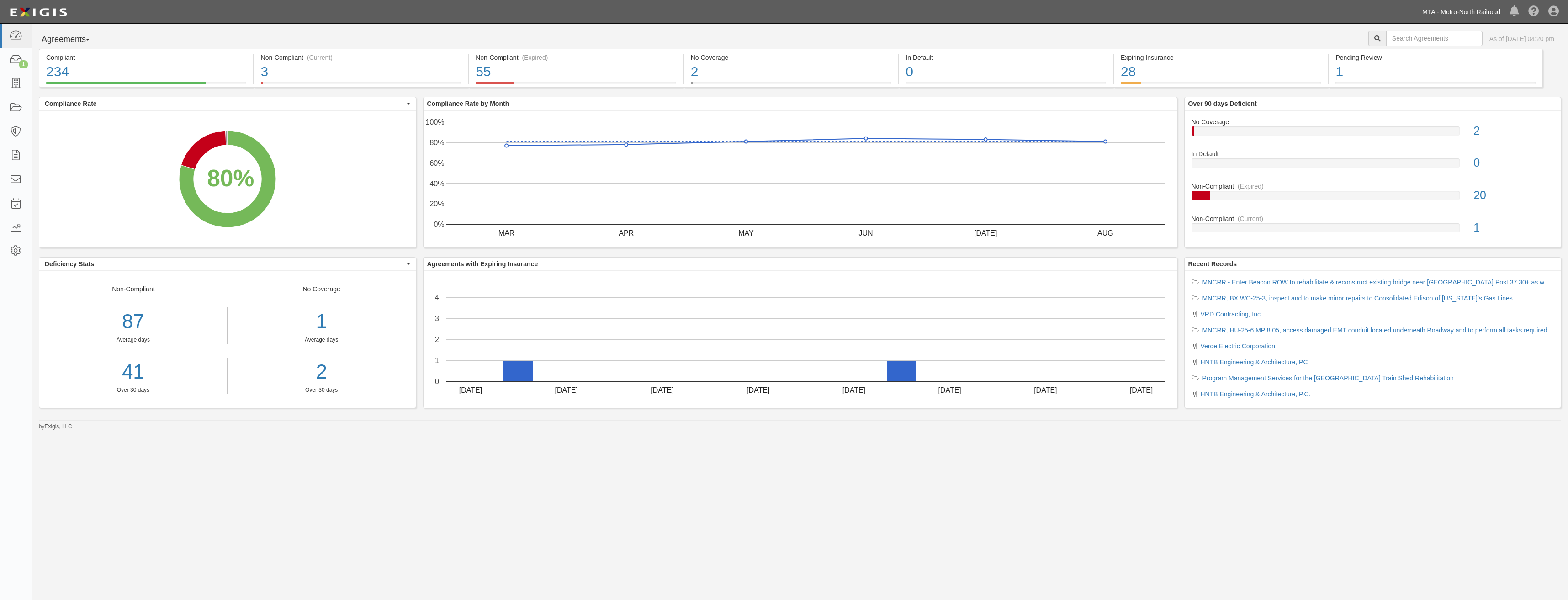
click at [1465, 17] on link "MTA - Metro-North Railroad" at bounding box center [1461, 11] width 87 height 19
click at [1413, 46] on link "MTA Bus Company" at bounding box center [1426, 51] width 158 height 19
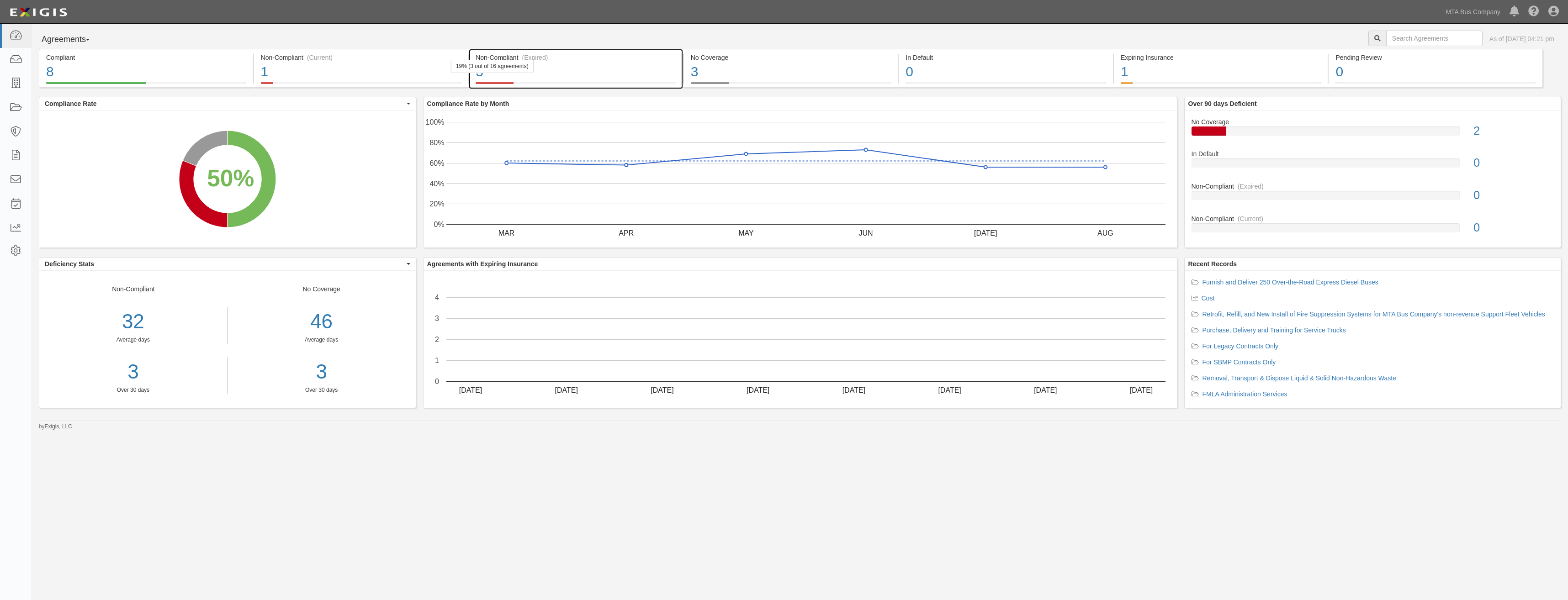
click at [596, 59] on div "Non-Compliant (Expired)" at bounding box center [576, 57] width 200 height 9
click at [814, 64] on div "3" at bounding box center [791, 71] width 200 height 20
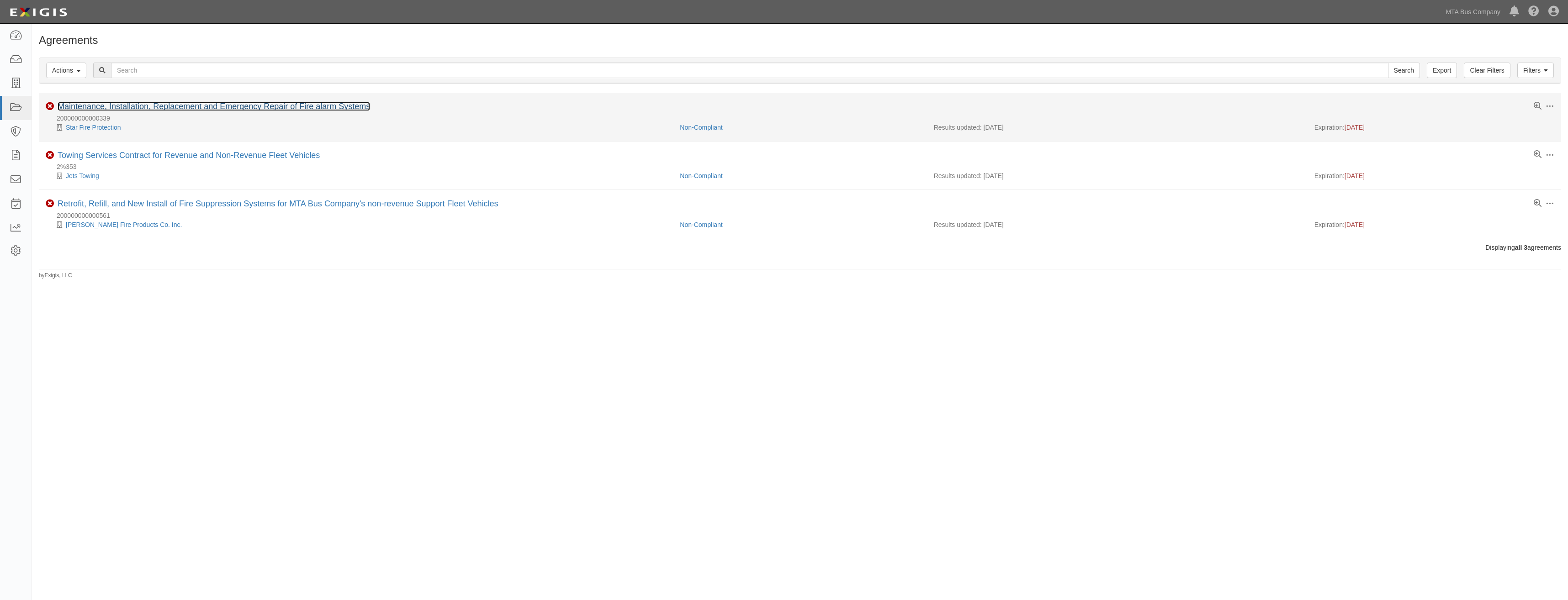
click at [256, 102] on link "Maintenance, Installation, Replacement and Emergency Repair of Fire alarm Syste…" at bounding box center [214, 107] width 313 height 9
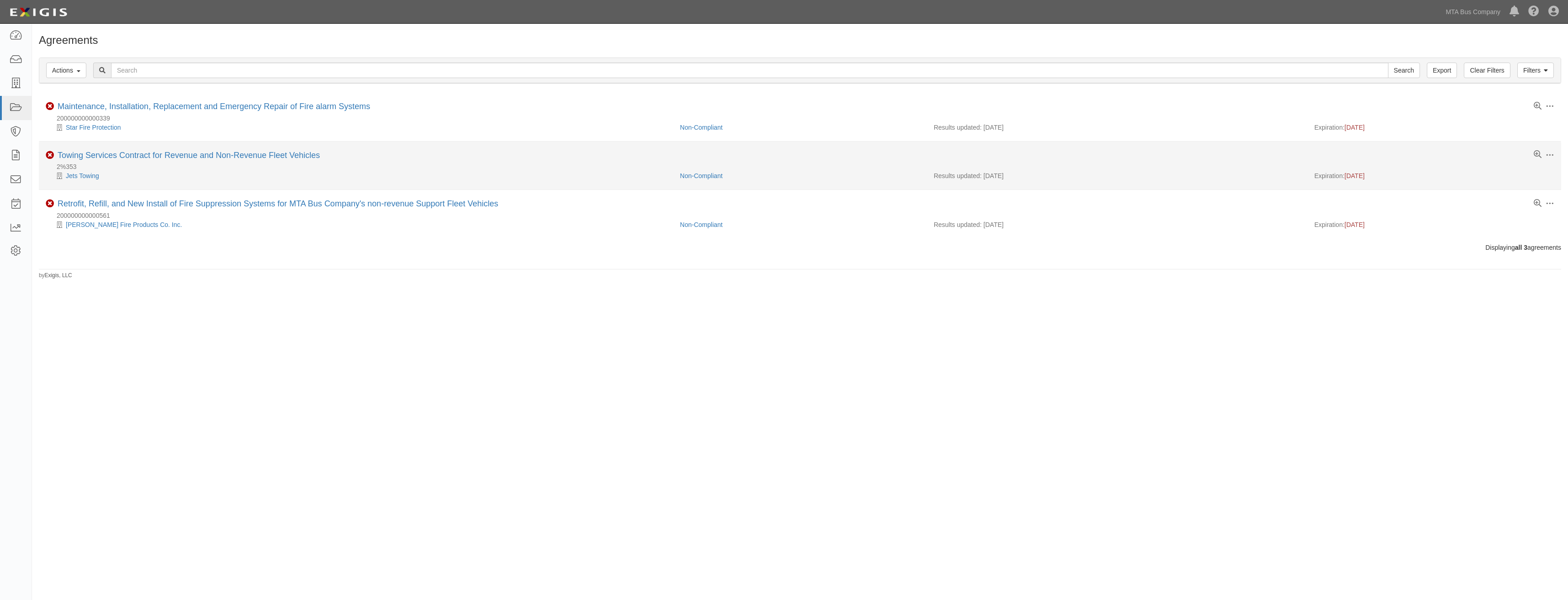
click at [218, 160] on div "Towing Services Contract for Revenue and Non-Revenue Fleet Vehicles" at bounding box center [188, 156] width 262 height 10
click at [225, 154] on link "Towing Services Contract for Revenue and Non-Revenue Fleet Vehicles" at bounding box center [188, 155] width 262 height 9
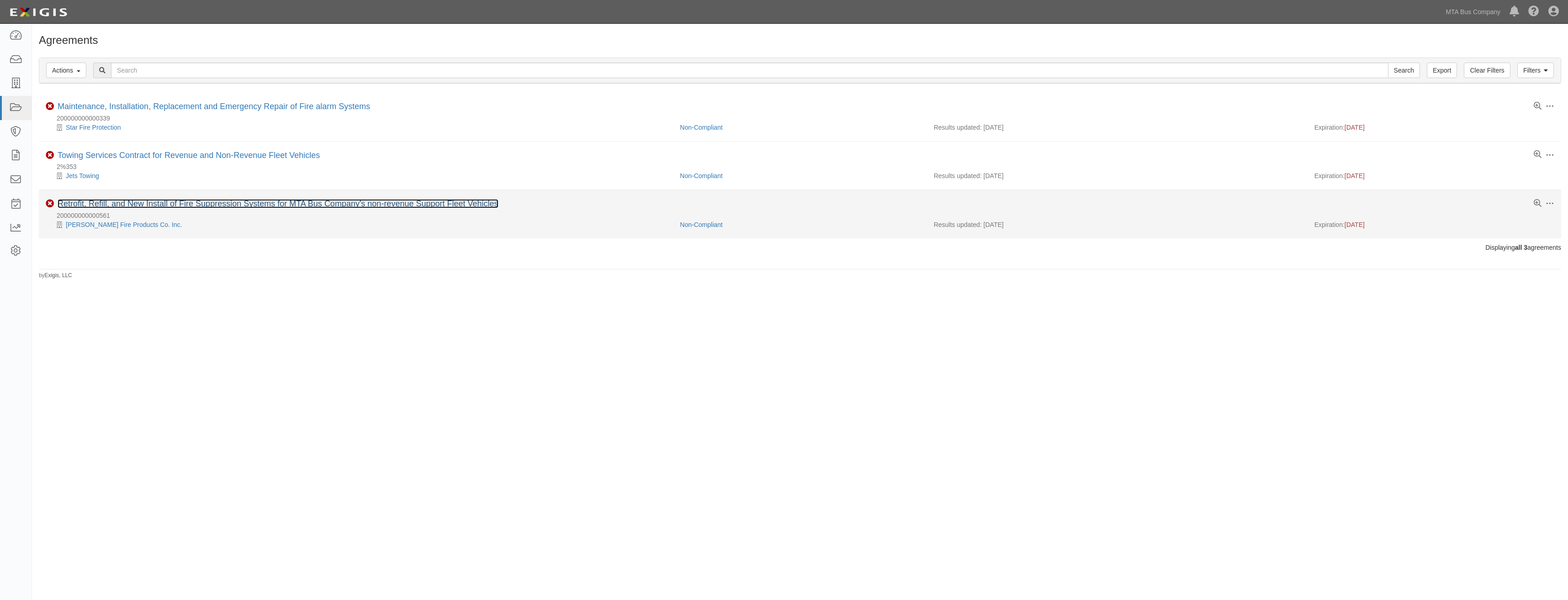
click at [305, 204] on link "Retrofit, Refill, and New Install of Fire Suppression Systems for MTA Bus Compa…" at bounding box center [278, 204] width 441 height 9
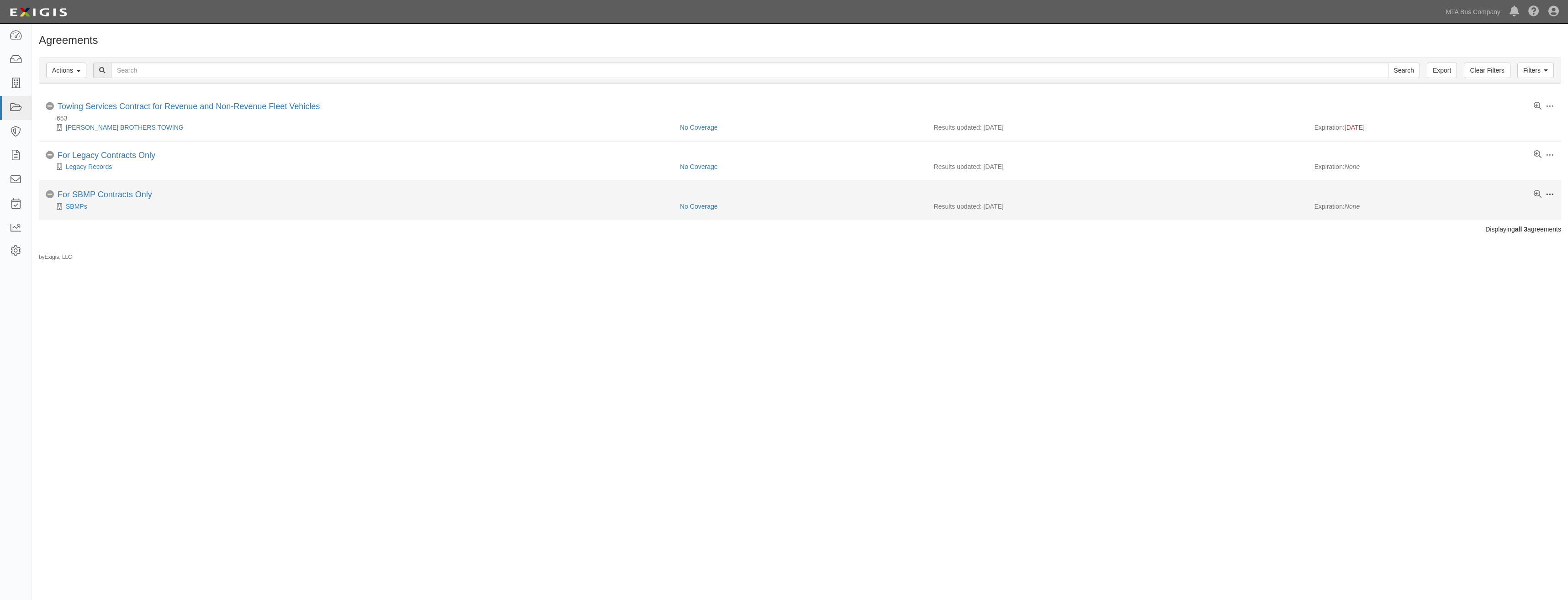
click at [1552, 195] on span at bounding box center [1549, 194] width 8 height 8
click at [1507, 259] on link "Archive" at bounding box center [1507, 261] width 72 height 17
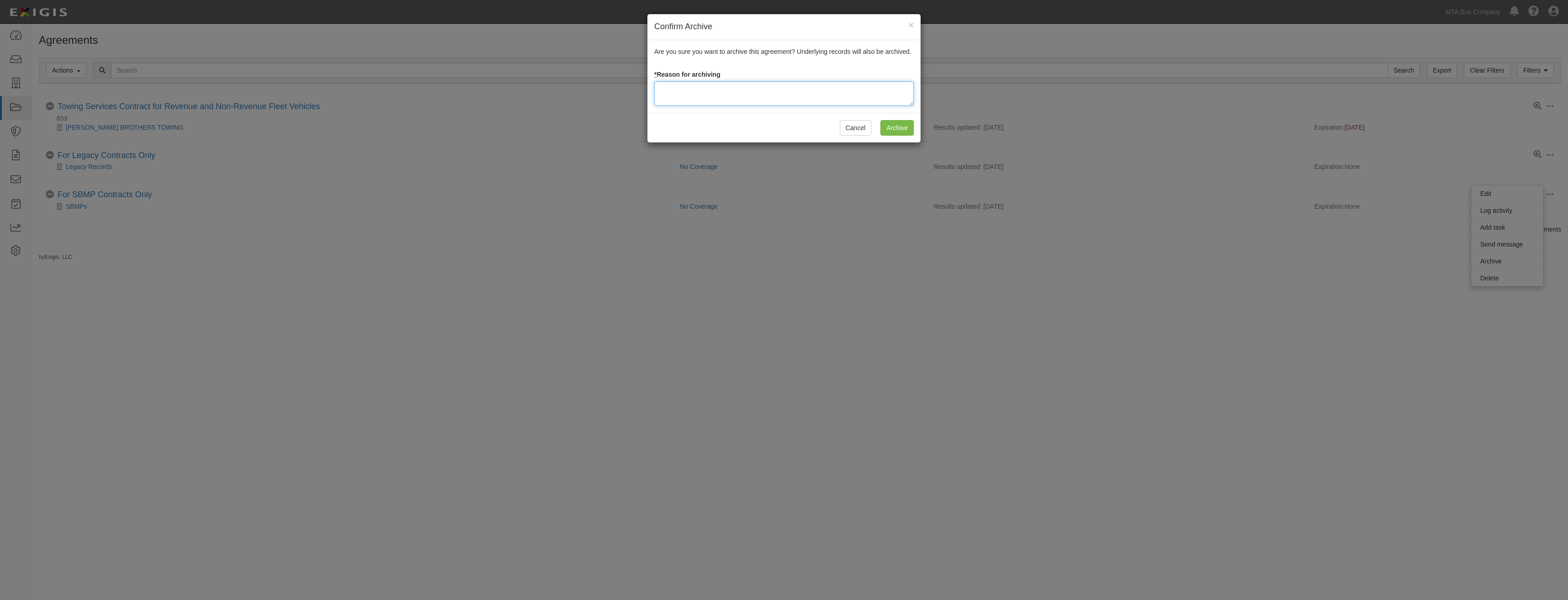
click at [707, 89] on textarea at bounding box center [784, 93] width 260 height 25
paste textarea "Closed"
type textarea "Closed"
click at [888, 130] on input "Archive" at bounding box center [897, 128] width 33 height 15
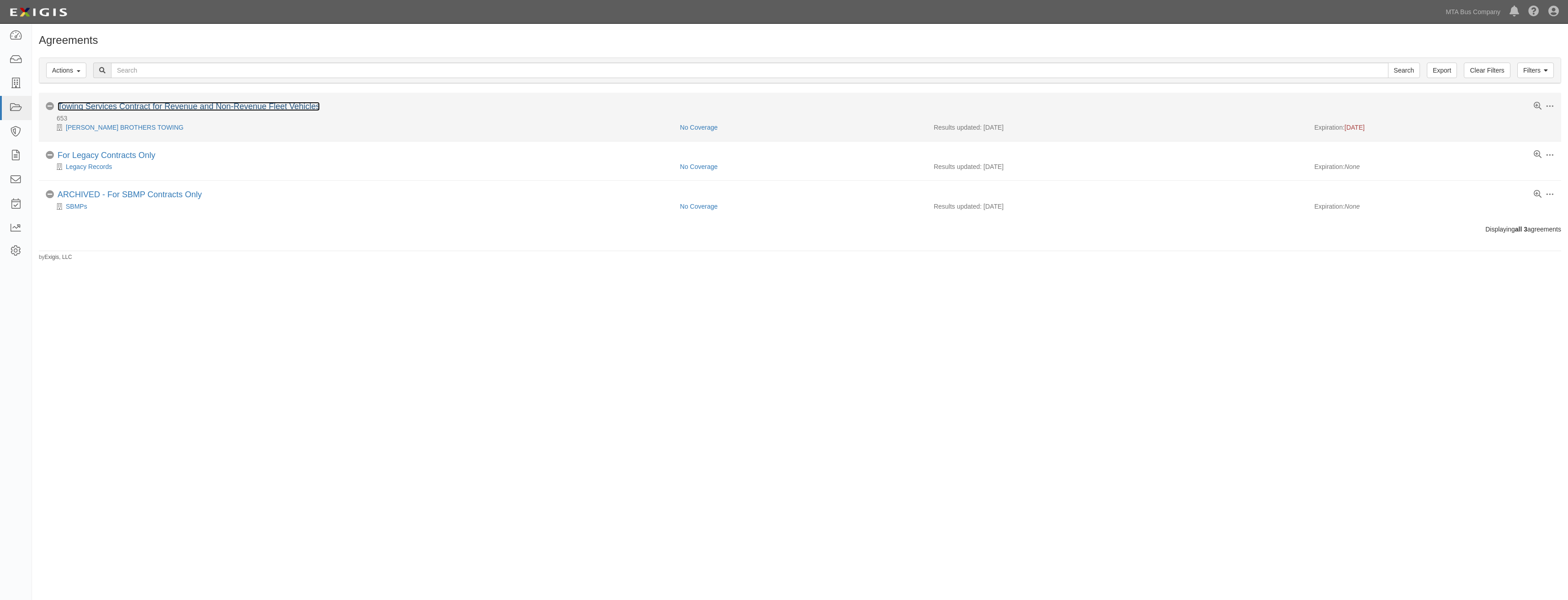
click at [163, 107] on link "Towing Services Contract for Revenue and Non-Revenue Fleet Vehicles" at bounding box center [188, 107] width 262 height 9
click at [1549, 103] on span at bounding box center [1549, 106] width 8 height 8
click at [1509, 169] on link "Archive" at bounding box center [1507, 173] width 72 height 17
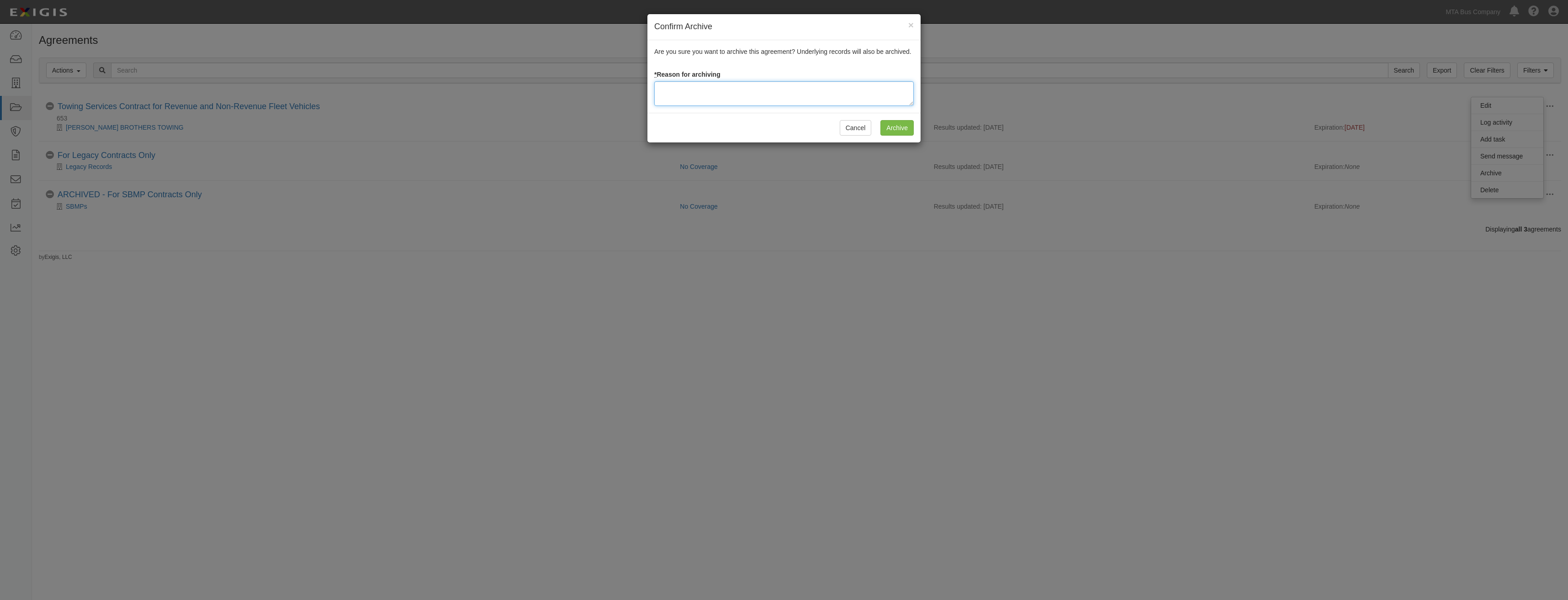
click at [734, 92] on textarea at bounding box center [784, 93] width 260 height 25
paste textarea "Closed"
type textarea "Closed"
click at [889, 132] on input "Archive" at bounding box center [897, 128] width 33 height 15
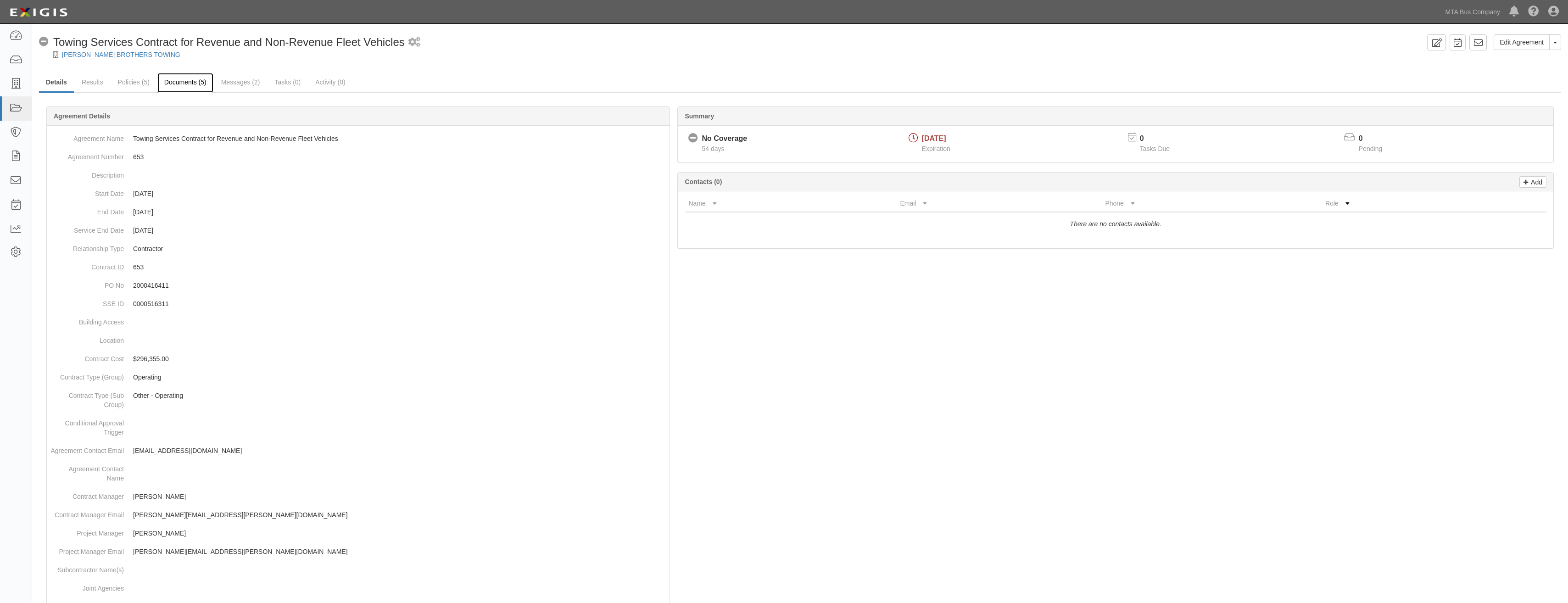
click at [171, 87] on link "Documents (5)" at bounding box center [185, 83] width 56 height 20
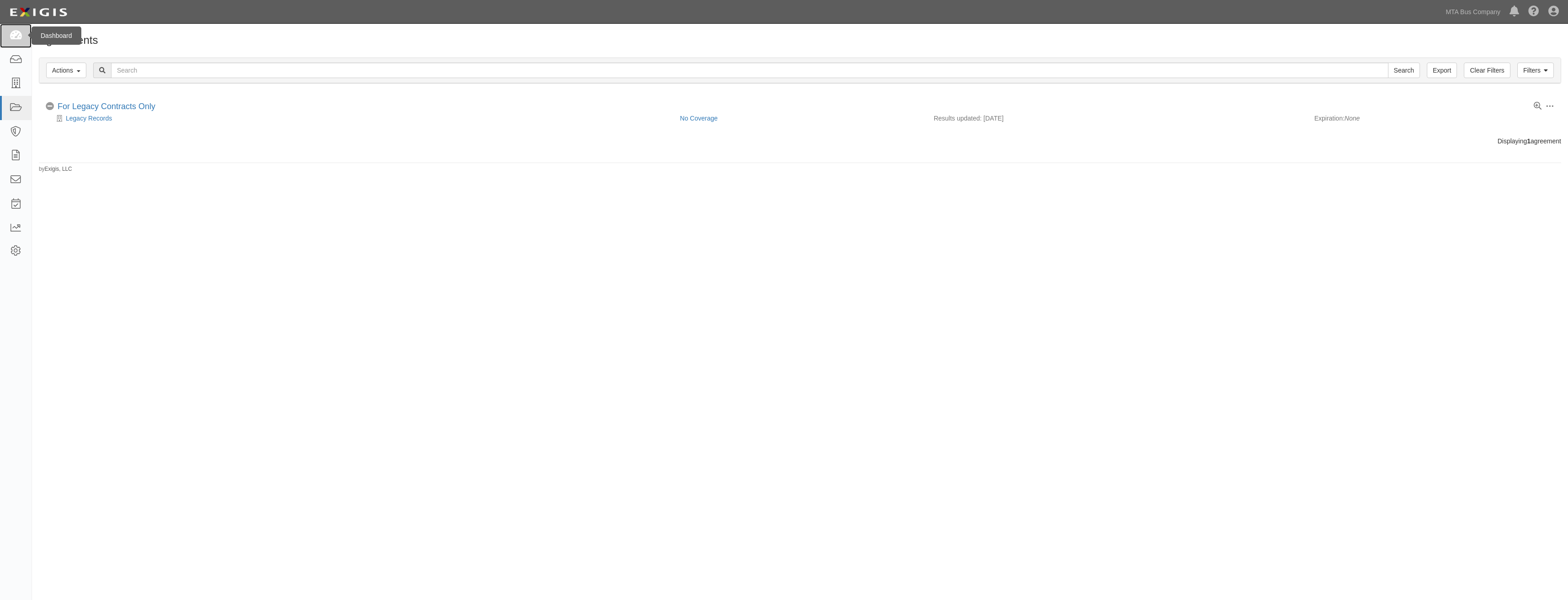
click at [22, 40] on icon at bounding box center [15, 36] width 13 height 10
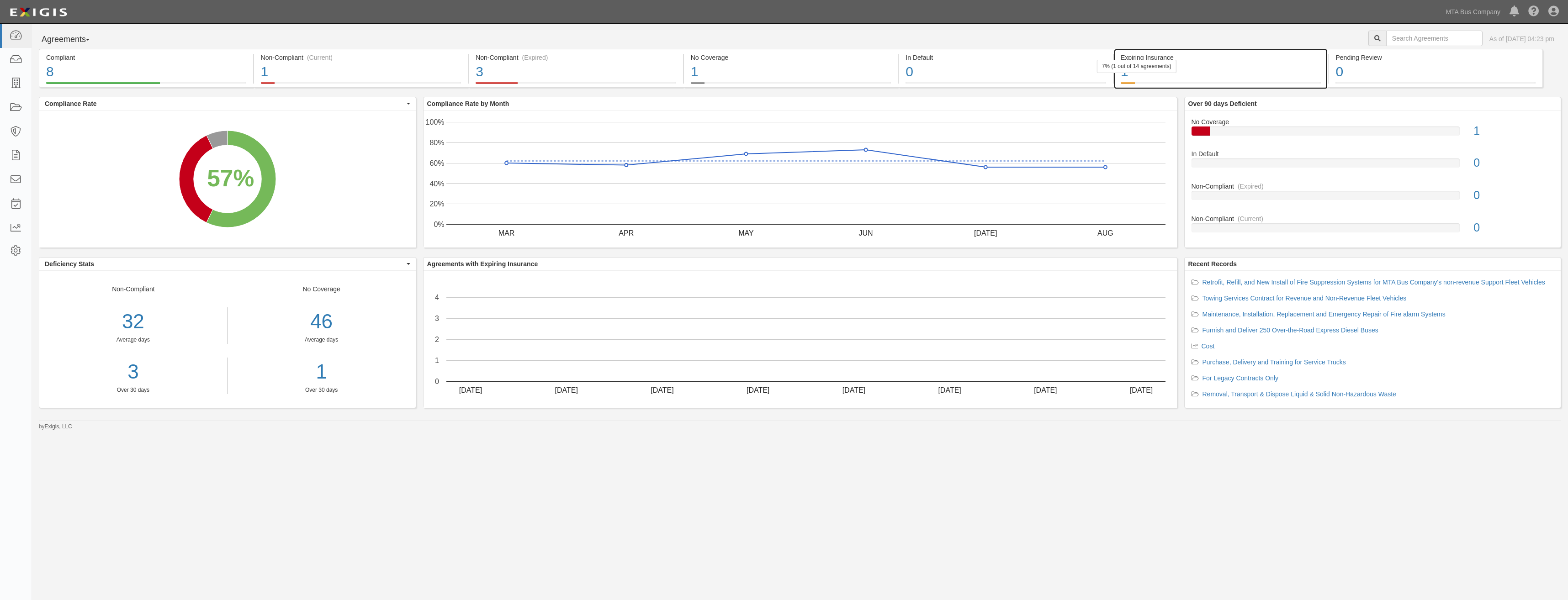
click at [1193, 68] on div "1" at bounding box center [1221, 71] width 200 height 20
click at [370, 73] on div "1" at bounding box center [361, 71] width 200 height 20
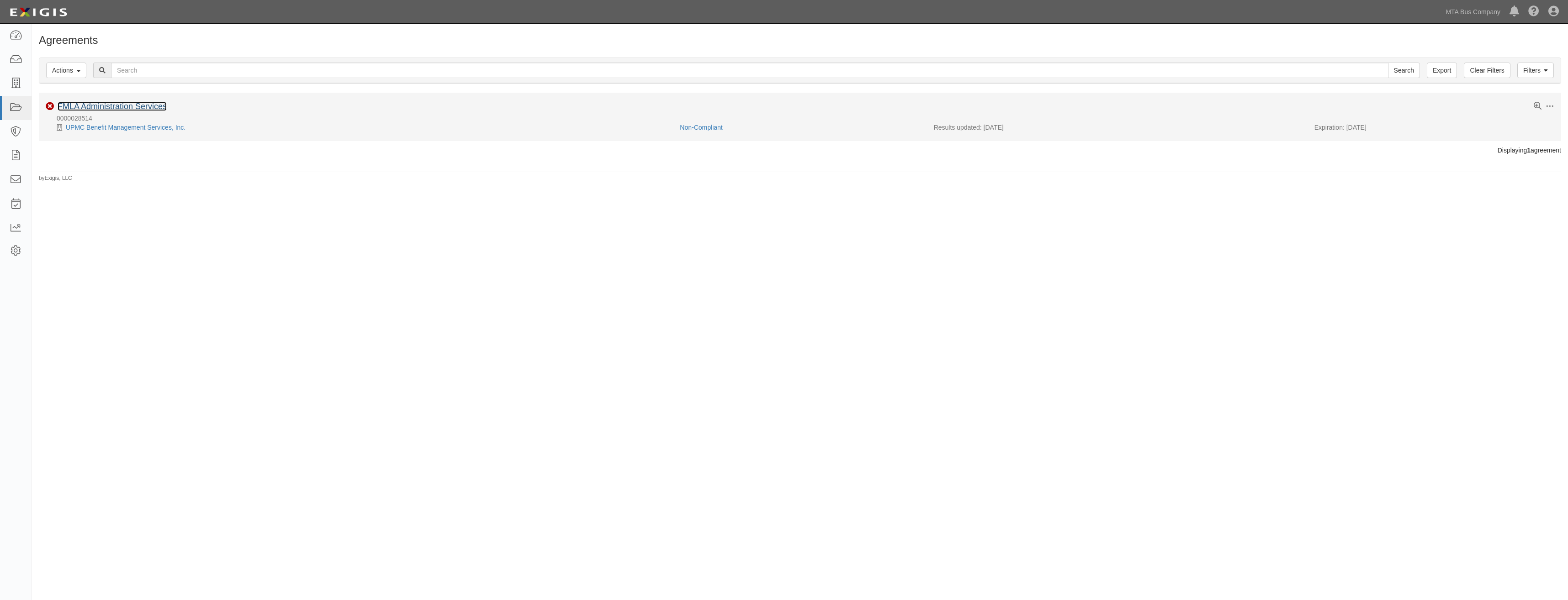
click at [147, 108] on link "FMLA Administration Services" at bounding box center [112, 107] width 109 height 9
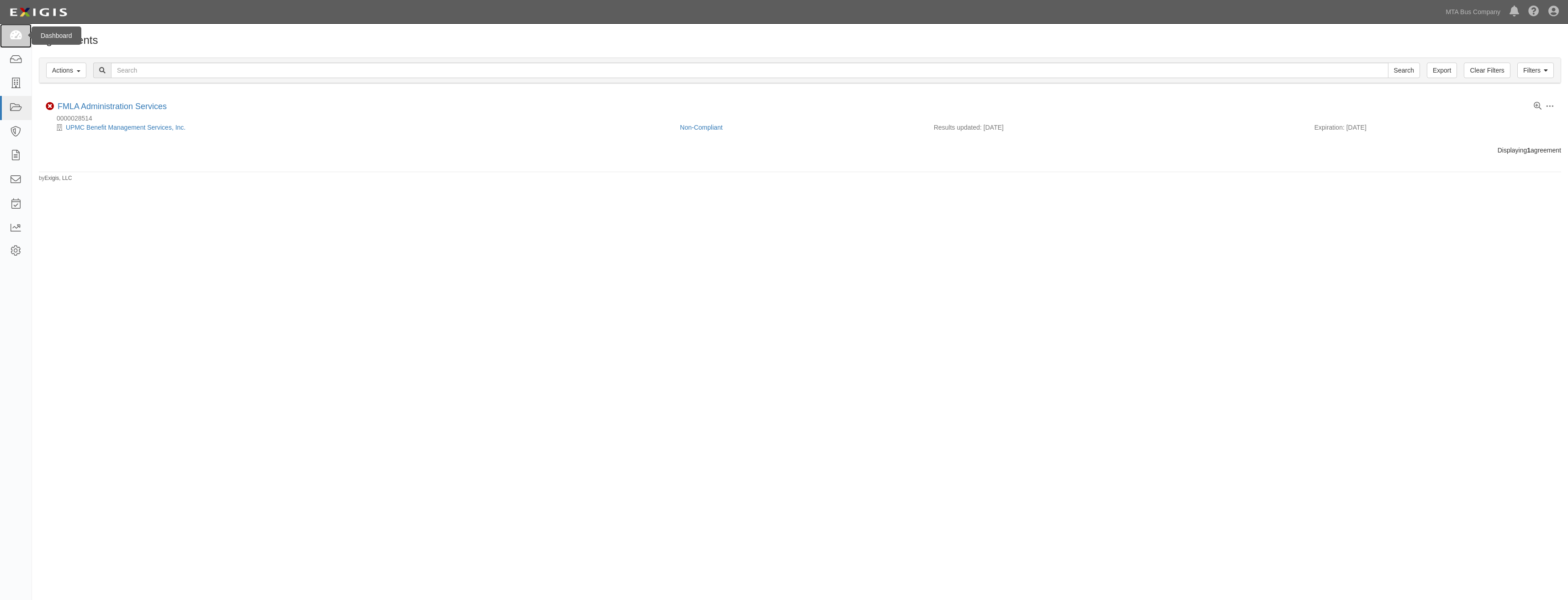
click at [15, 35] on icon at bounding box center [15, 36] width 13 height 10
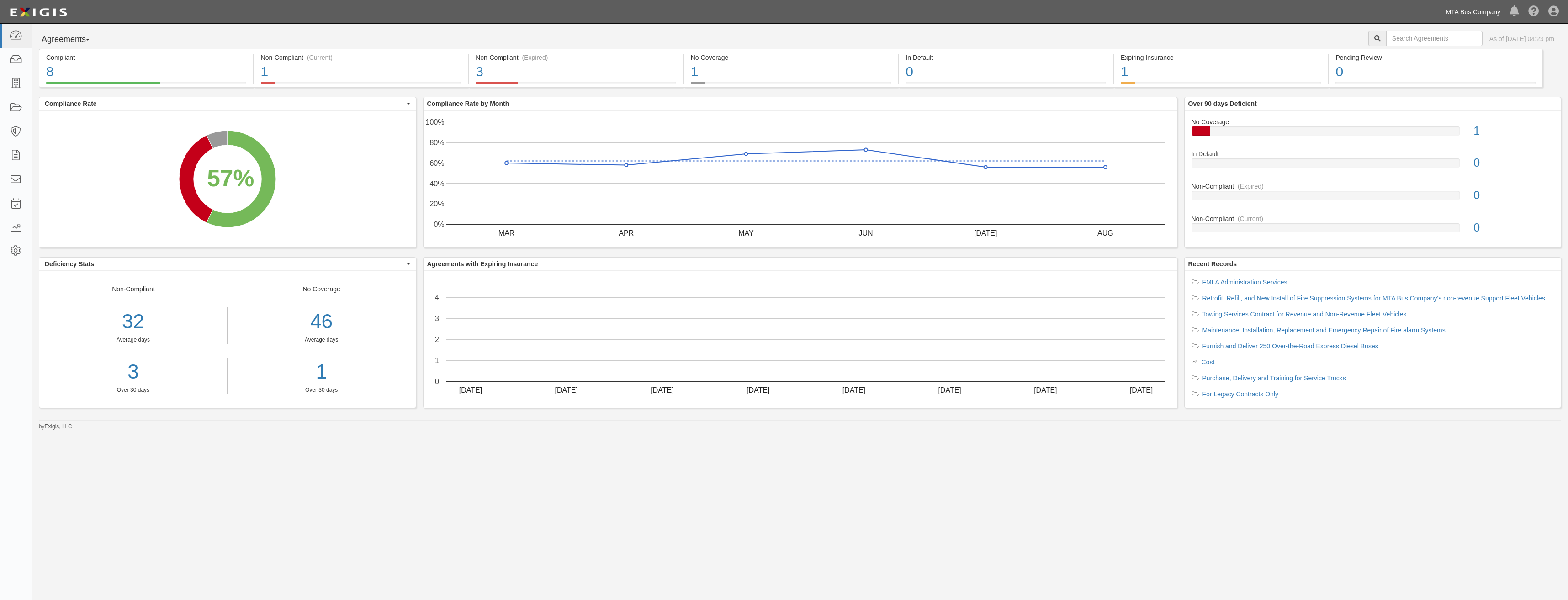
click at [1481, 14] on link "MTA Bus Company" at bounding box center [1473, 11] width 64 height 19
click at [1423, 31] on link "Metropolitan Transportation Authority" at bounding box center [1426, 33] width 158 height 19
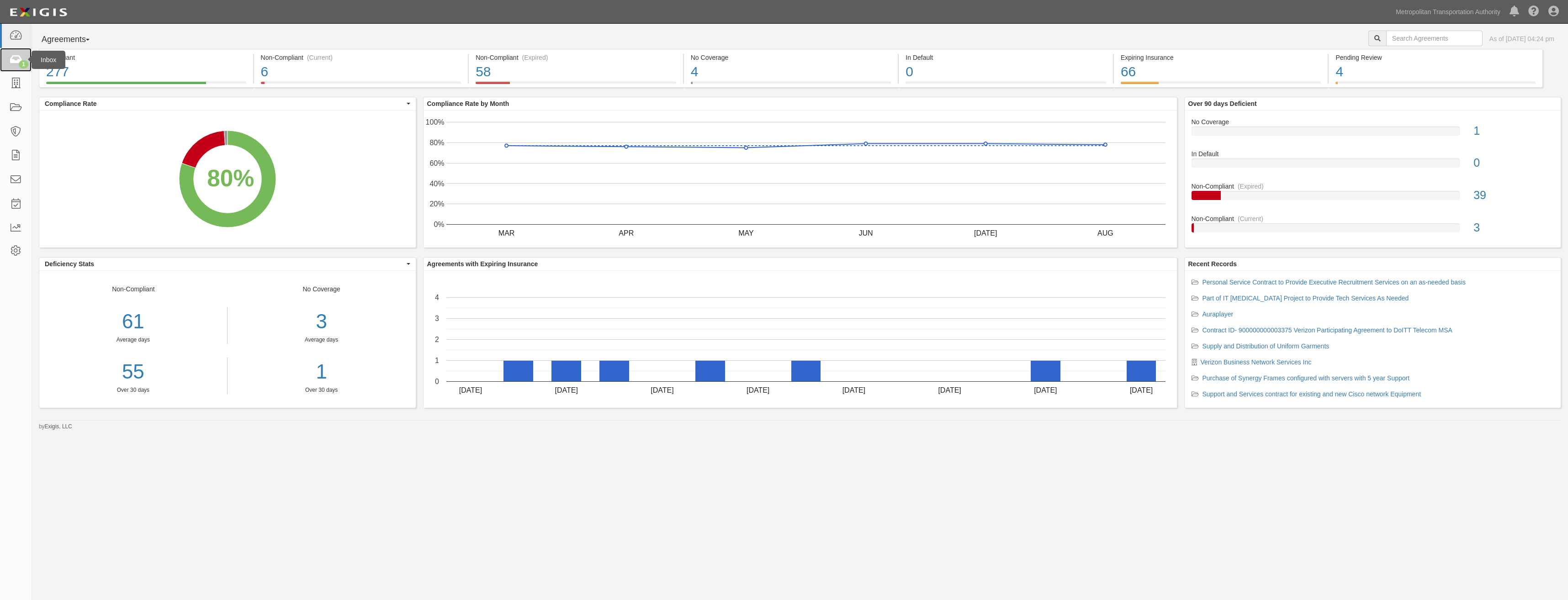
click at [19, 59] on icon at bounding box center [15, 60] width 13 height 10
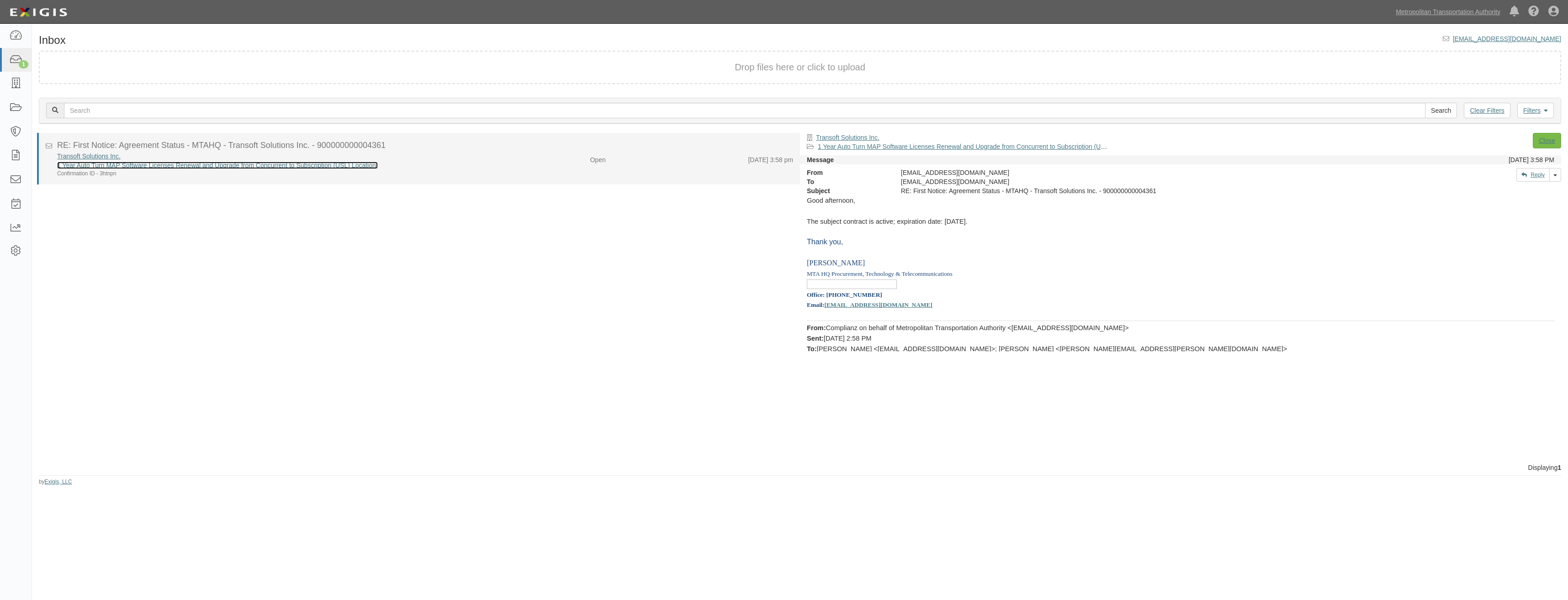
click at [327, 166] on link "1 Year Auto Turn MAP Software Licenses Renewal and Upgrade from Concurrent to S…" at bounding box center [217, 165] width 320 height 7
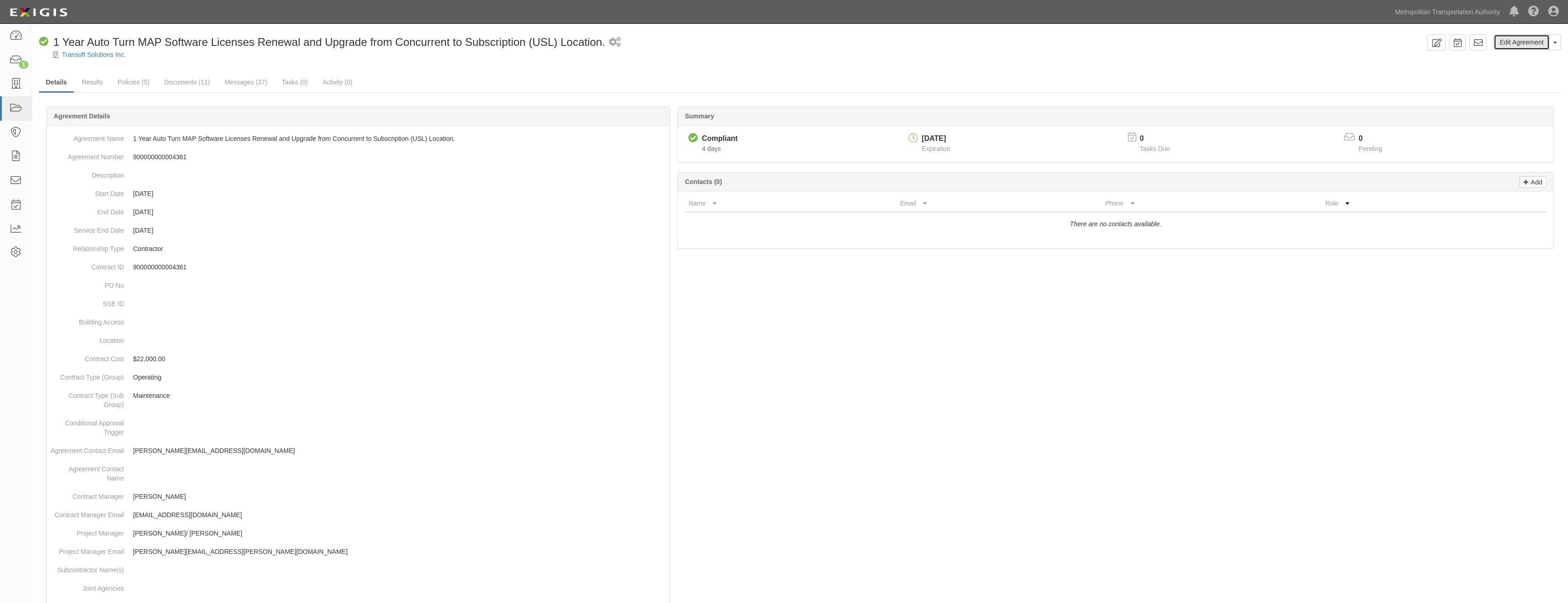
click at [1510, 44] on link "Edit Agreement" at bounding box center [1522, 42] width 56 height 15
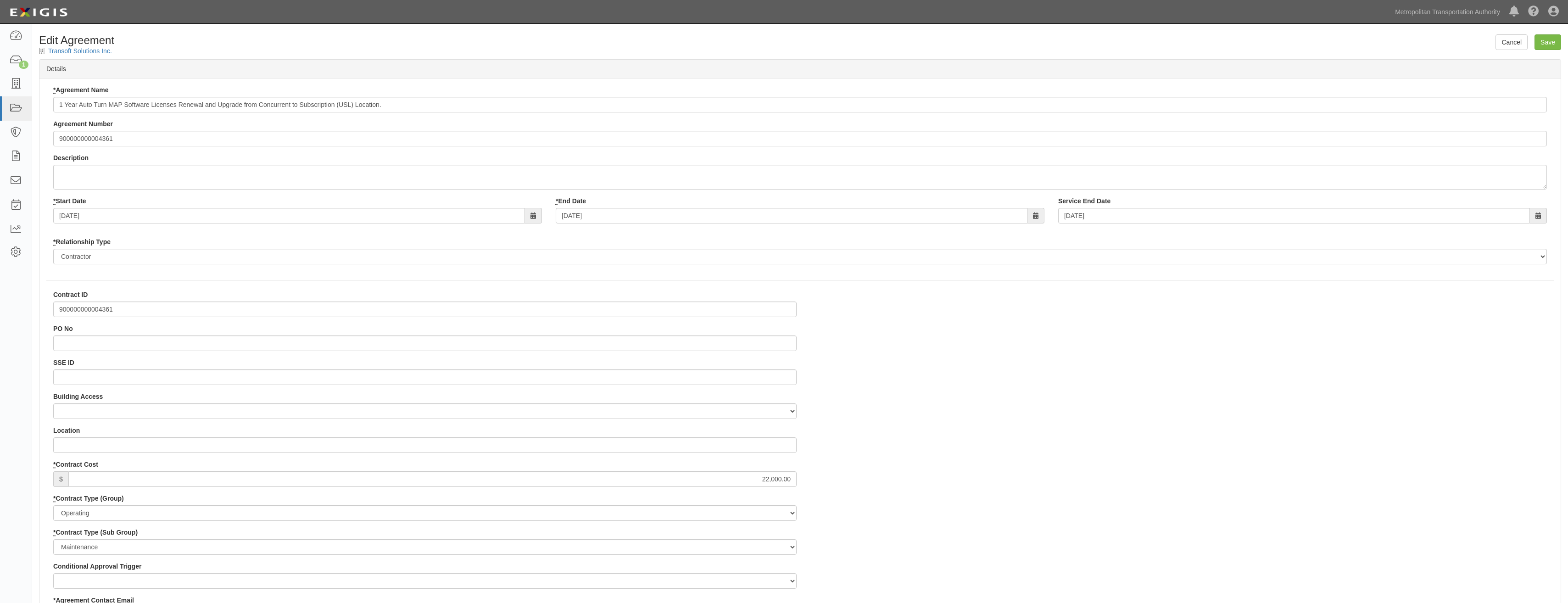
select select
click at [668, 216] on input "03/31/2025" at bounding box center [792, 216] width 472 height 15
type input "[DATE]"
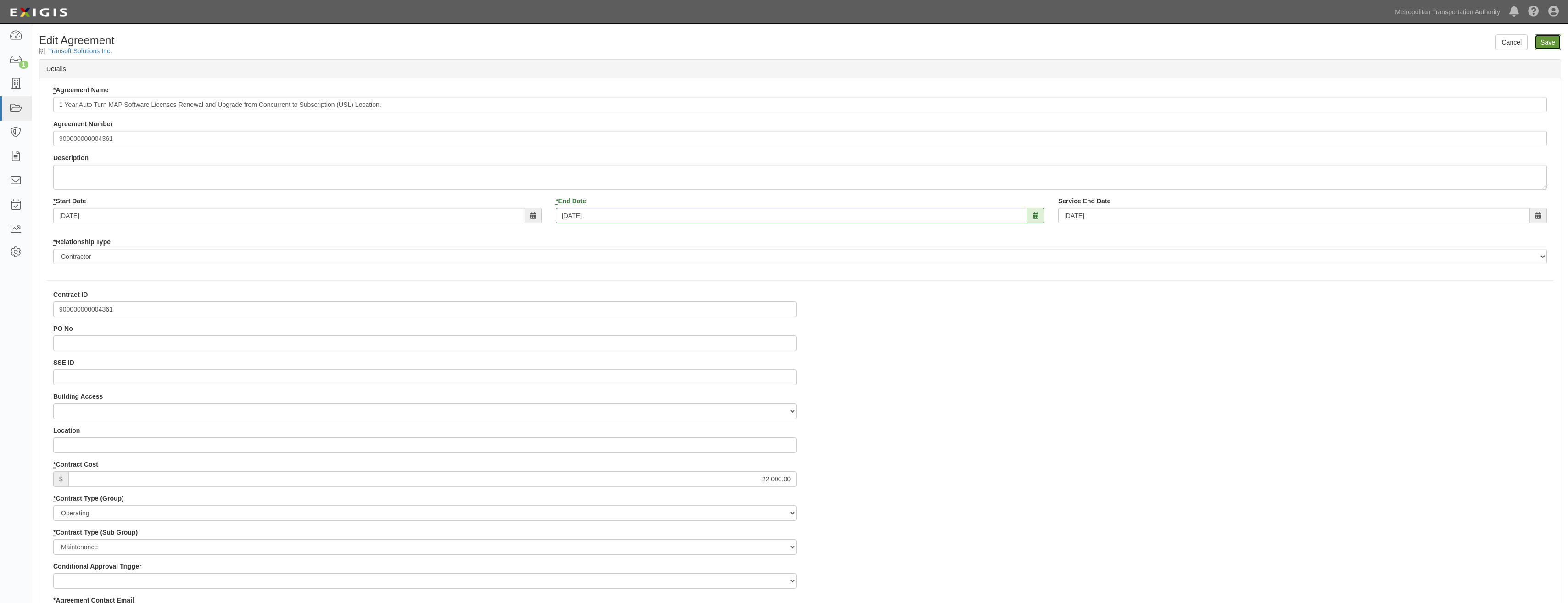
click at [1553, 40] on input "Save" at bounding box center [1548, 42] width 27 height 15
type input "22000.00"
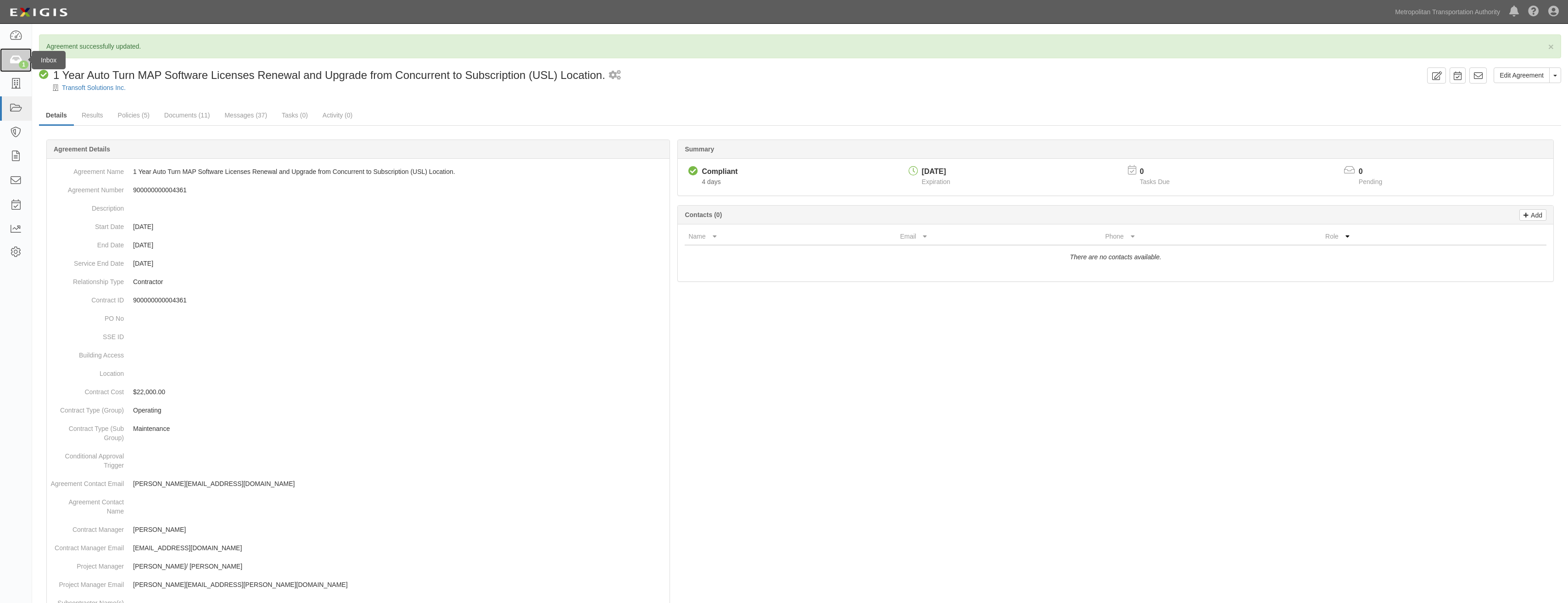
click at [13, 54] on link "1" at bounding box center [15, 60] width 31 height 24
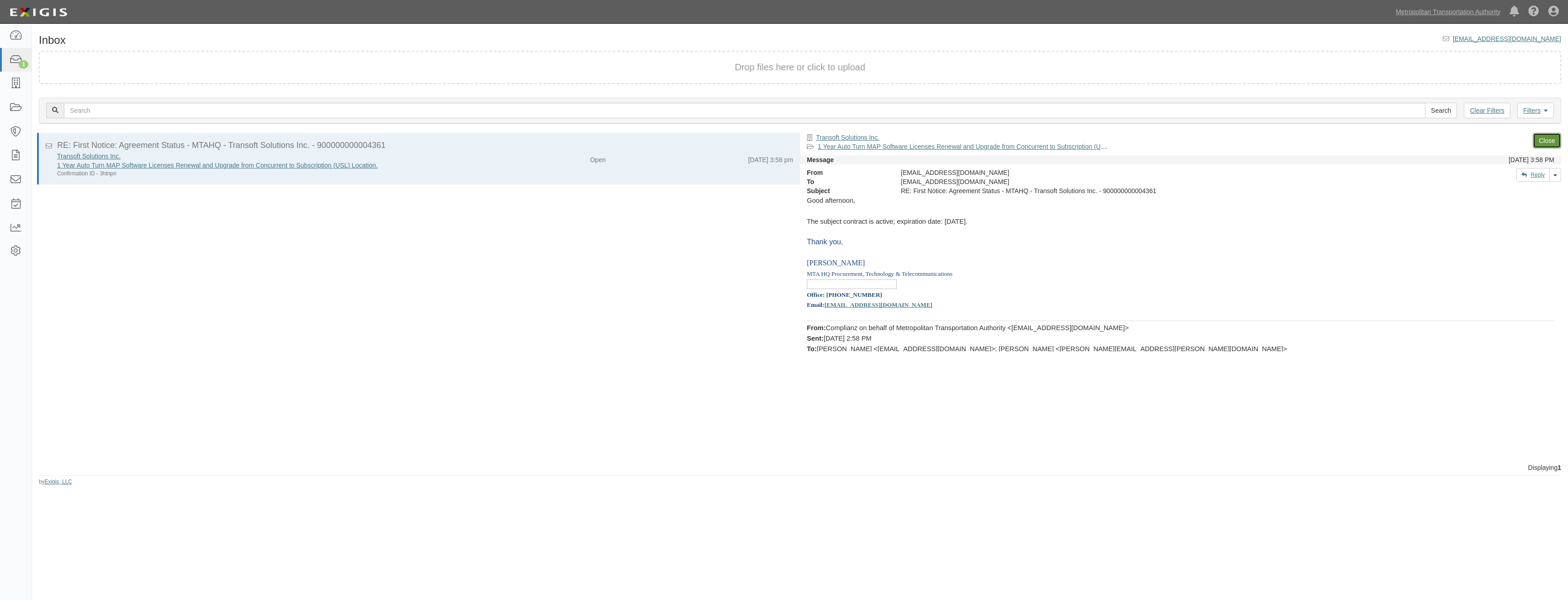
click at [1545, 135] on link "Close" at bounding box center [1547, 140] width 28 height 15
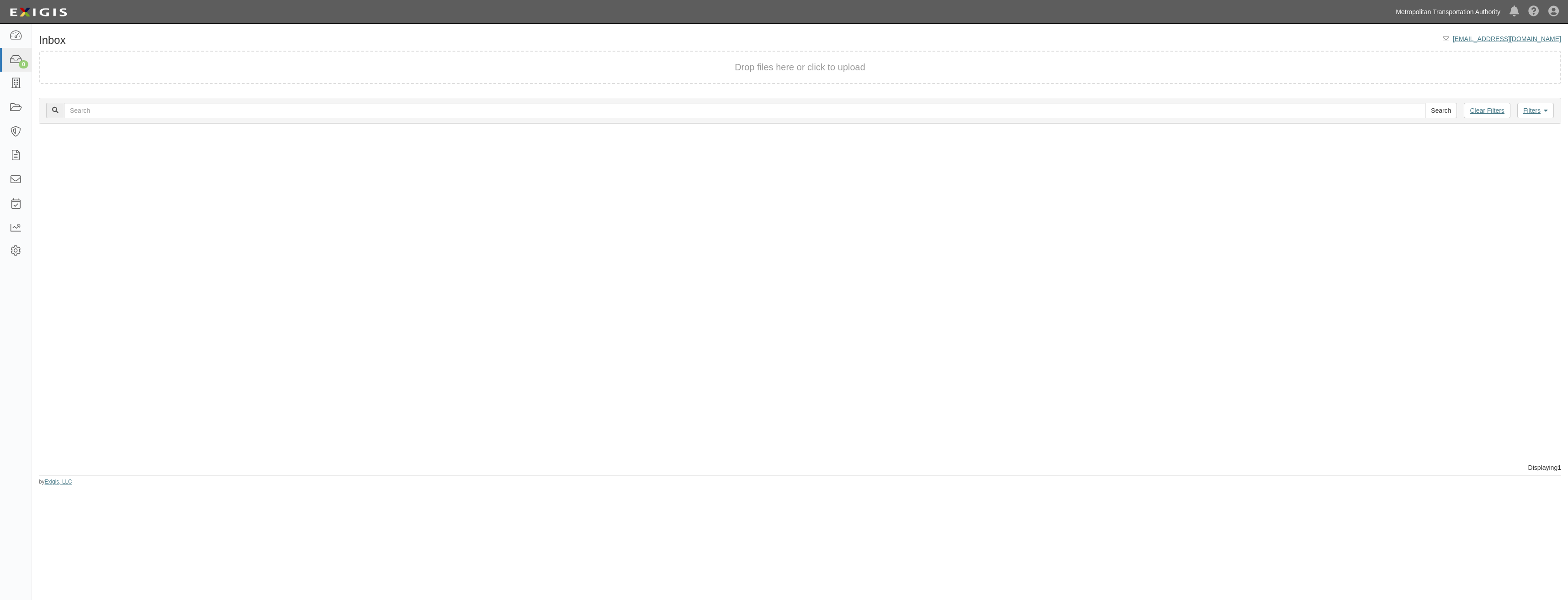
click at [1447, 9] on link "Metropolitan Transportation Authority" at bounding box center [1448, 11] width 114 height 19
click at [1394, 66] on link "MTA - [GEOGRAPHIC_DATA]" at bounding box center [1426, 69] width 158 height 19
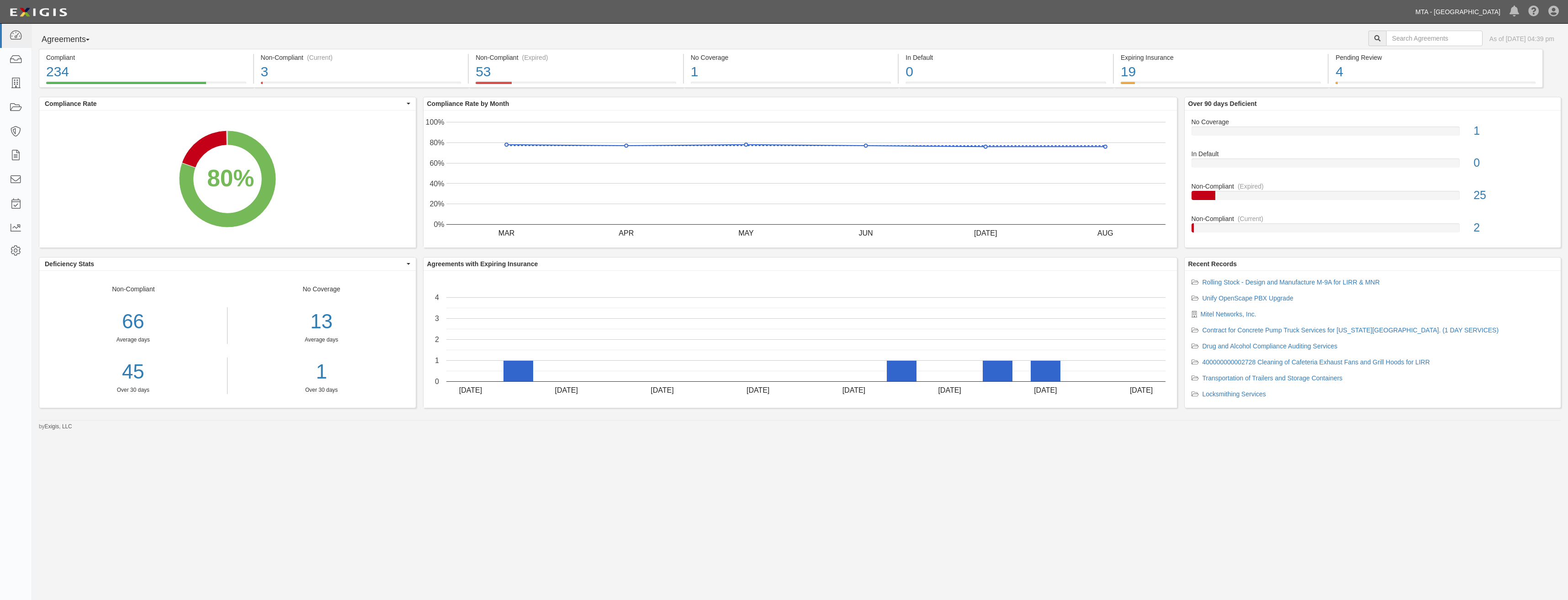
click at [1463, 11] on link "MTA - [GEOGRAPHIC_DATA]" at bounding box center [1458, 11] width 94 height 19
click at [1437, 83] on link "MTA - Metro-North Railroad" at bounding box center [1426, 87] width 158 height 19
